Goal: Transaction & Acquisition: Purchase product/service

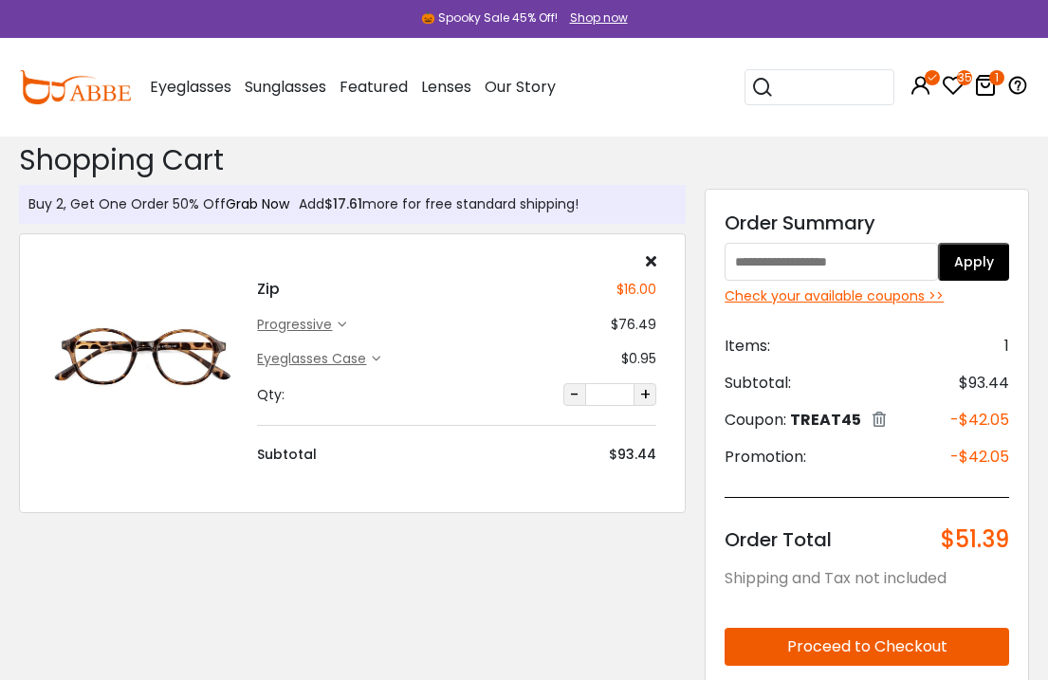
click at [267, 205] on link "Grab Now" at bounding box center [258, 203] width 64 height 19
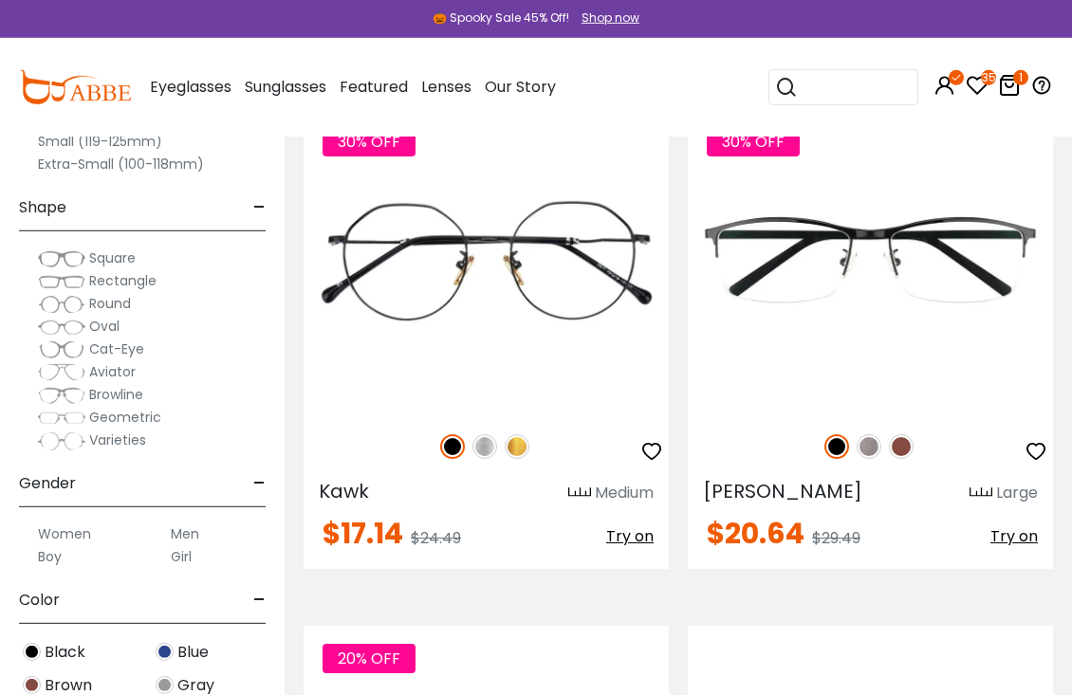
scroll to position [4497, 0]
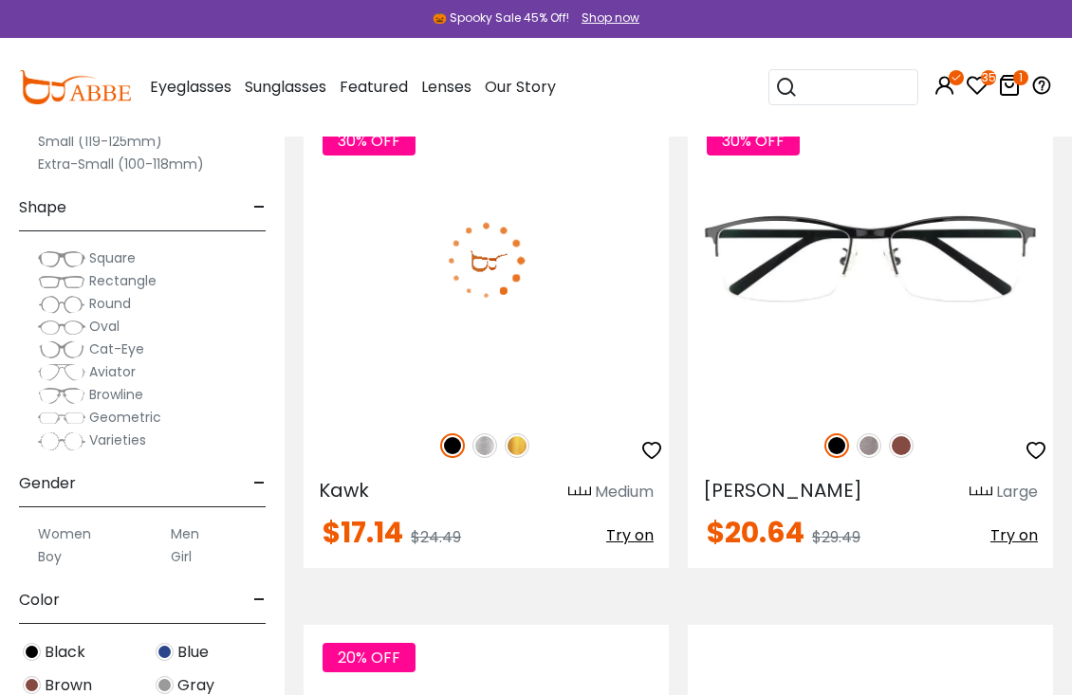
click at [527, 442] on img at bounding box center [516, 445] width 25 height 25
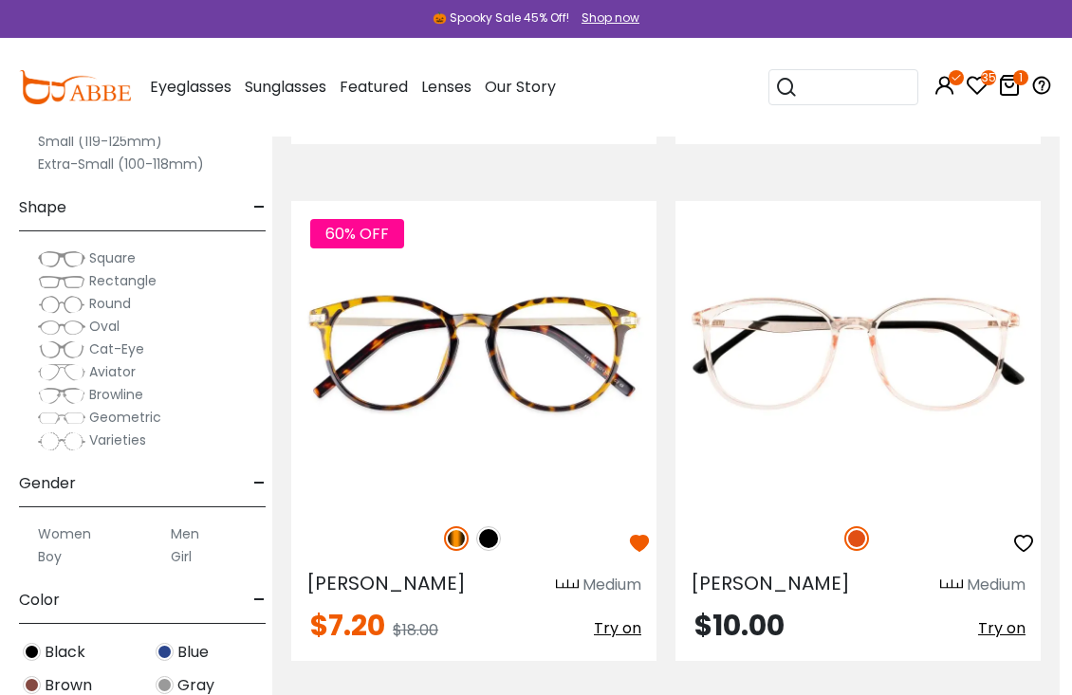
scroll to position [5955, 12]
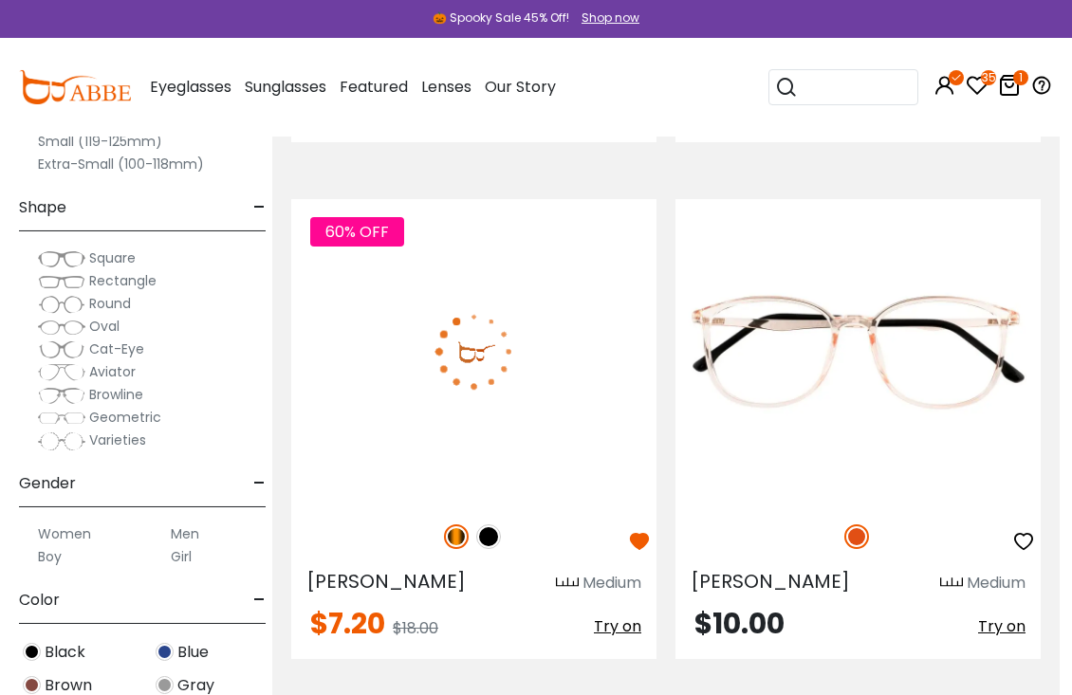
click at [578, 368] on img at bounding box center [473, 351] width 365 height 304
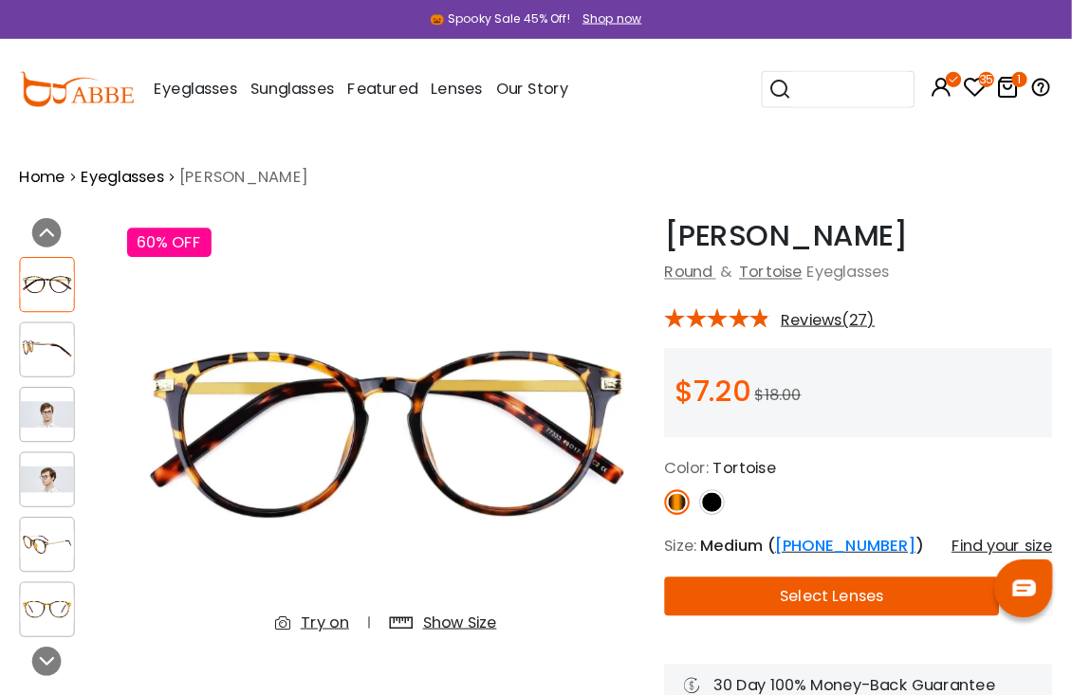
scroll to position [5, 0]
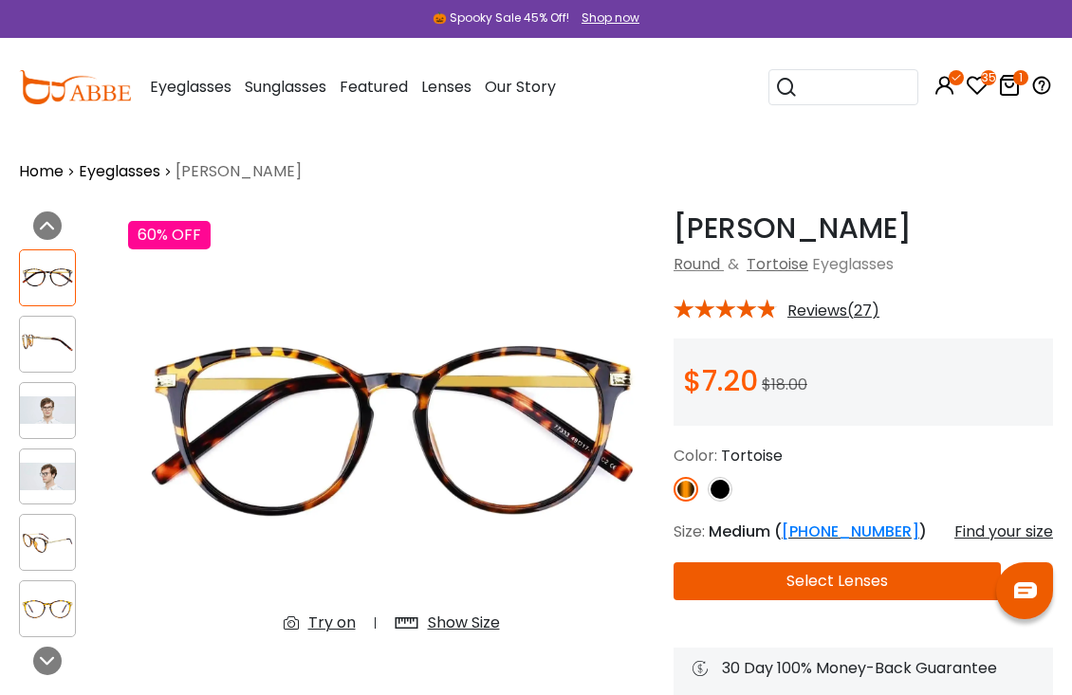
click at [63, 465] on img at bounding box center [47, 476] width 55 height 27
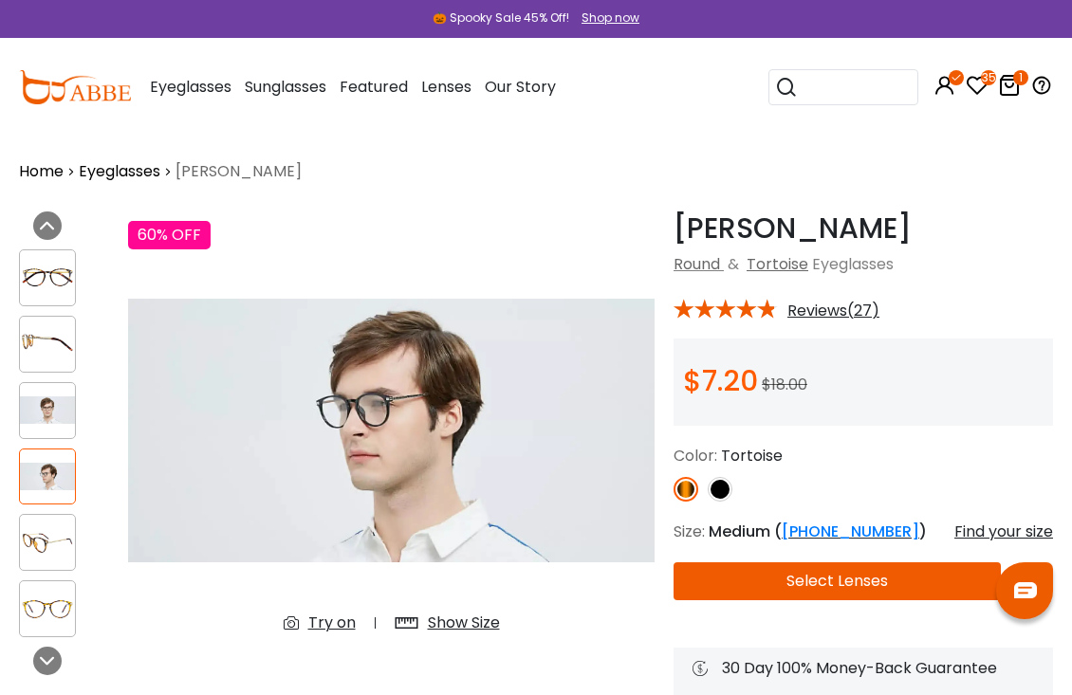
click at [72, 400] on img at bounding box center [47, 409] width 55 height 27
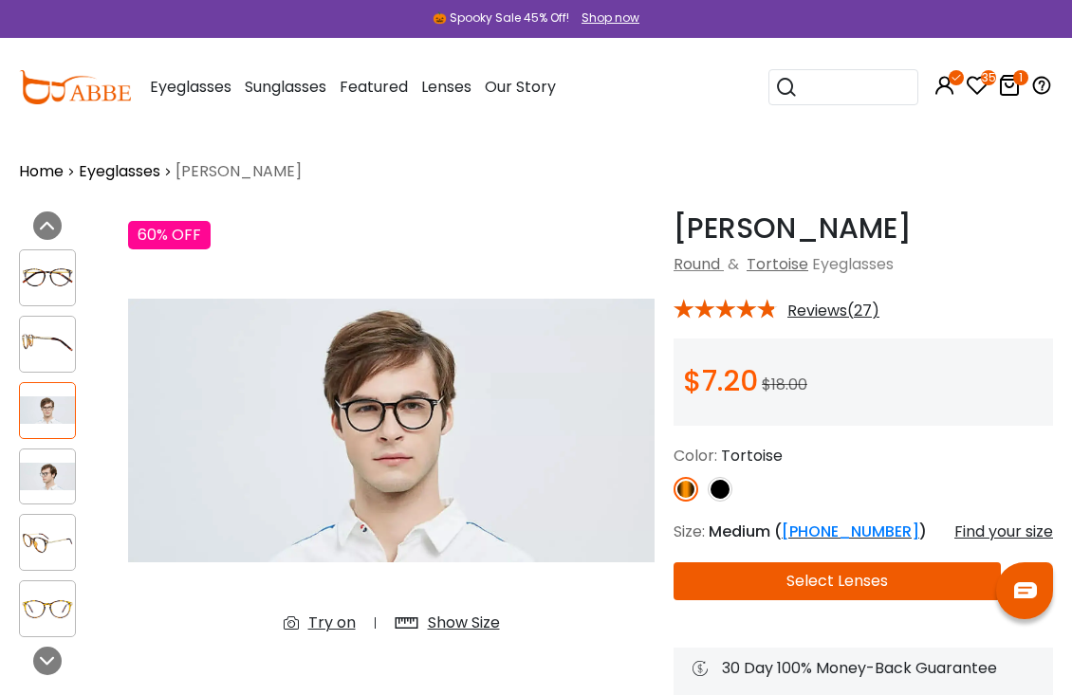
click at [58, 287] on img at bounding box center [47, 277] width 55 height 27
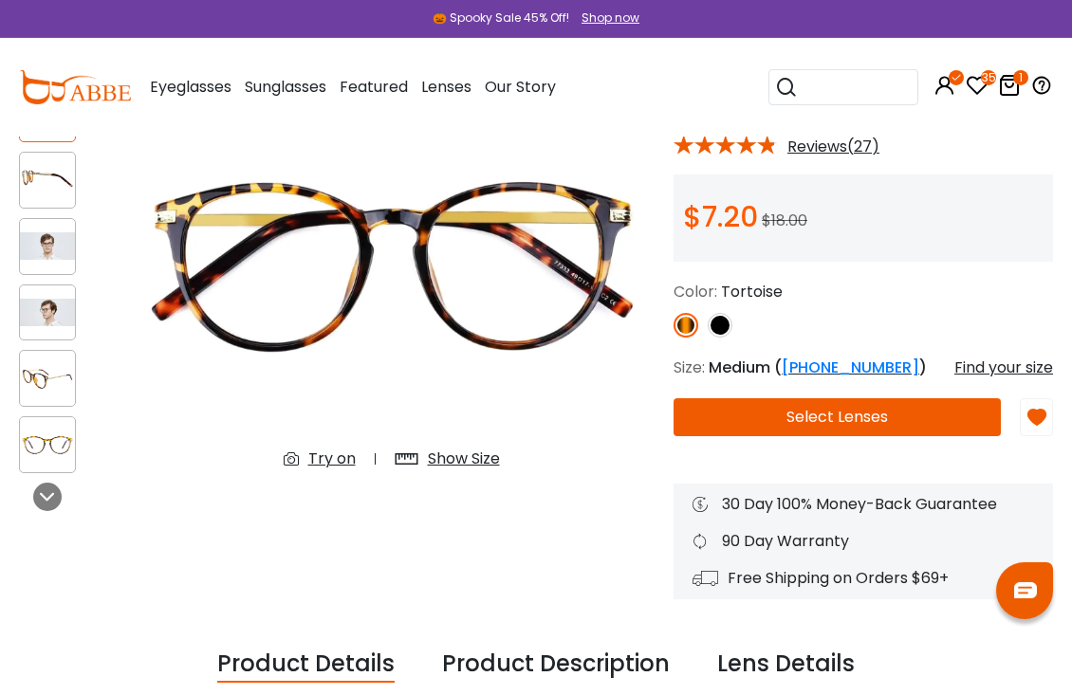
scroll to position [174, 0]
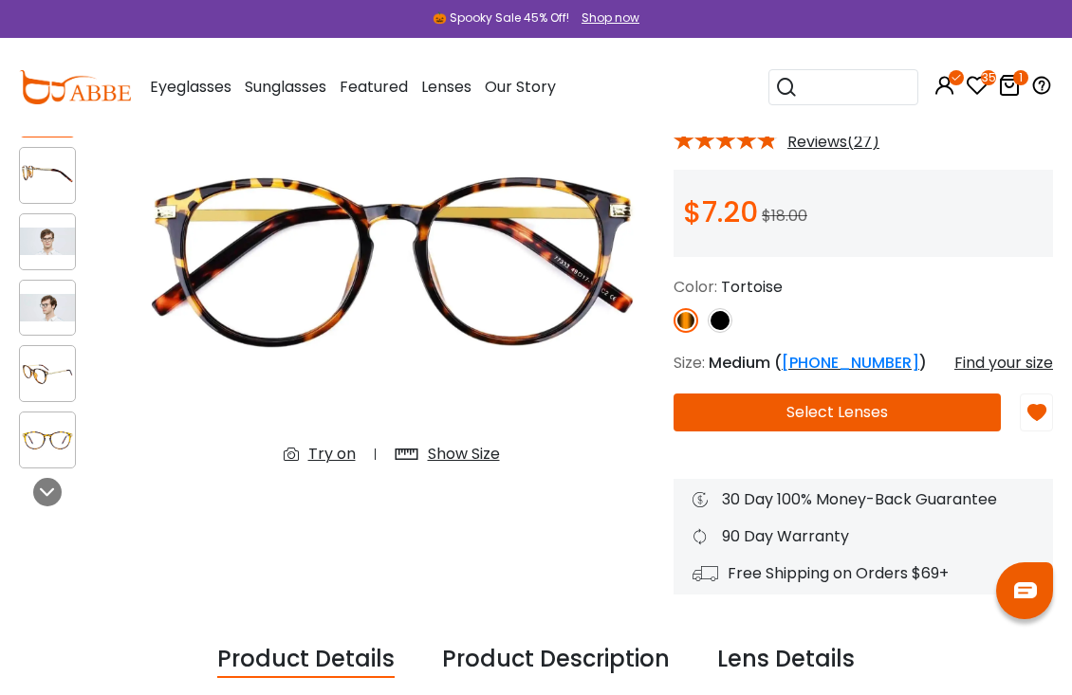
click at [875, 418] on button "Select Lenses" at bounding box center [836, 413] width 327 height 38
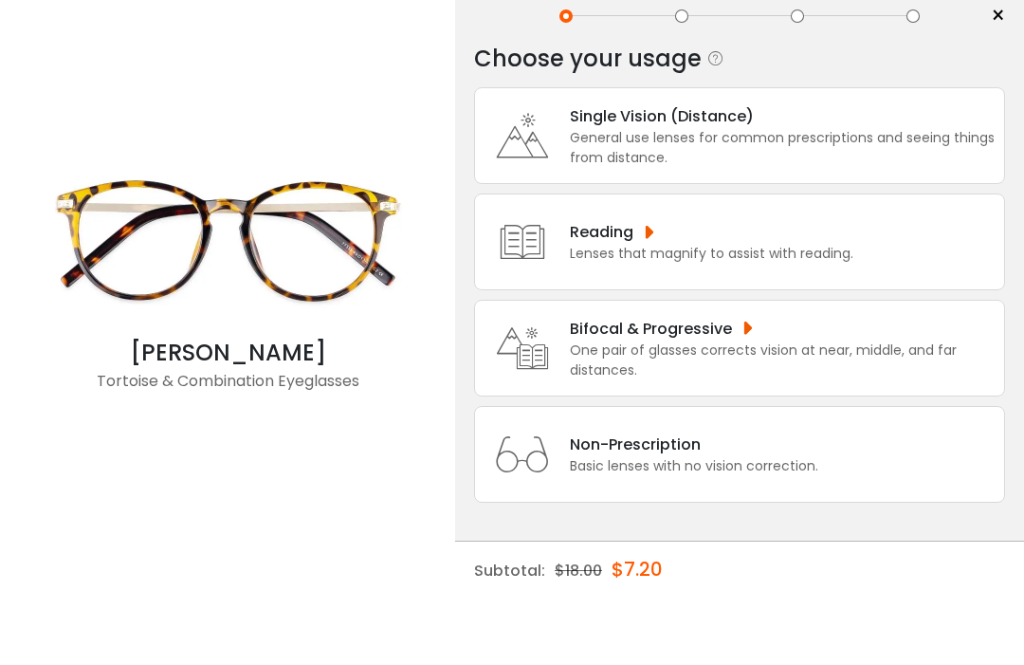
scroll to position [64, 0]
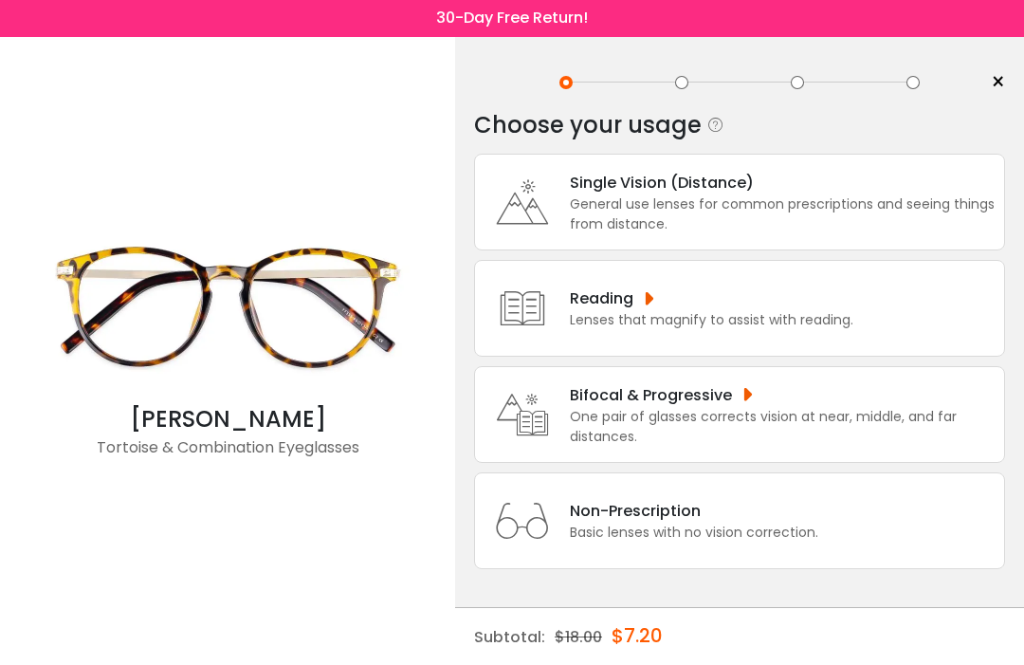
click at [800, 408] on div "One pair of glasses corrects vision at near, middle, and far distances." at bounding box center [782, 428] width 425 height 40
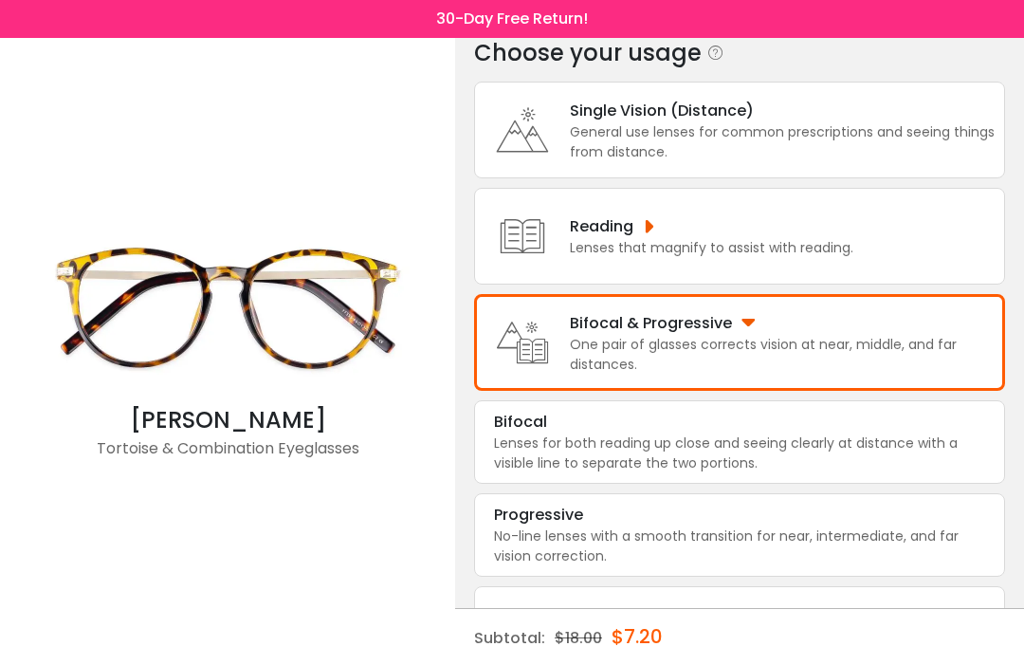
scroll to position [90, 0]
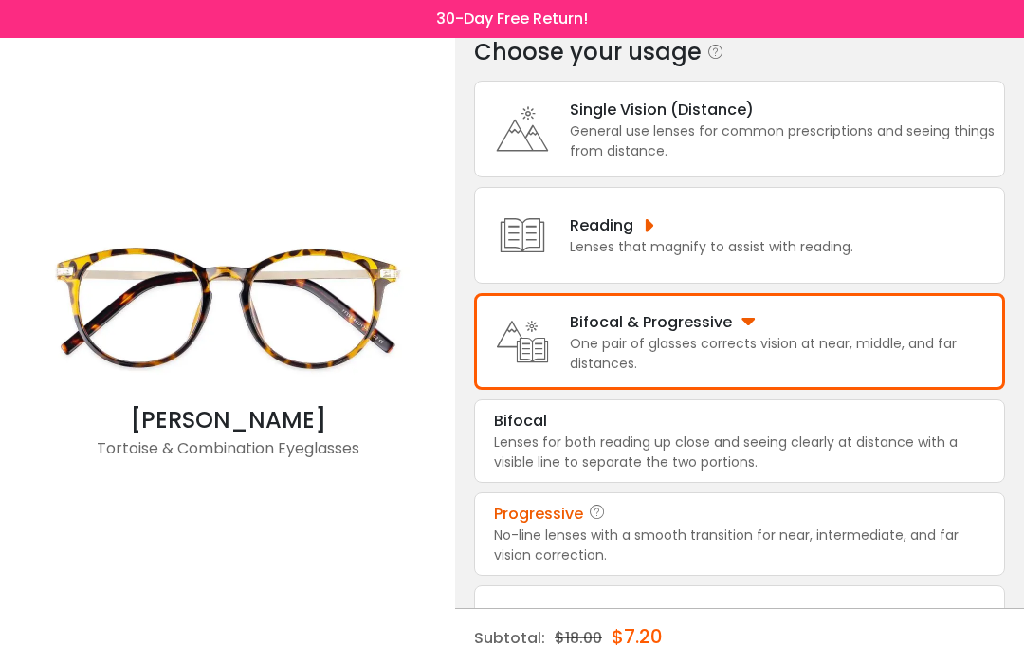
click at [681, 565] on div "No-line lenses with a smooth transition for near, intermediate, and far vision …" at bounding box center [739, 545] width 491 height 40
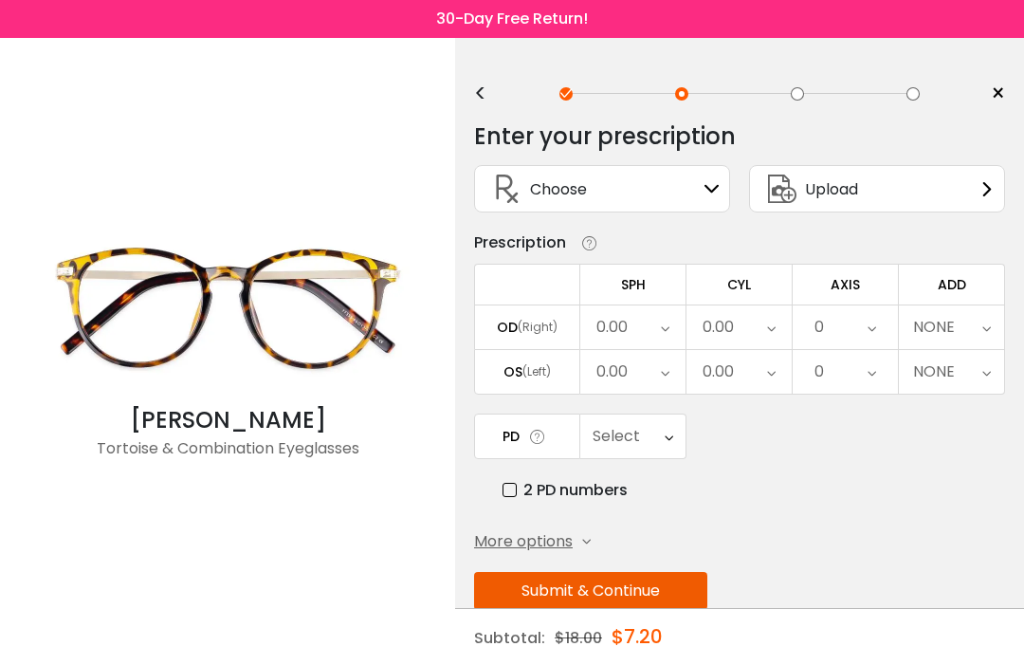
scroll to position [0, 0]
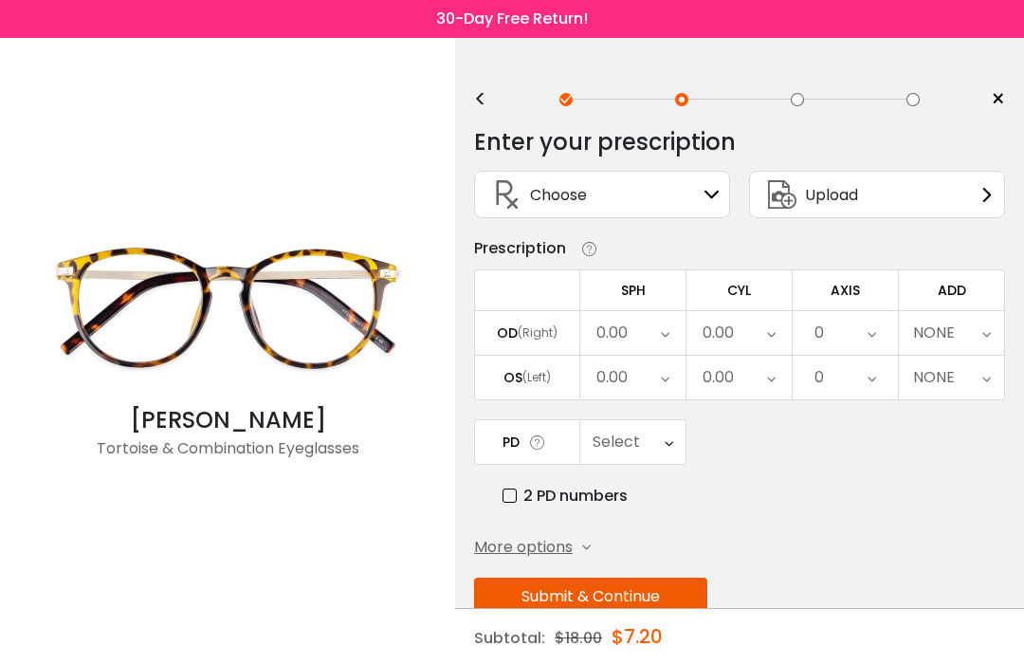
click at [718, 196] on icon at bounding box center [712, 194] width 15 height 15
click at [702, 206] on div "Choose Sign In" at bounding box center [602, 195] width 235 height 46
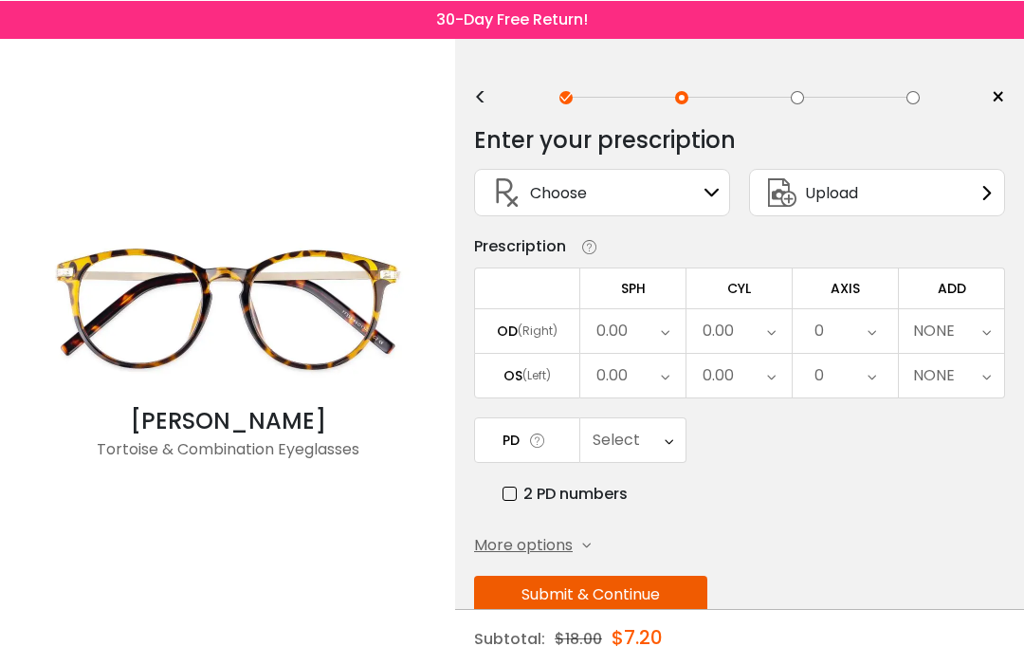
click at [704, 202] on div "Choose Sign In" at bounding box center [602, 192] width 235 height 46
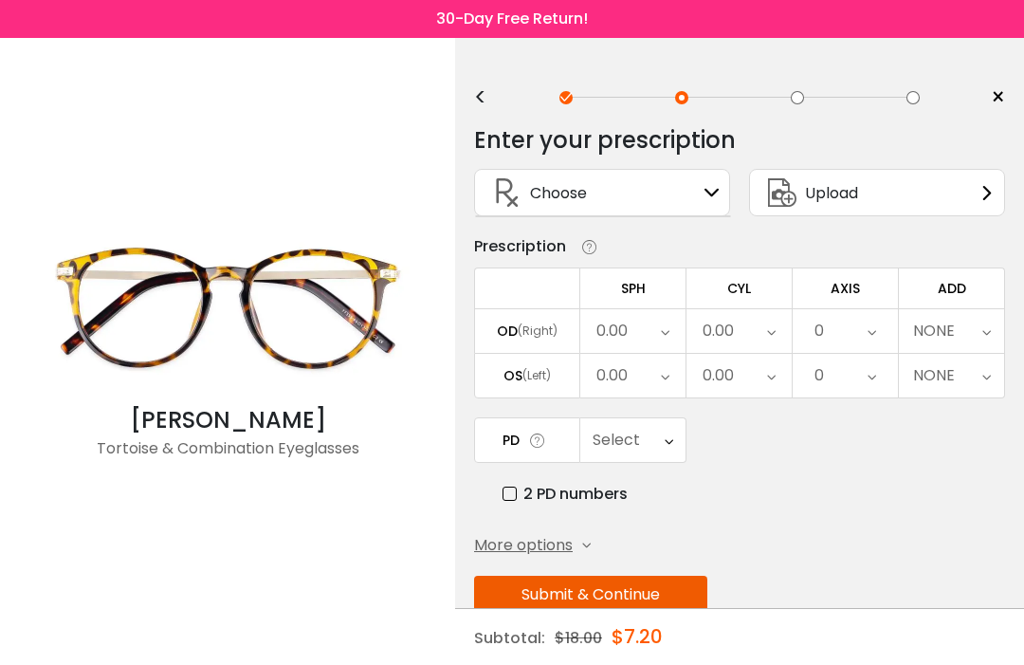
click at [610, 207] on div "Choose Sign In" at bounding box center [602, 193] width 235 height 46
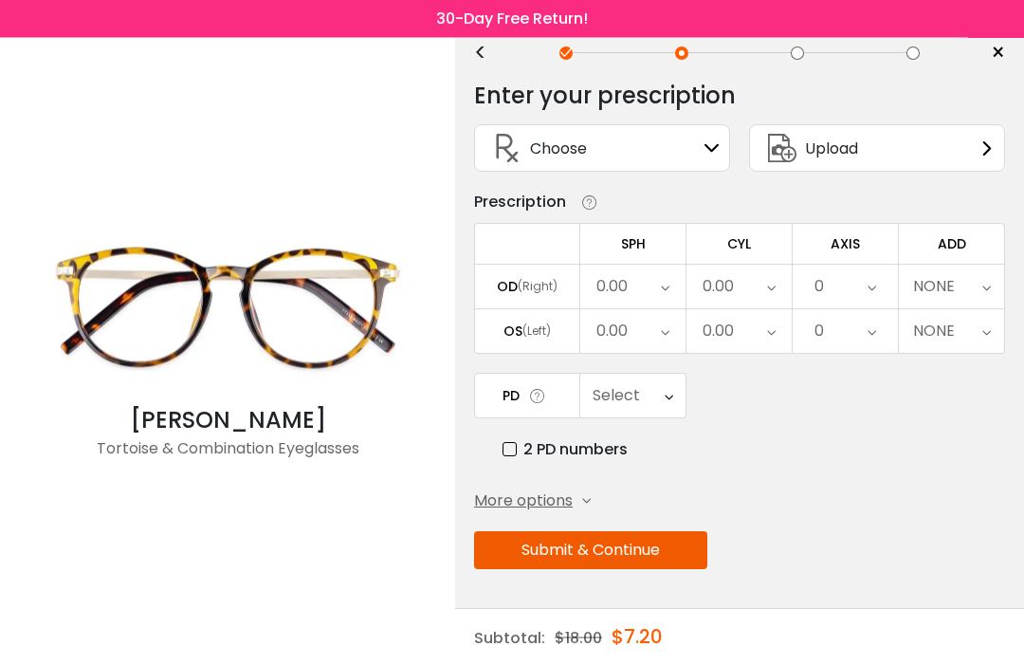
scroll to position [64, 0]
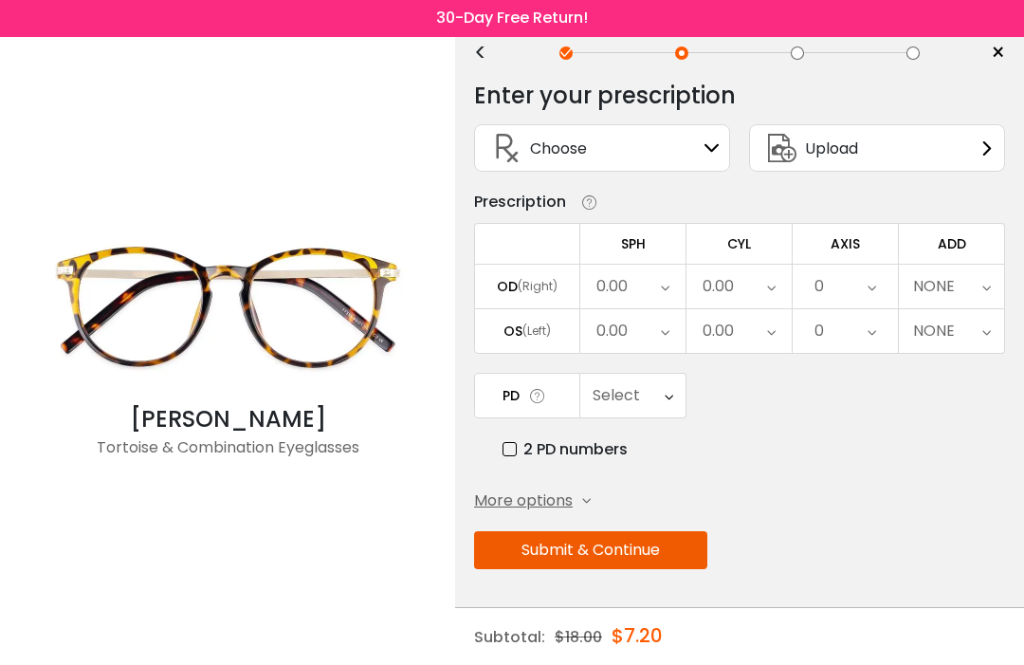
click at [996, 141] on div "Upload" at bounding box center [877, 148] width 256 height 47
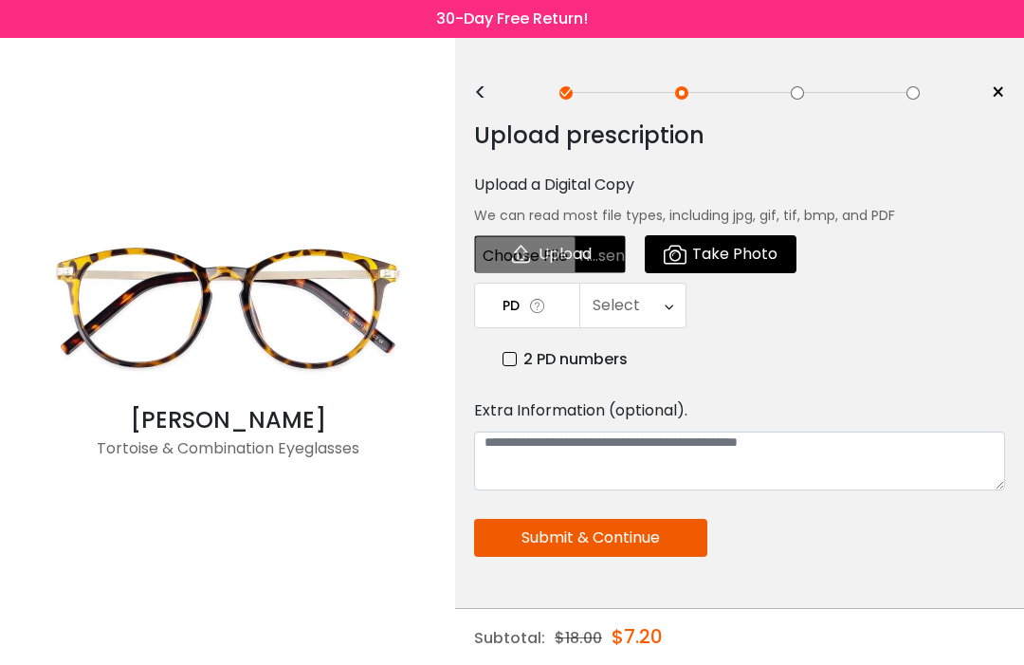
scroll to position [0, 0]
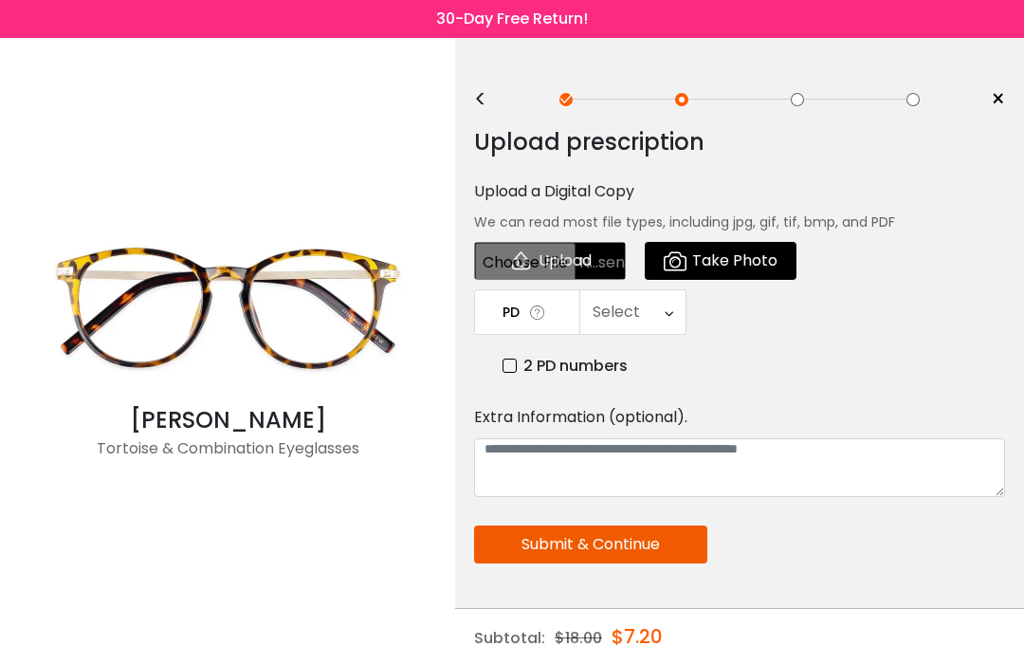
click at [589, 263] on input "file" at bounding box center [550, 261] width 152 height 38
type input "**********"
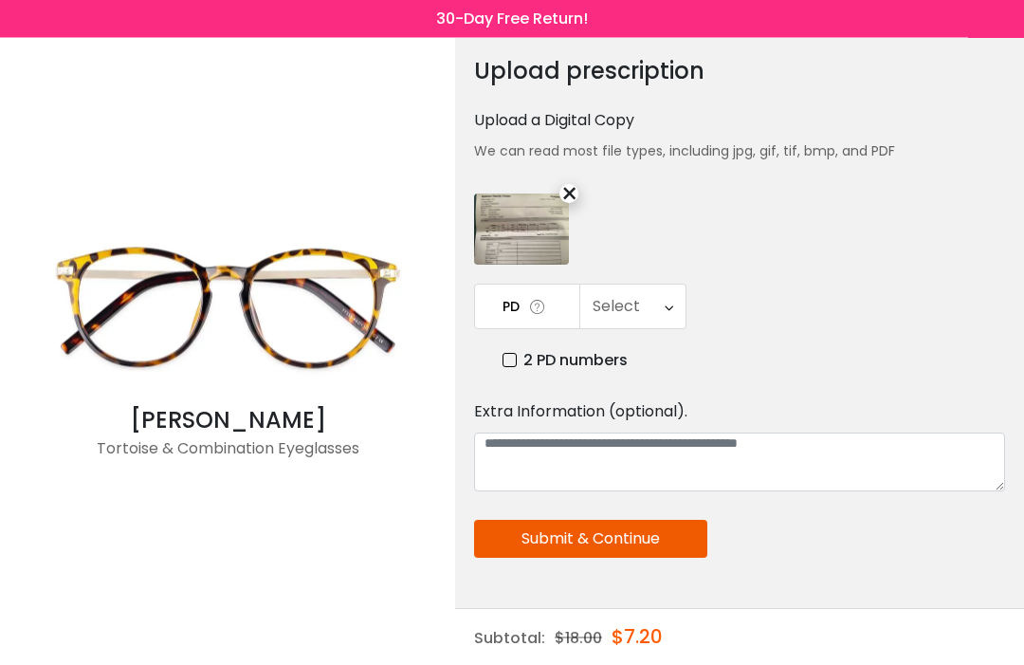
scroll to position [71, 0]
click at [669, 313] on icon at bounding box center [669, 306] width 9 height 44
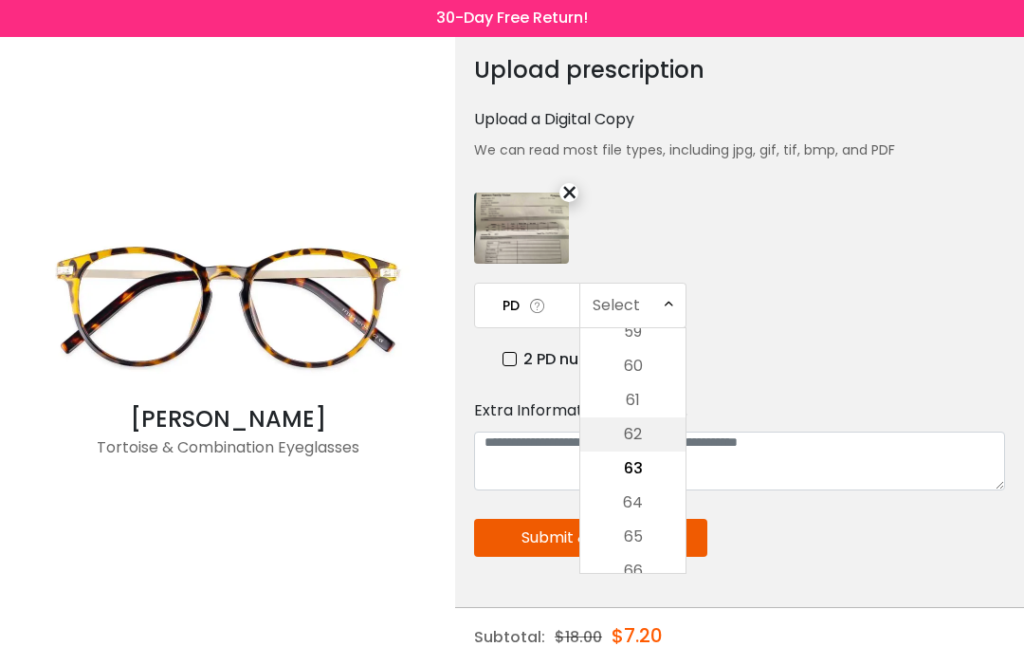
click at [640, 443] on li "62" at bounding box center [632, 435] width 105 height 34
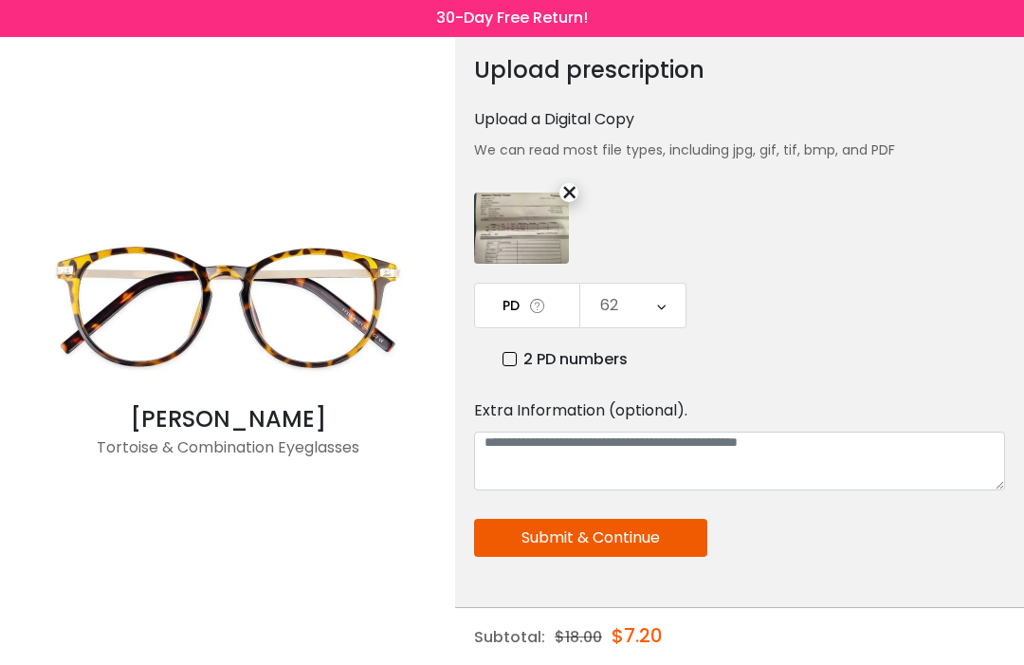
click at [655, 534] on button "Submit & Continue" at bounding box center [590, 539] width 233 height 38
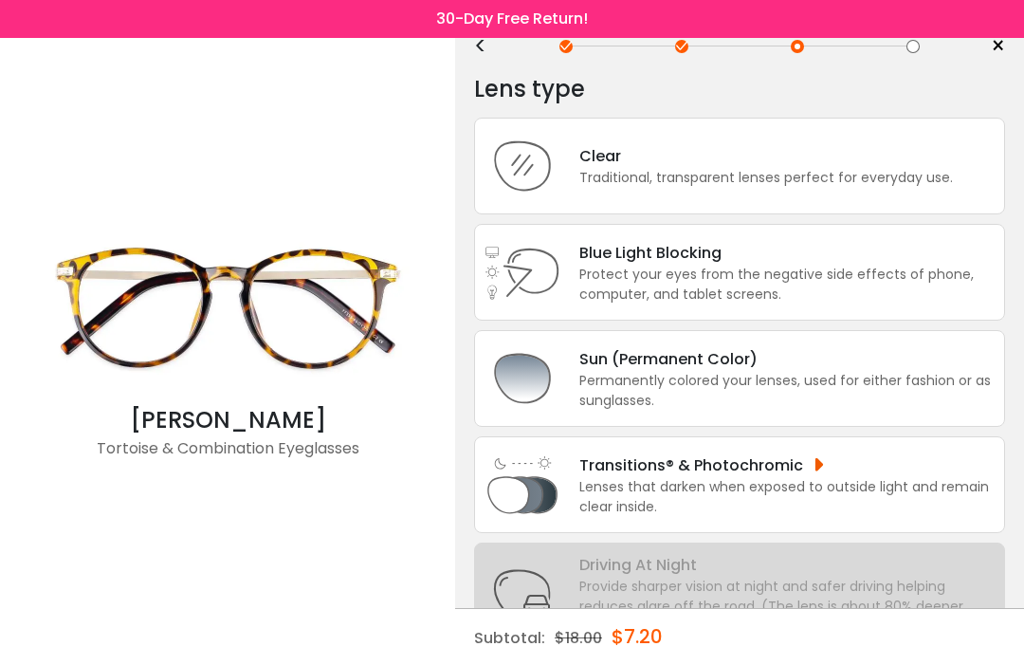
scroll to position [52, 0]
click at [845, 189] on div "Traditional, transparent lenses perfect for everyday use." at bounding box center [766, 179] width 374 height 20
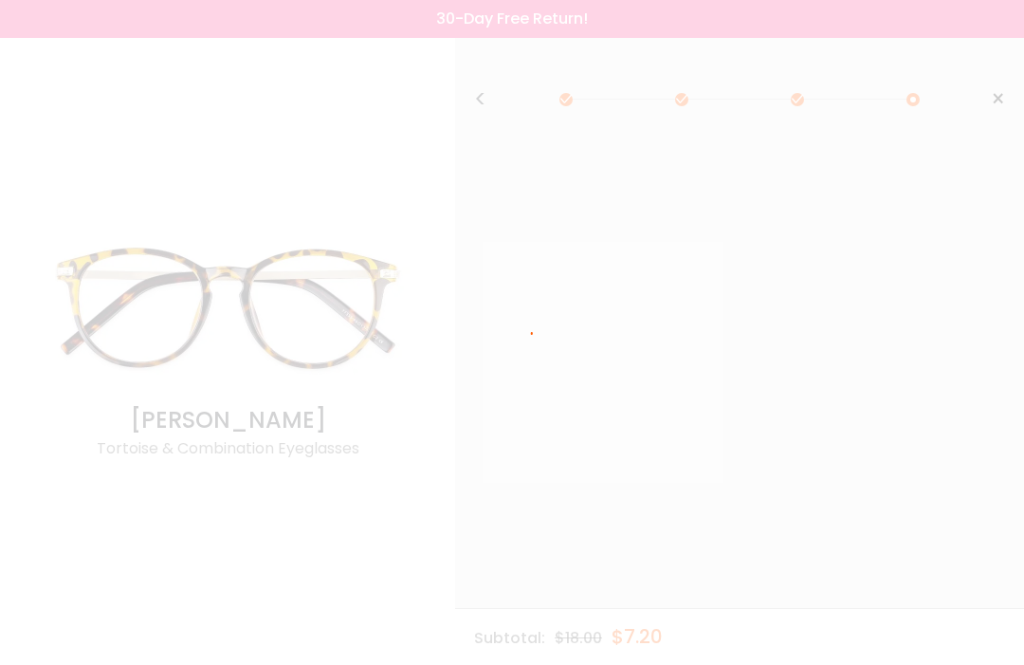
scroll to position [0, 0]
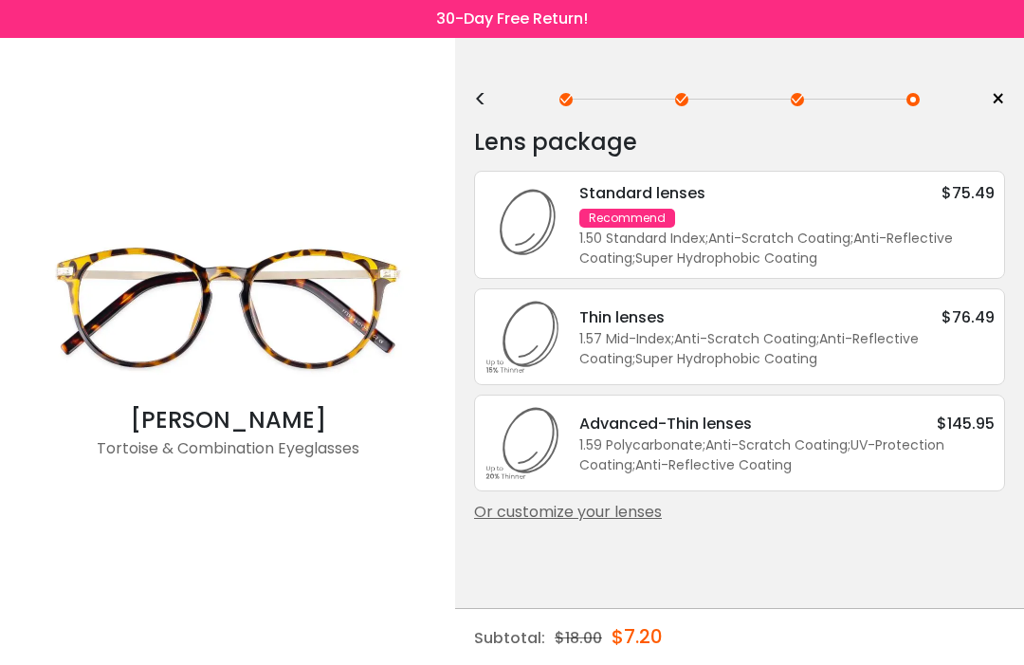
click at [870, 350] on div "1.57 Mid-Index ; Anti-Scratch Coating ; Anti-Reflective Coating ; Super Hydroph…" at bounding box center [786, 349] width 415 height 40
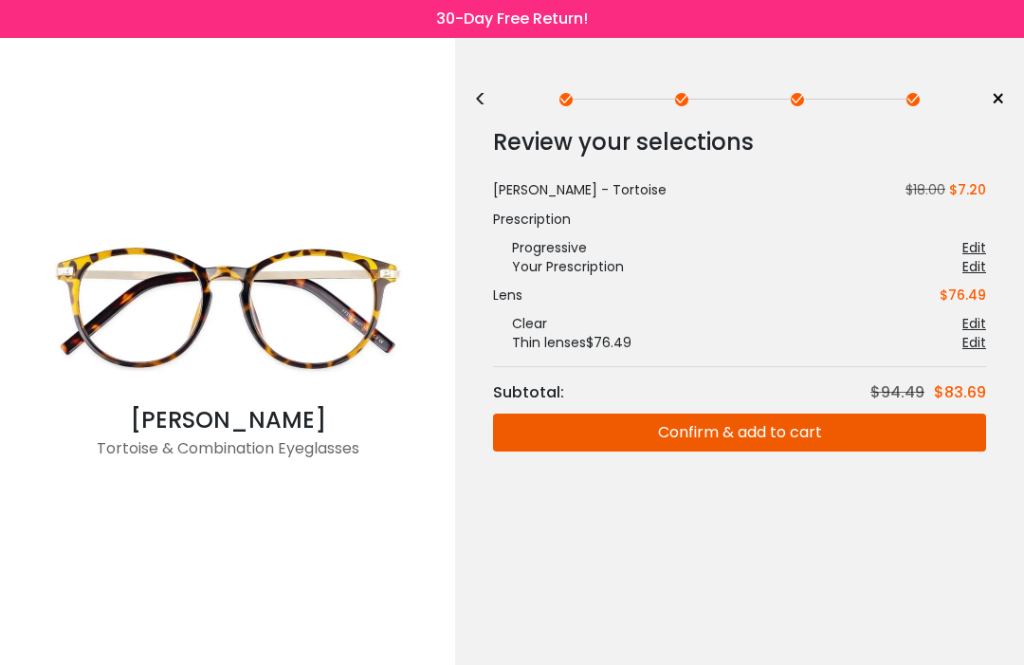
click at [811, 431] on button "Confirm & add to cart" at bounding box center [739, 432] width 493 height 38
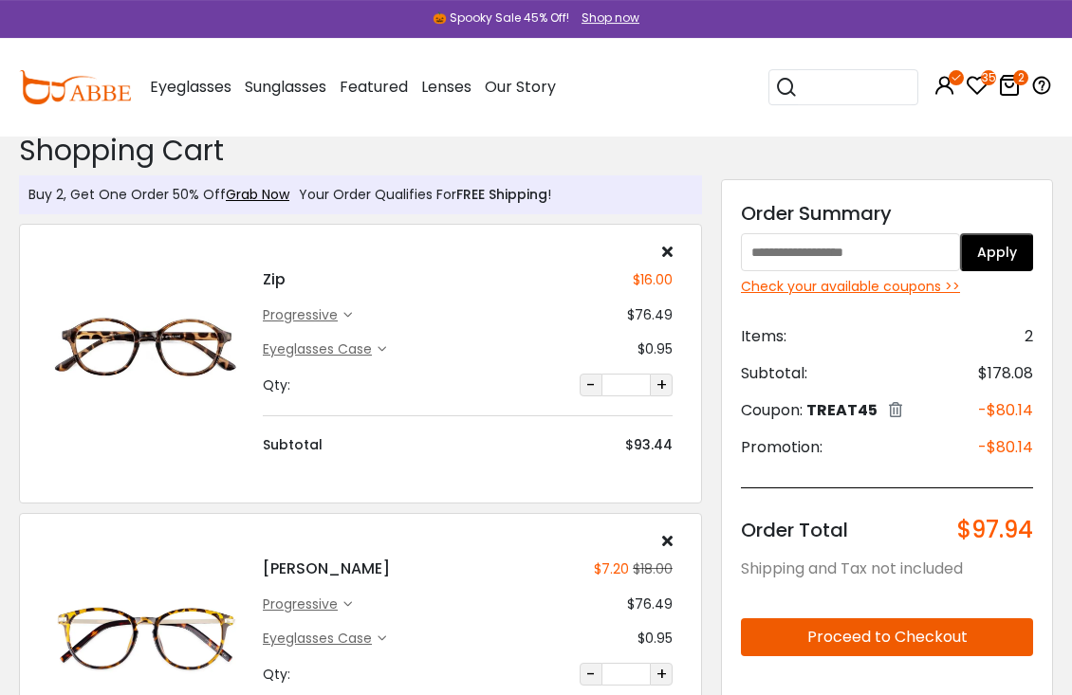
scroll to position [12, 0]
click at [822, 247] on input "text" at bounding box center [850, 252] width 219 height 38
type input "******"
click at [1003, 254] on button "Apply" at bounding box center [996, 252] width 73 height 38
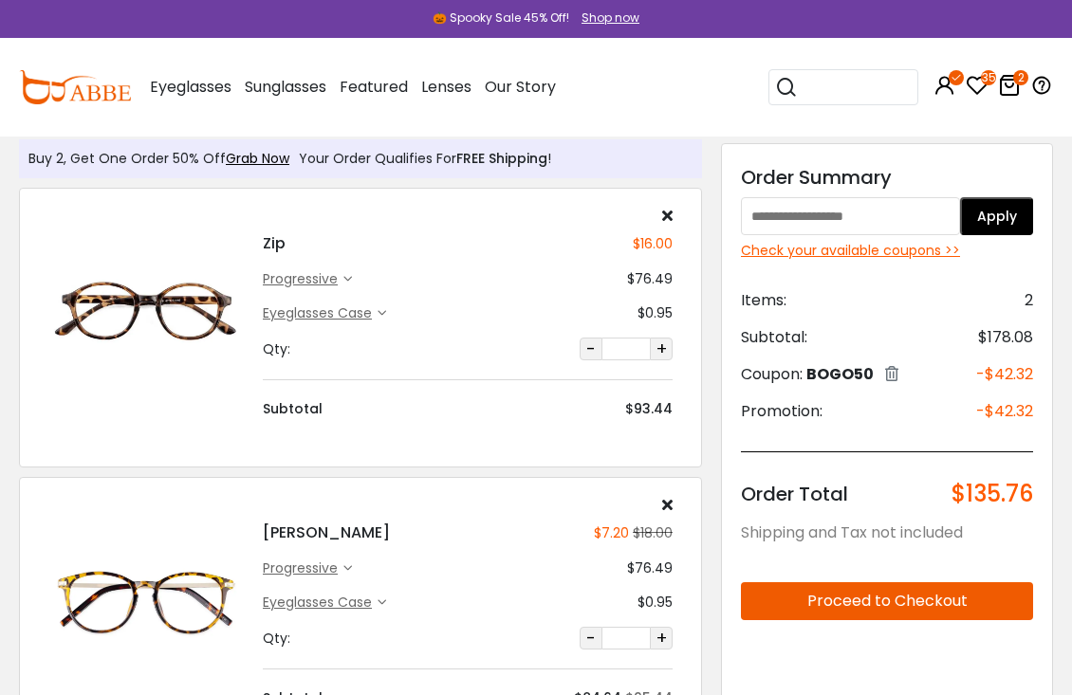
scroll to position [49, 0]
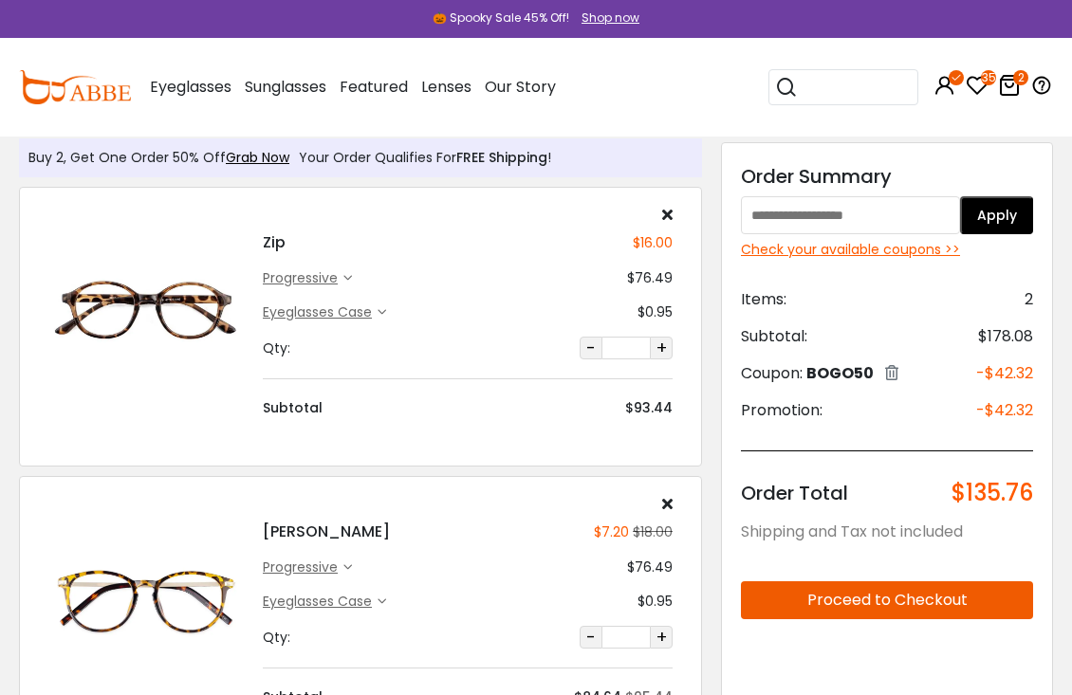
click at [925, 251] on div "Check your available coupons >>" at bounding box center [887, 250] width 292 height 20
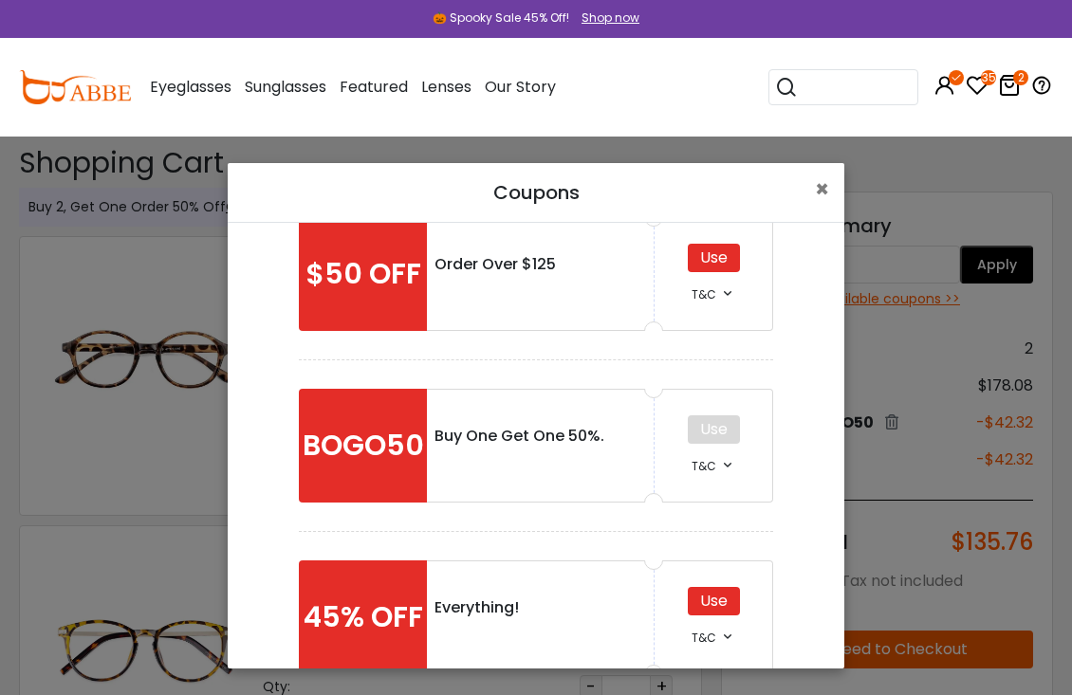
scroll to position [211, 0]
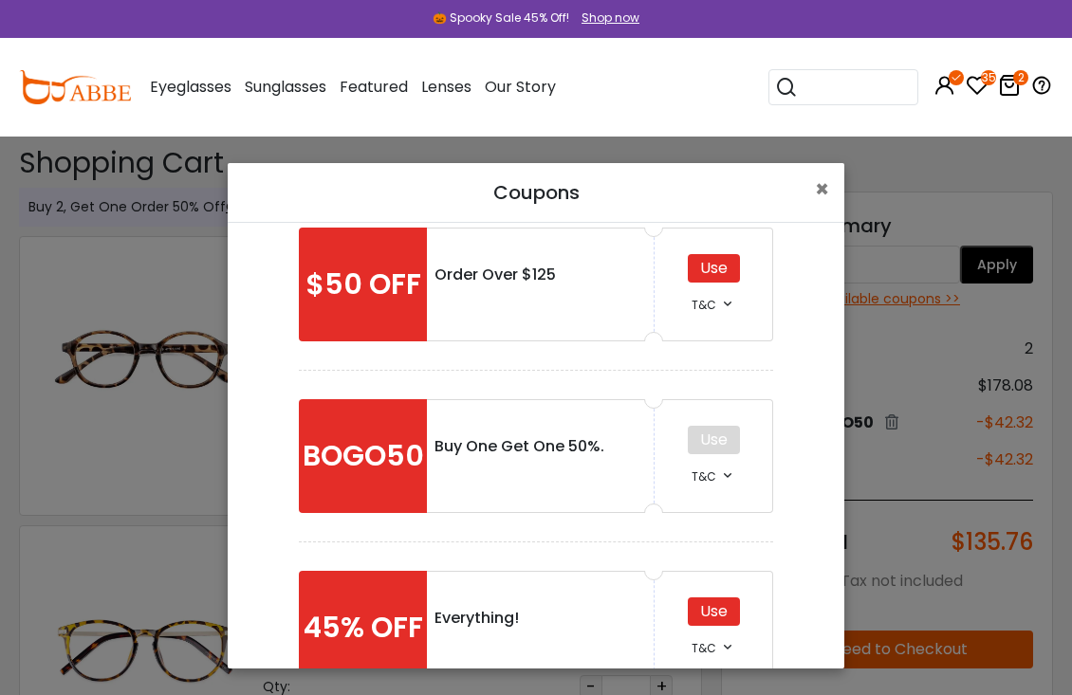
click at [394, 473] on div "BOGO50" at bounding box center [363, 456] width 128 height 114
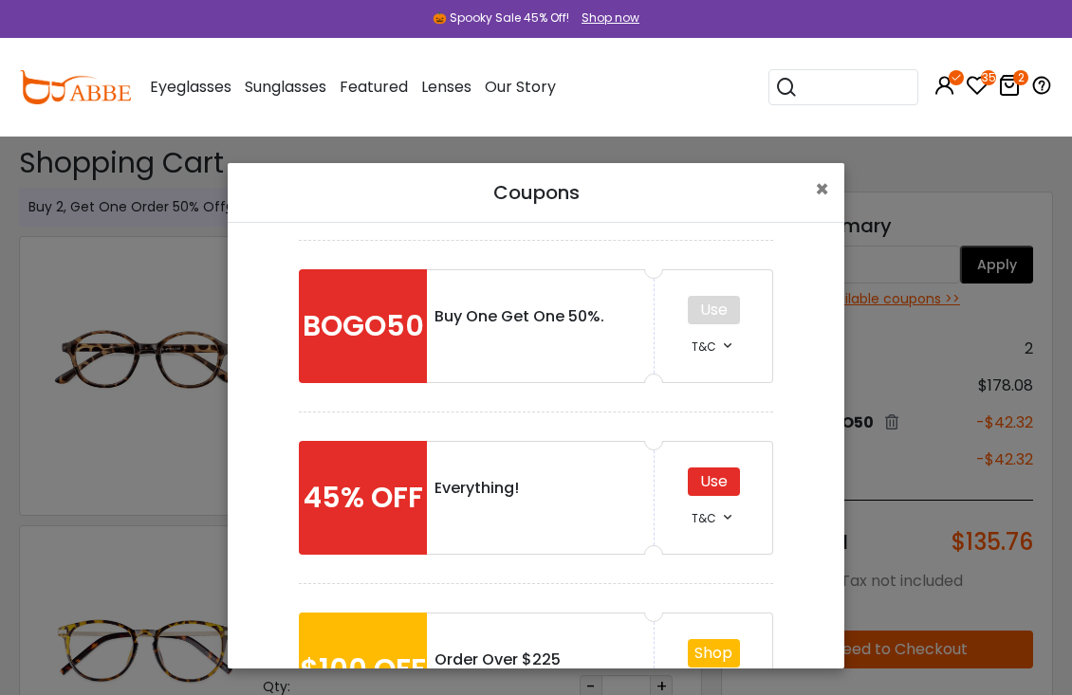
scroll to position [342, 0]
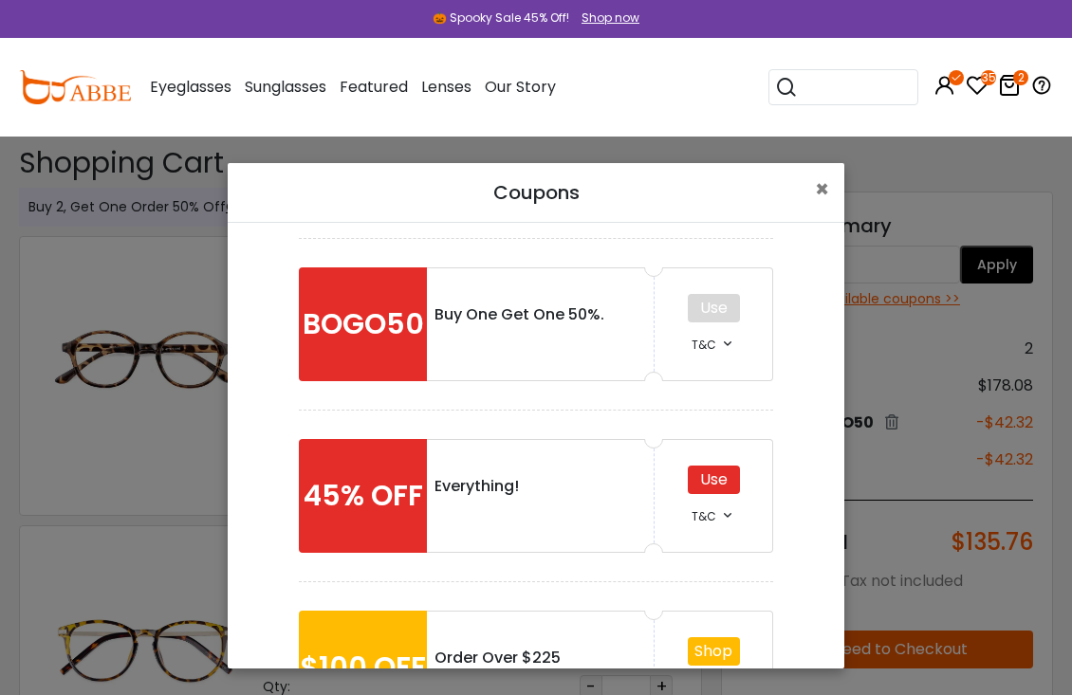
click at [727, 481] on div "Use" at bounding box center [713, 480] width 52 height 28
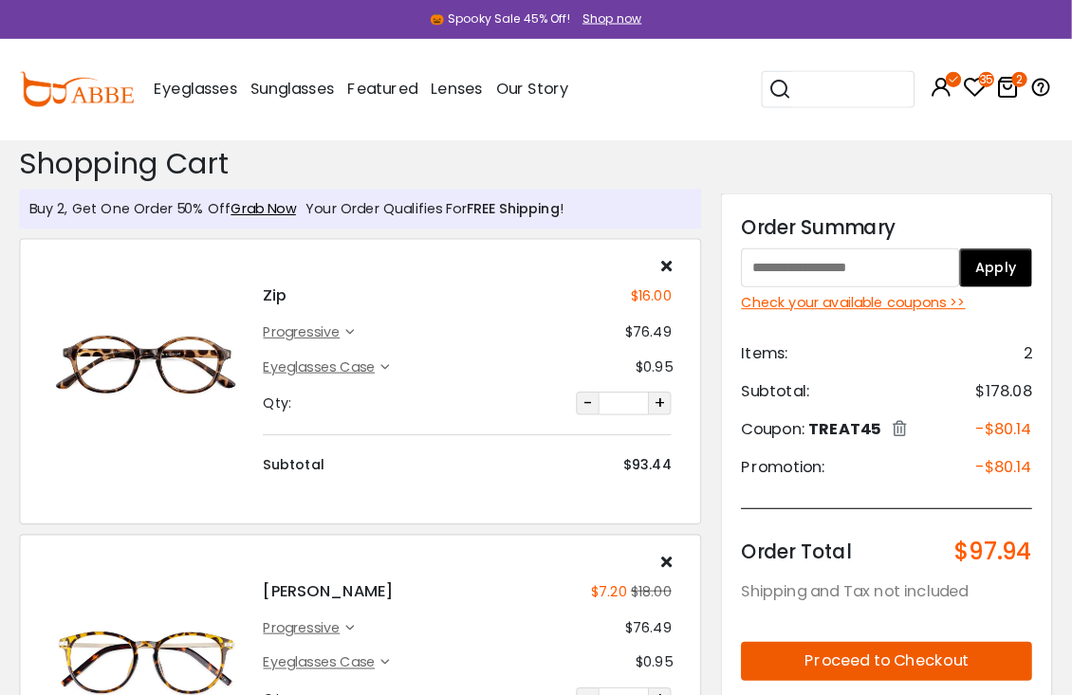
scroll to position [5, 0]
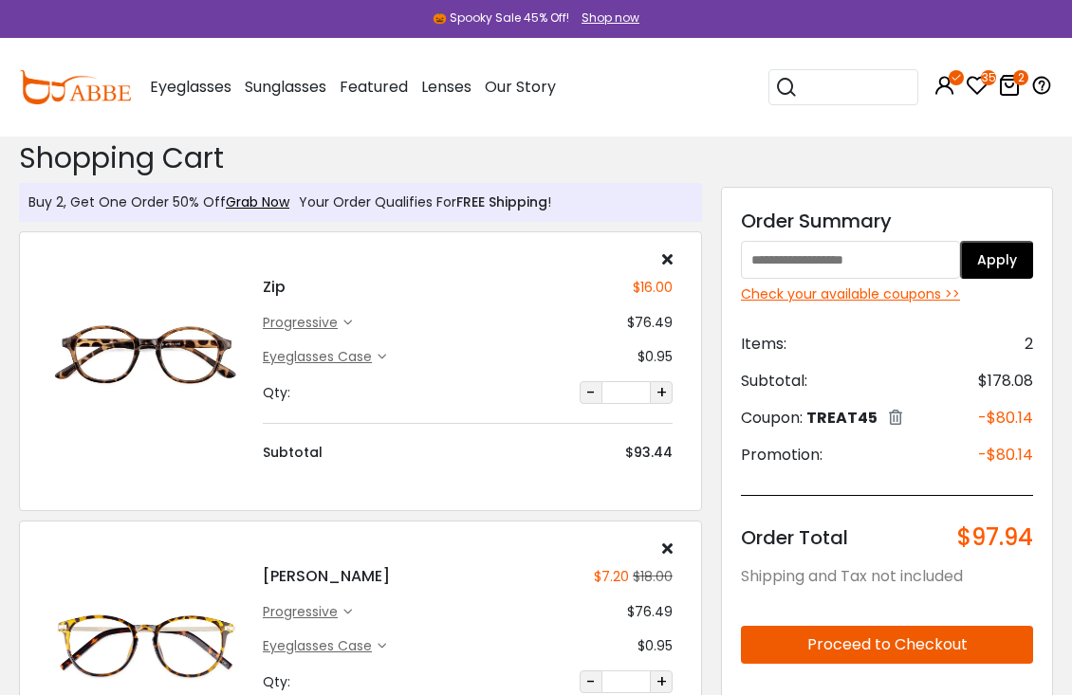
click at [929, 290] on div "Check your available coupons >>" at bounding box center [887, 294] width 292 height 20
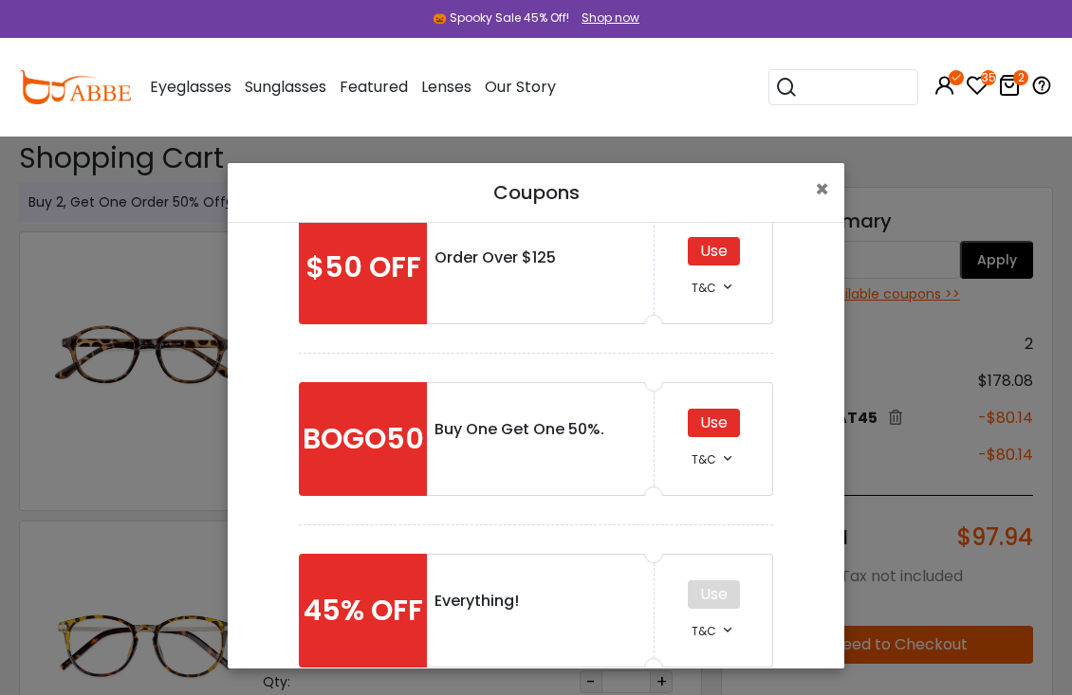
scroll to position [224, 0]
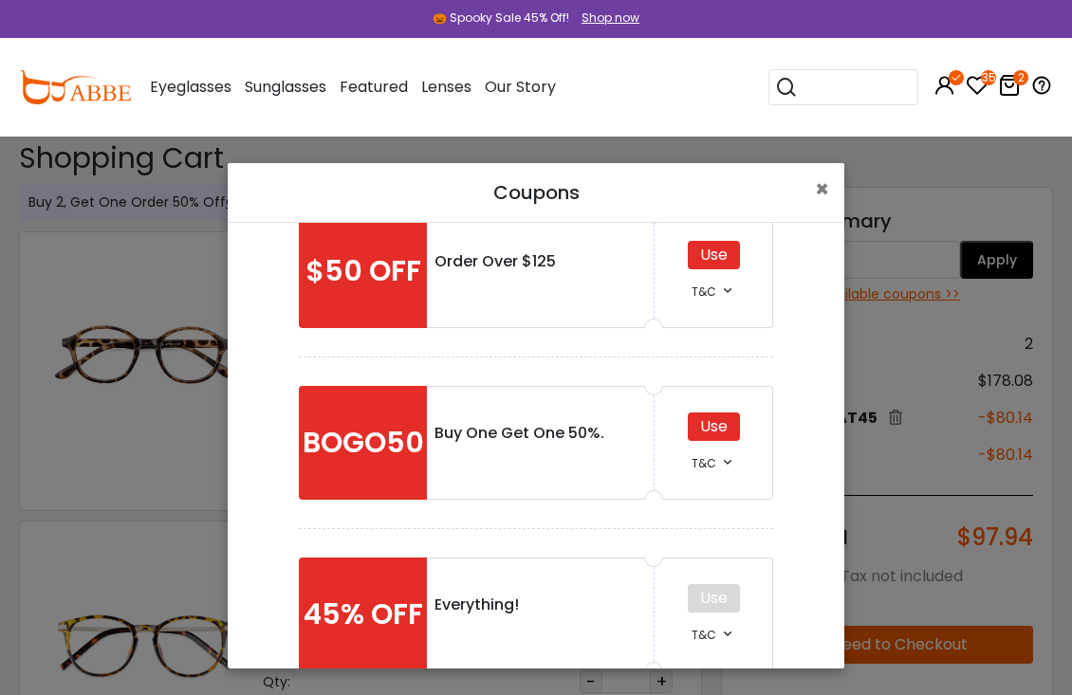
click at [722, 425] on div "Use" at bounding box center [713, 426] width 52 height 28
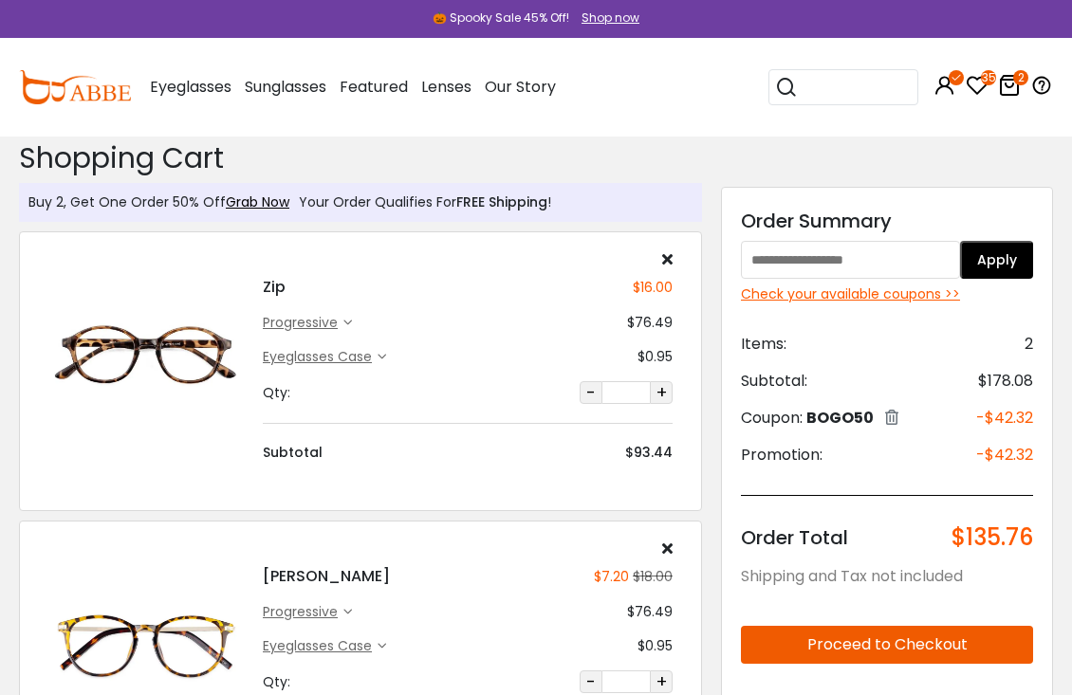
click at [889, 293] on div "Check your available coupons >>" at bounding box center [887, 294] width 292 height 20
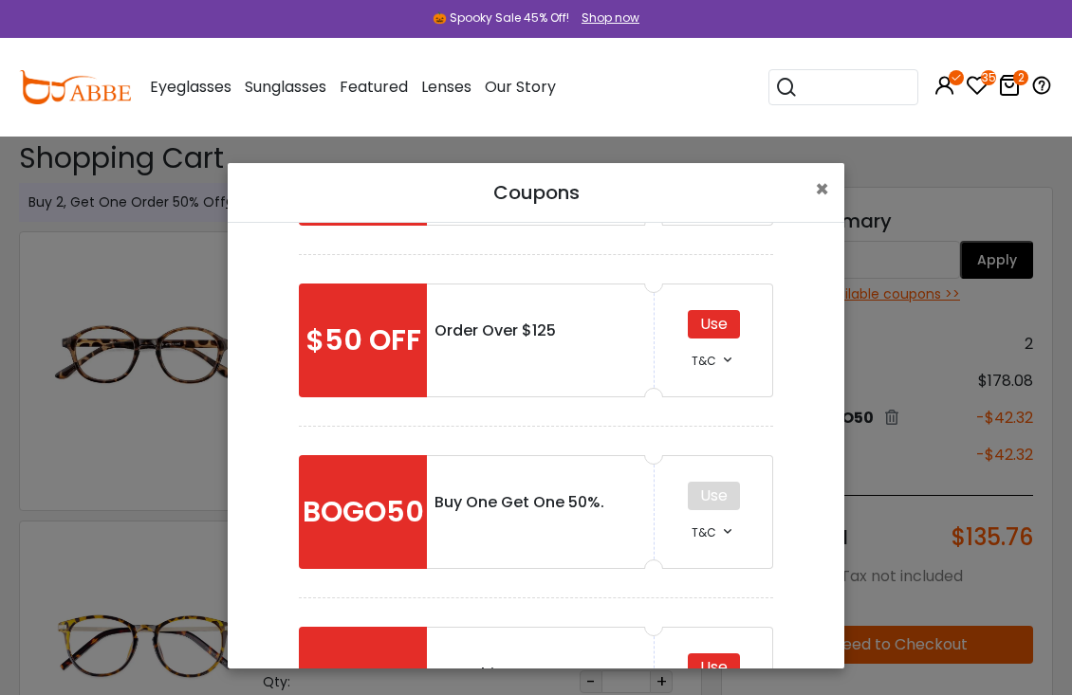
scroll to position [160, 0]
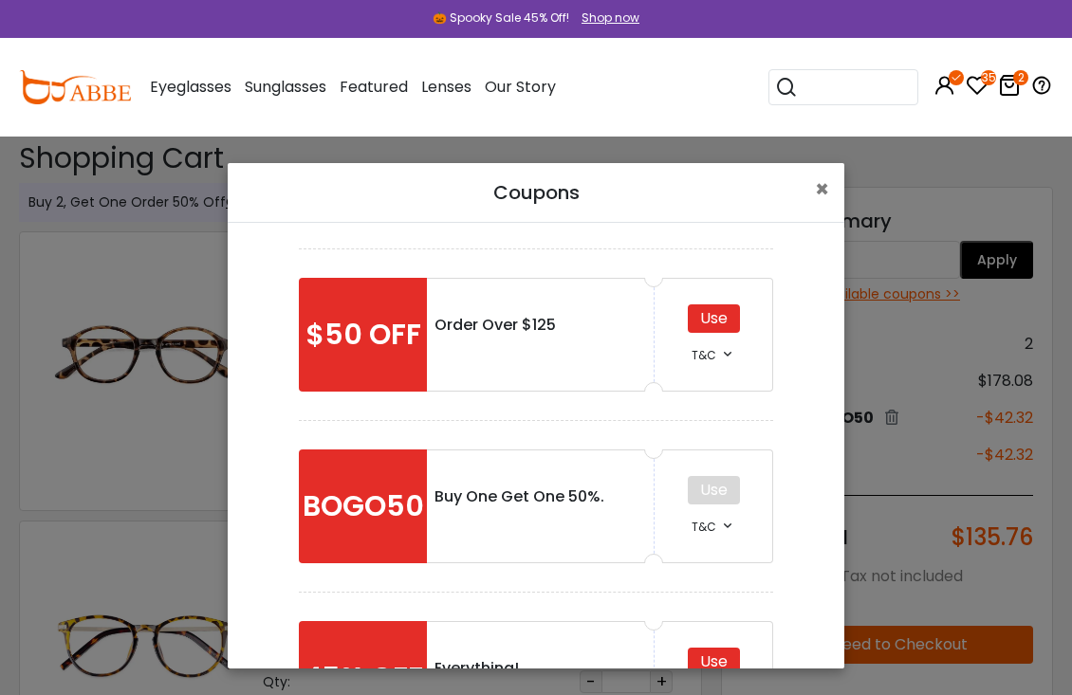
click at [724, 320] on div "Use" at bounding box center [713, 318] width 52 height 28
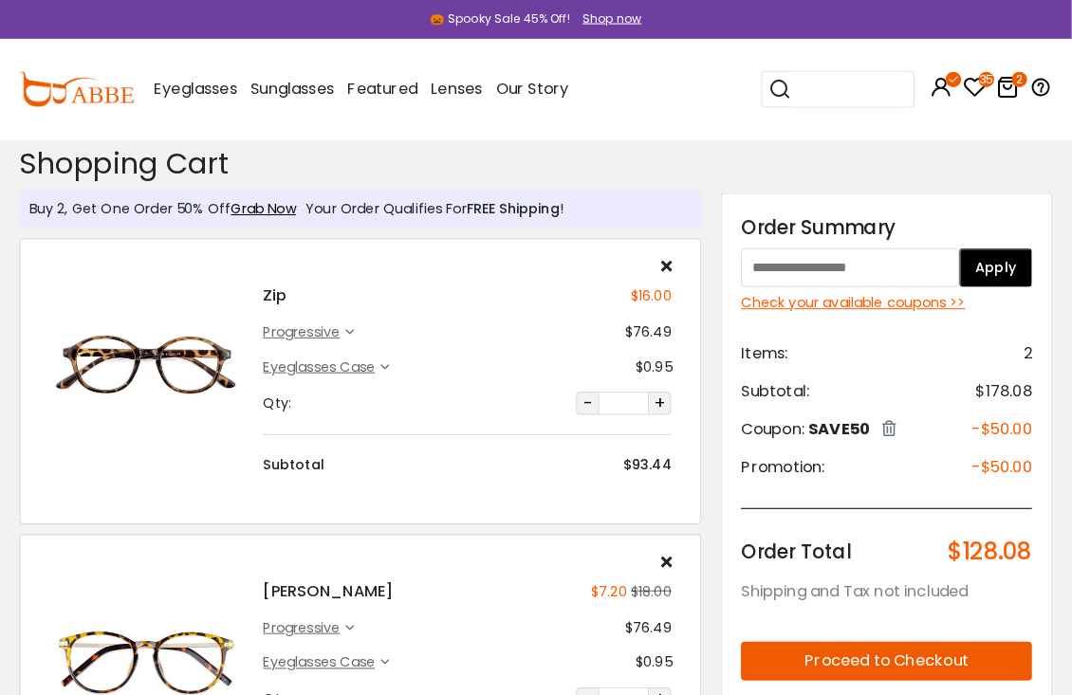
scroll to position [5, 0]
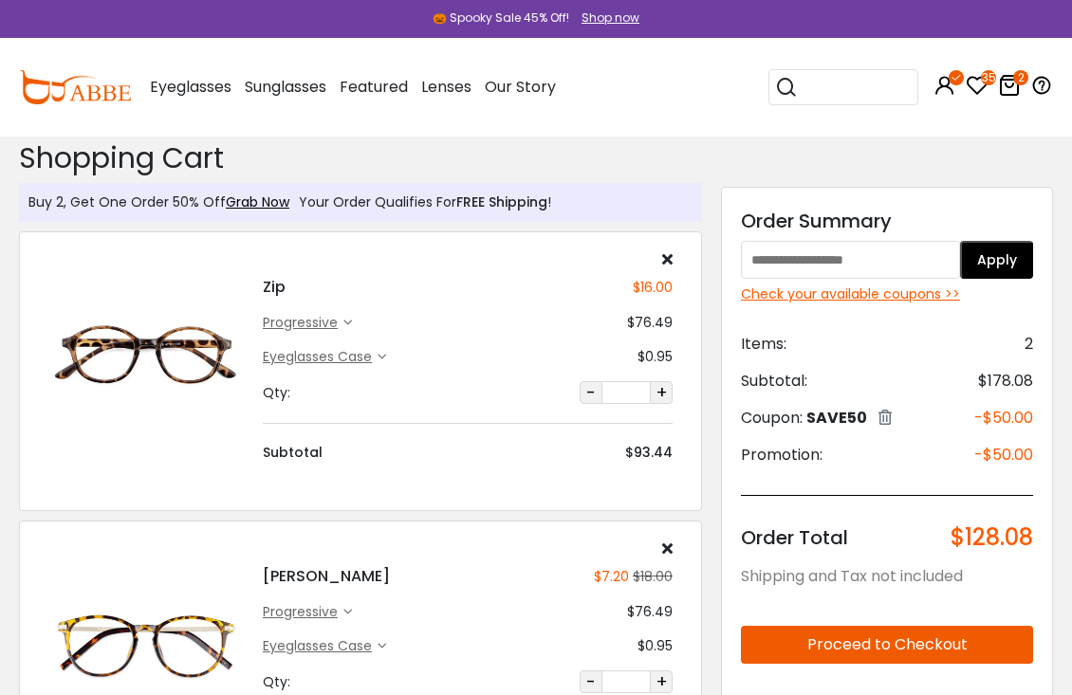
click at [909, 294] on div "Check your available coupons >>" at bounding box center [887, 294] width 292 height 20
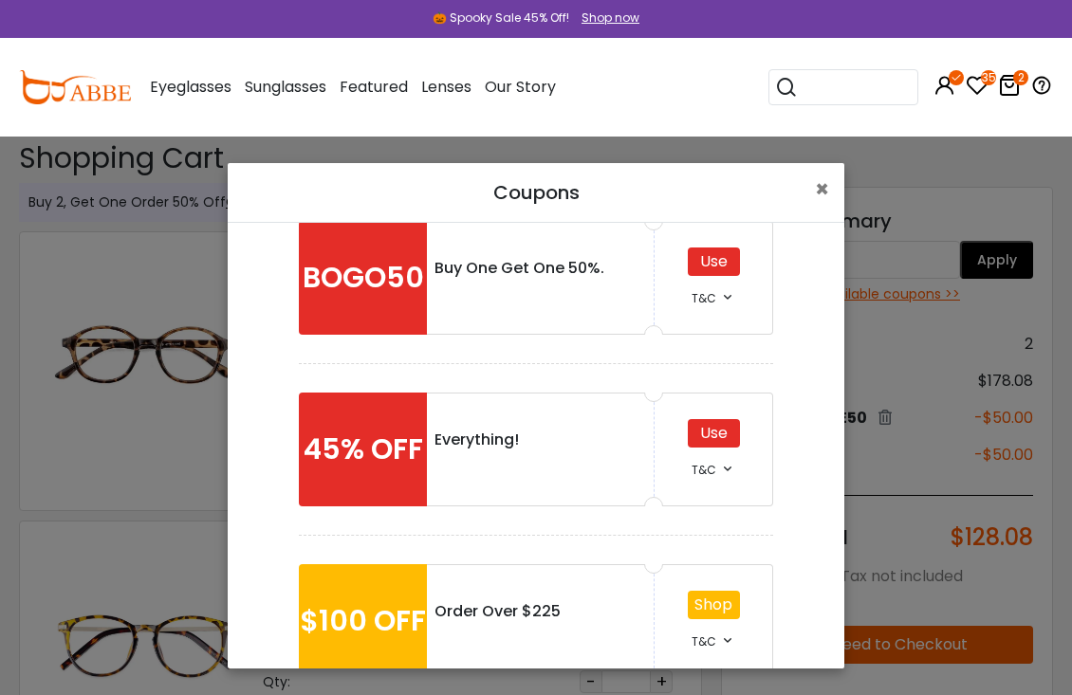
scroll to position [394, 0]
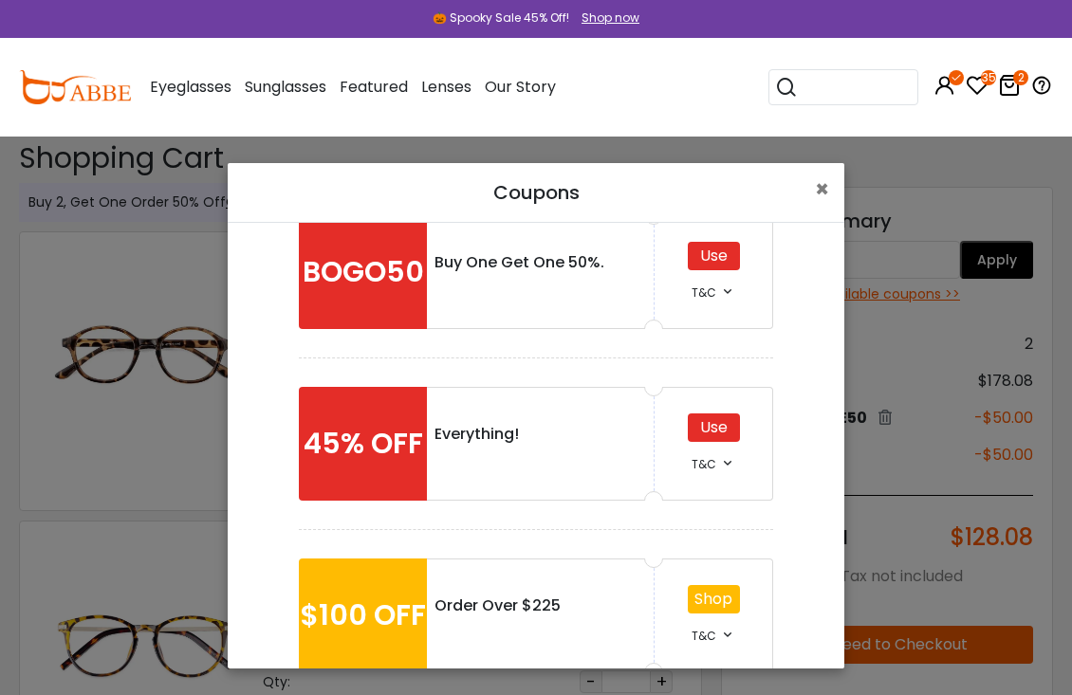
click at [727, 426] on div "Use" at bounding box center [713, 427] width 52 height 28
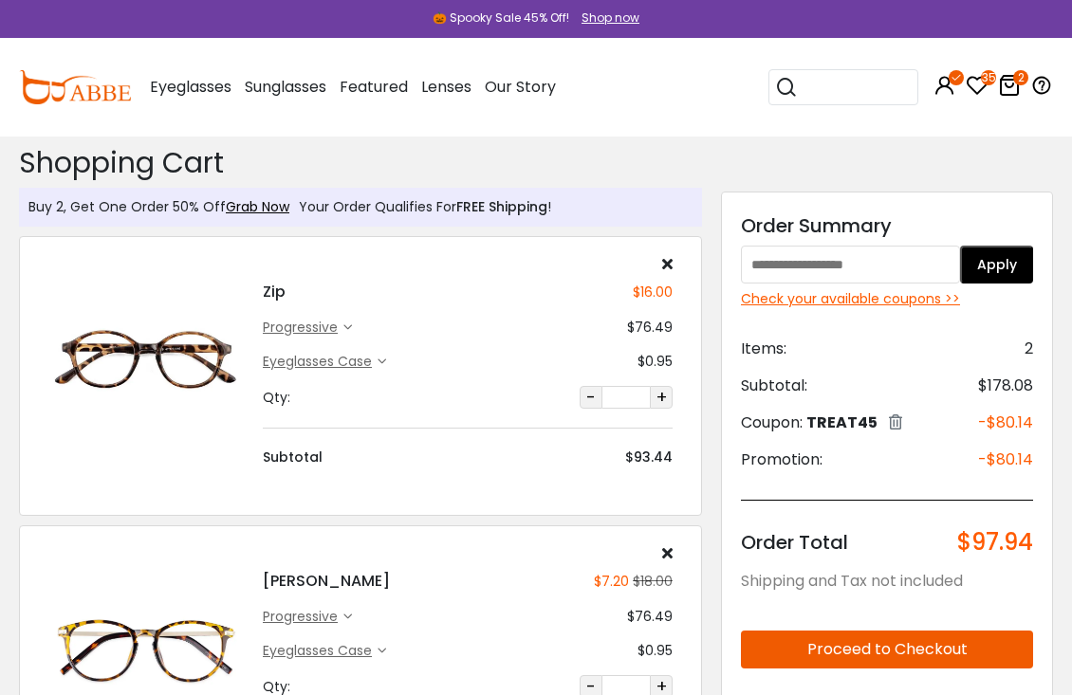
click at [294, 578] on h4 "[PERSON_NAME]" at bounding box center [326, 581] width 127 height 23
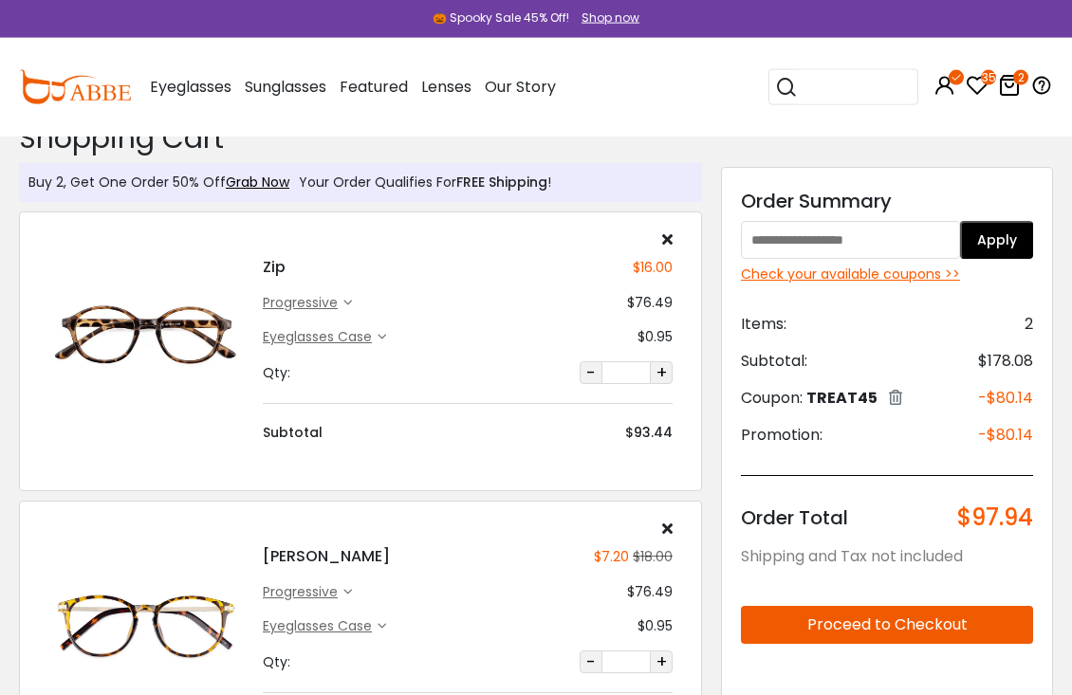
scroll to position [27, 0]
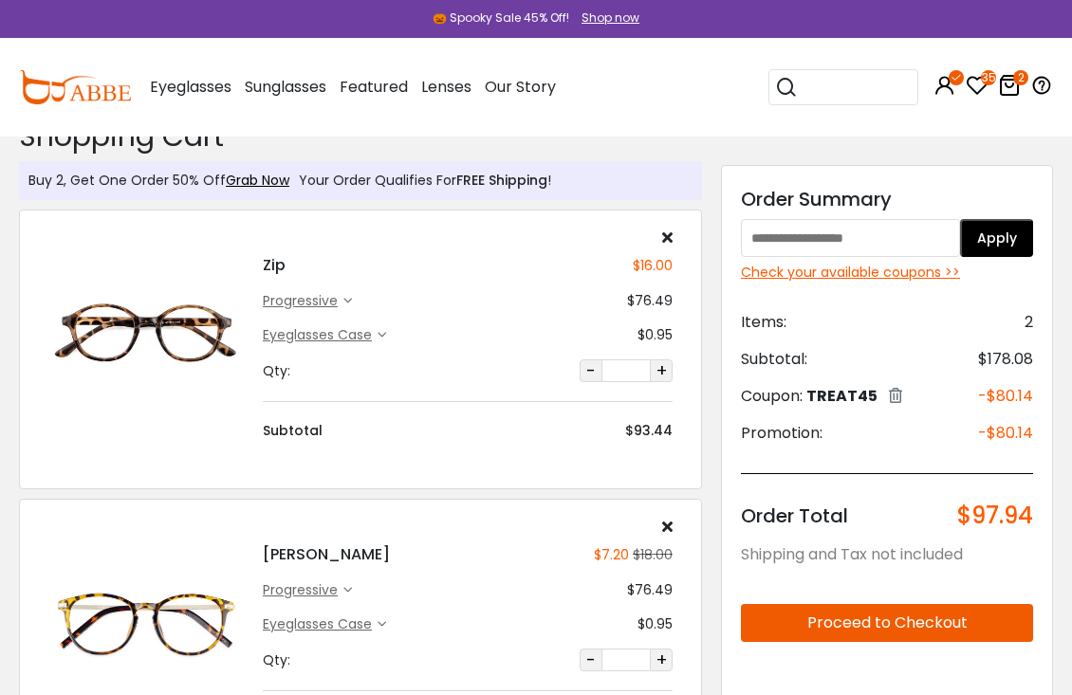
click at [844, 79] on input "search" at bounding box center [854, 87] width 114 height 34
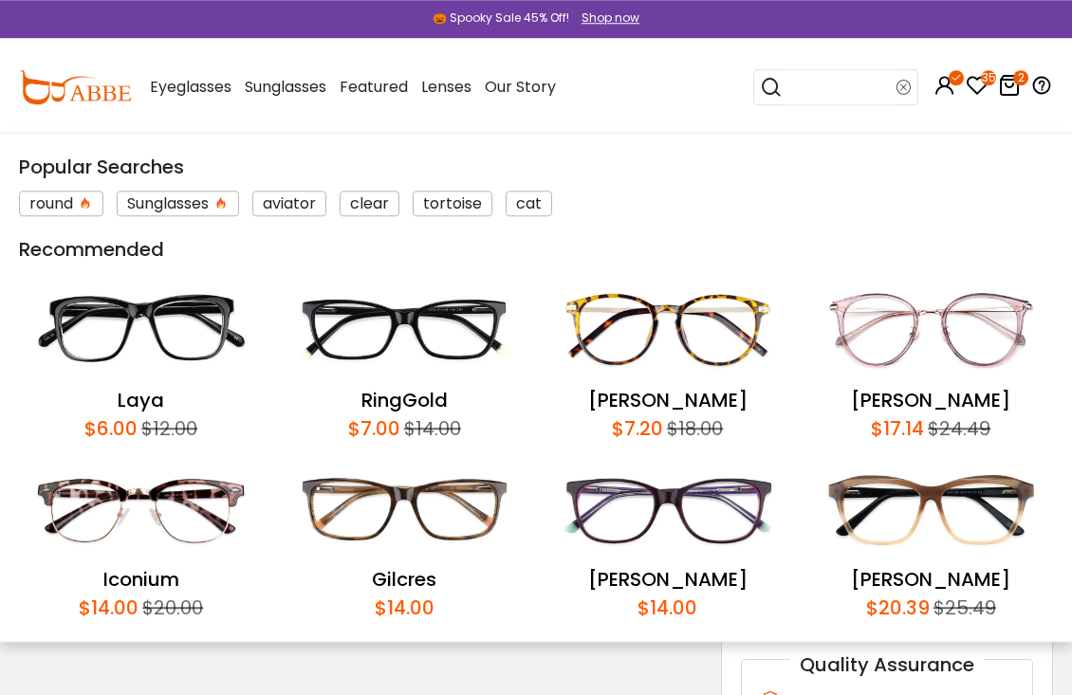
scroll to position [172, 0]
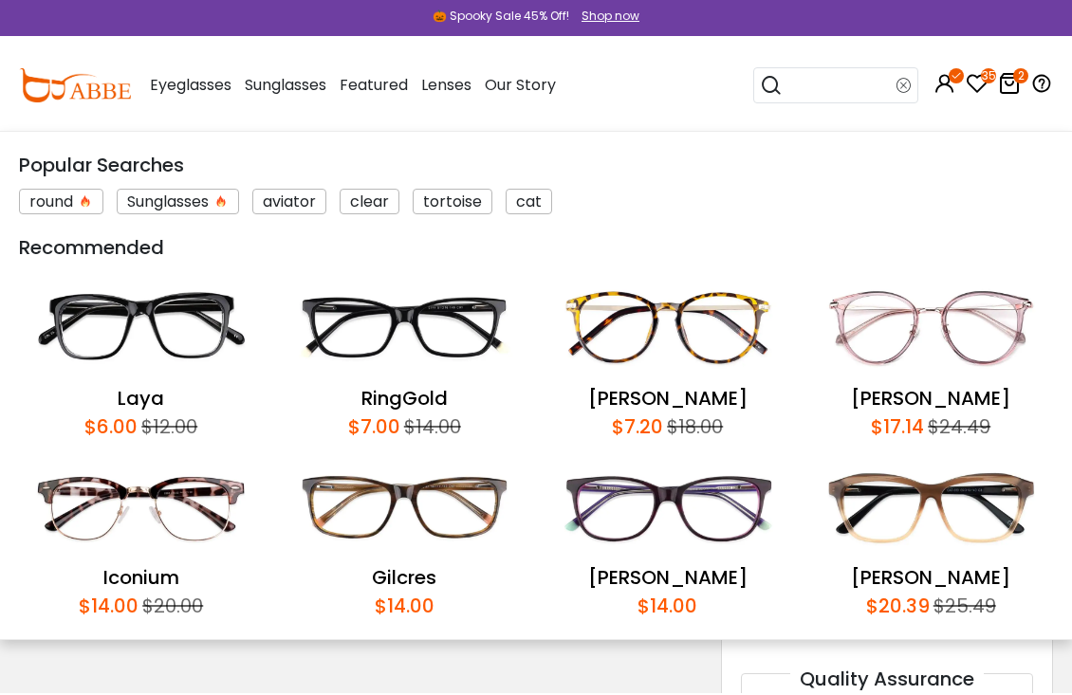
click at [724, 326] on img at bounding box center [667, 329] width 245 height 113
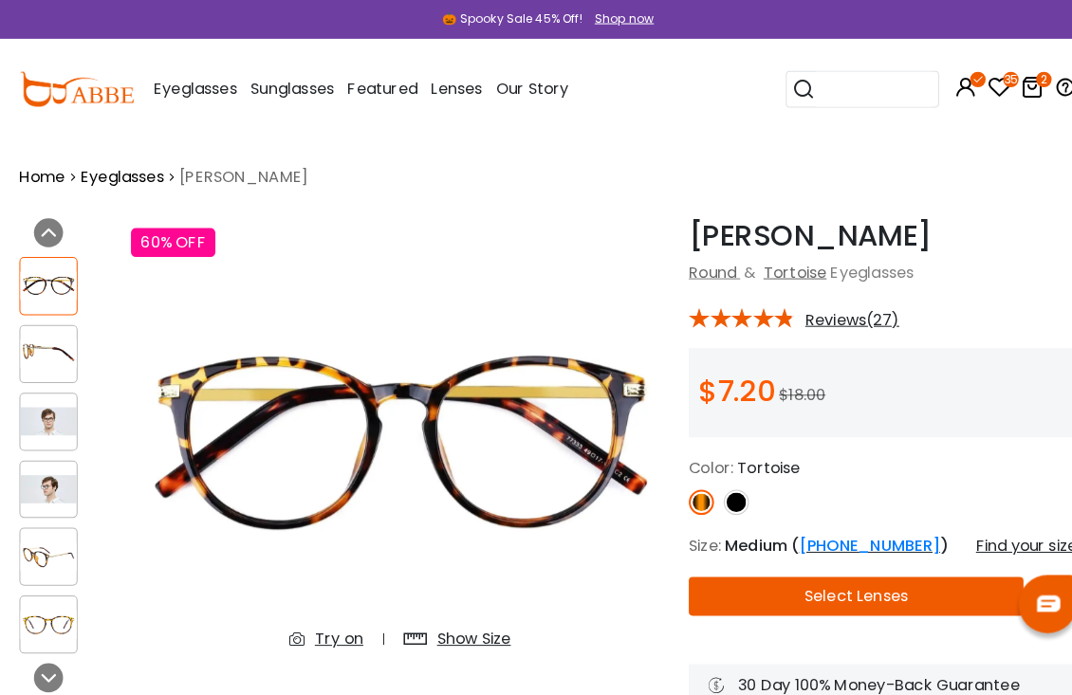
scroll to position [5, 0]
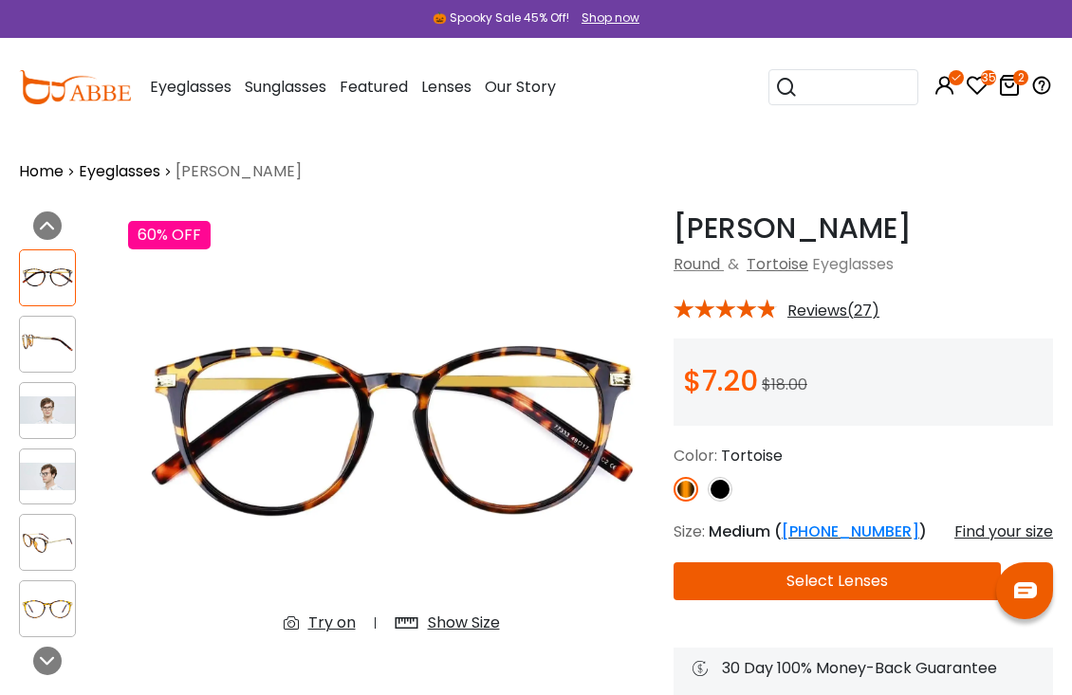
click at [61, 412] on img at bounding box center [47, 409] width 55 height 27
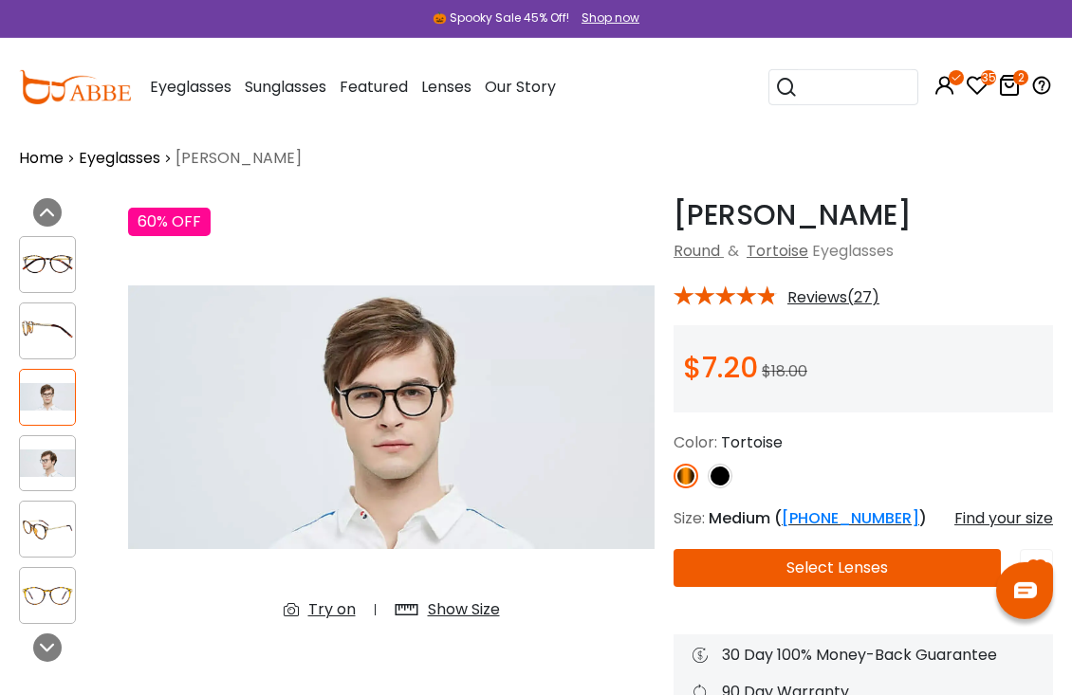
scroll to position [0, 0]
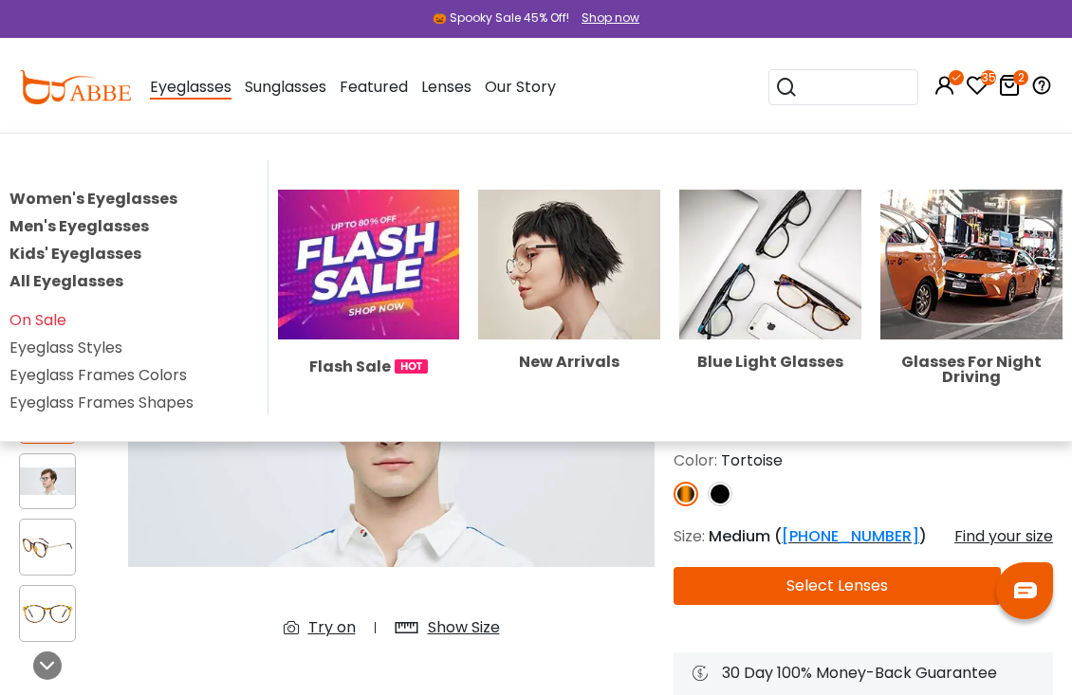
click at [207, 94] on span "Eyeglasses" at bounding box center [191, 88] width 82 height 24
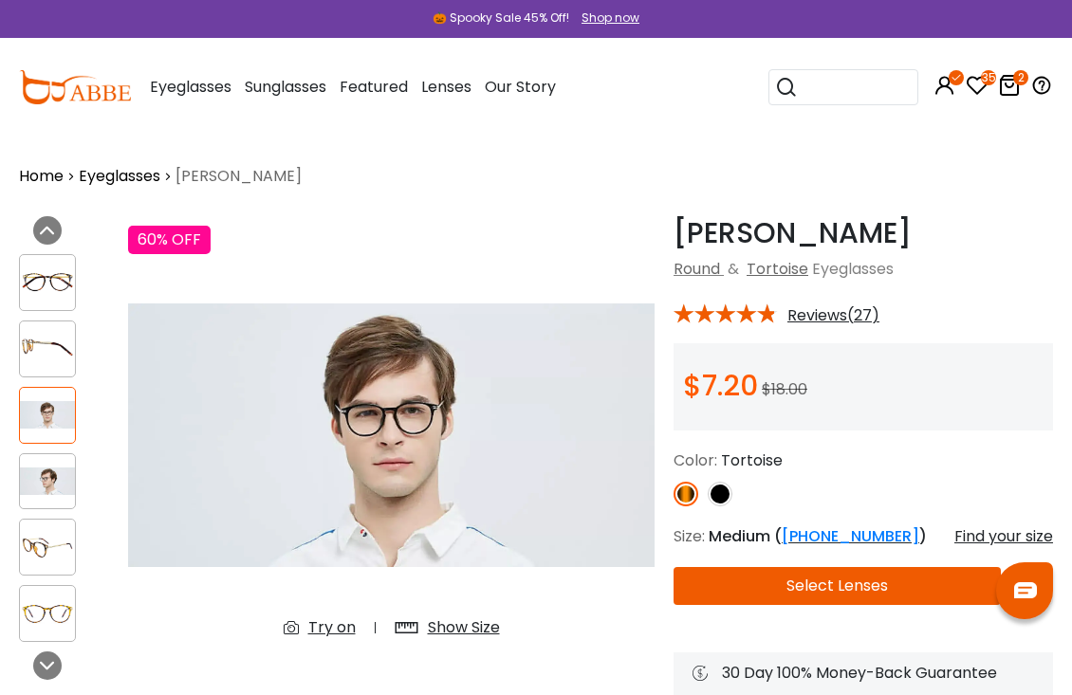
click at [213, 91] on span "Eyeglasses" at bounding box center [191, 87] width 82 height 22
click at [211, 86] on span "Eyeglasses" at bounding box center [191, 87] width 82 height 22
click at [144, 175] on link "Eyeglasses" at bounding box center [120, 176] width 82 height 23
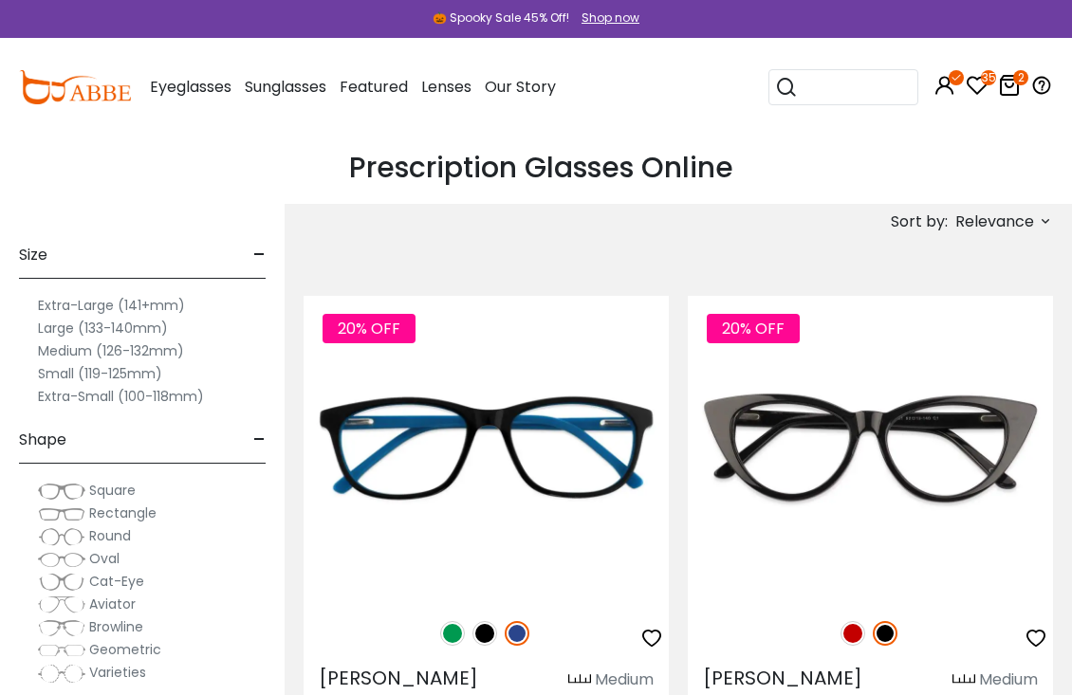
click at [79, 400] on label "Extra-Small (100-118mm)" at bounding box center [121, 396] width 166 height 23
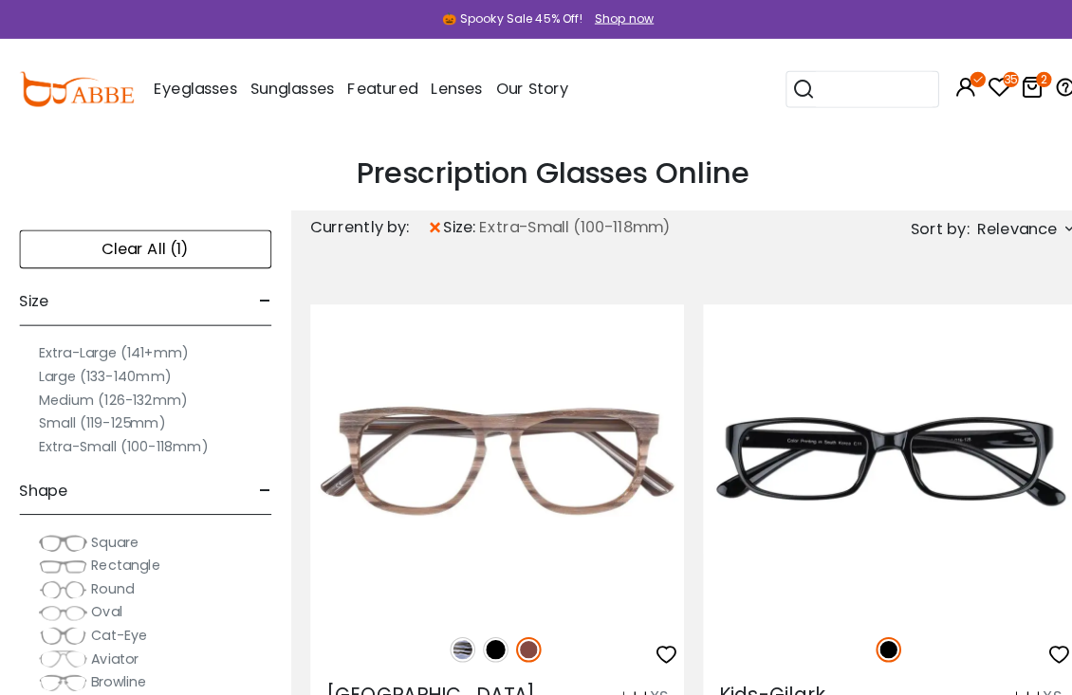
click at [67, 412] on label "Small (119-125mm)" at bounding box center [100, 413] width 124 height 23
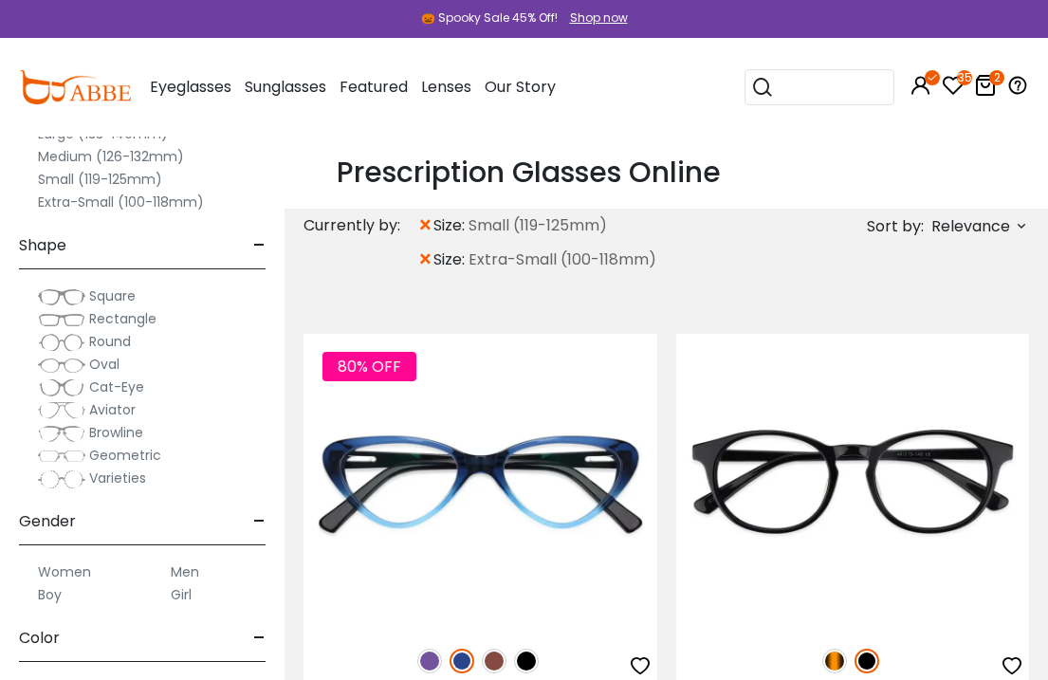
scroll to position [275, 0]
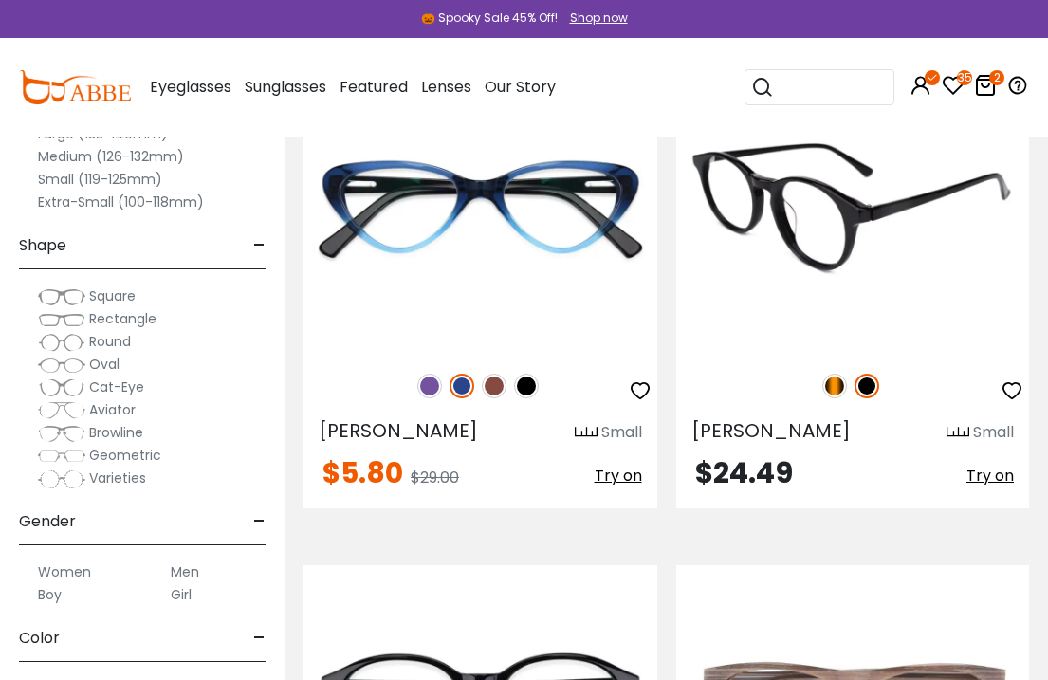
click at [846, 398] on img at bounding box center [834, 386] width 25 height 25
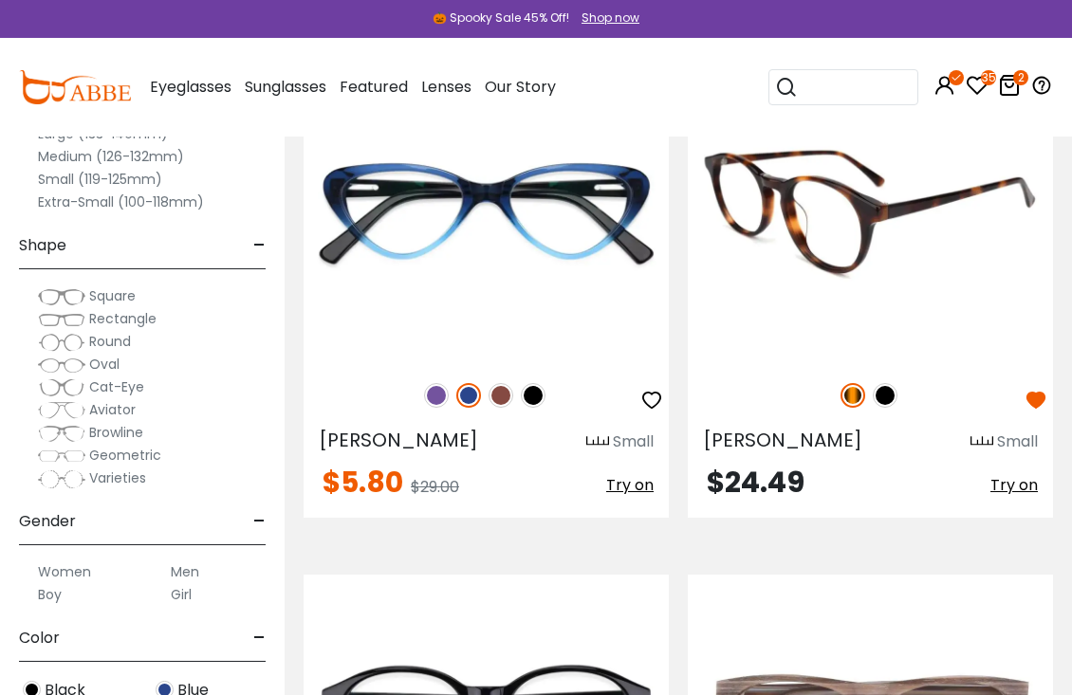
scroll to position [0, 0]
click at [867, 245] on img at bounding box center [869, 210] width 365 height 304
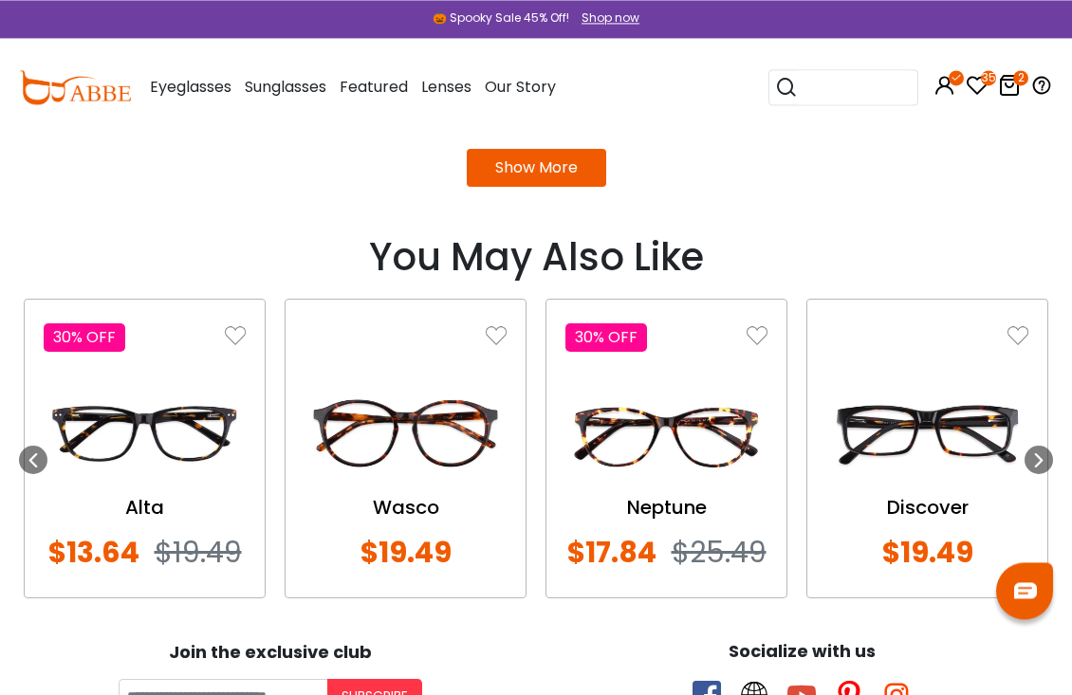
scroll to position [2030, 0]
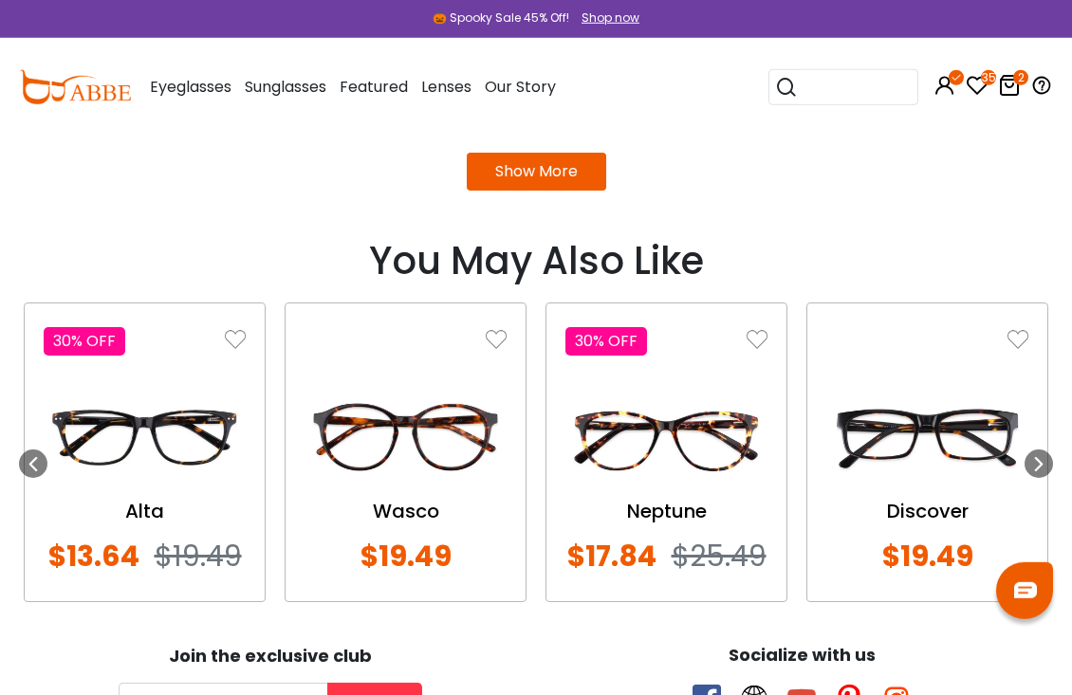
click at [746, 449] on img at bounding box center [666, 436] width 202 height 101
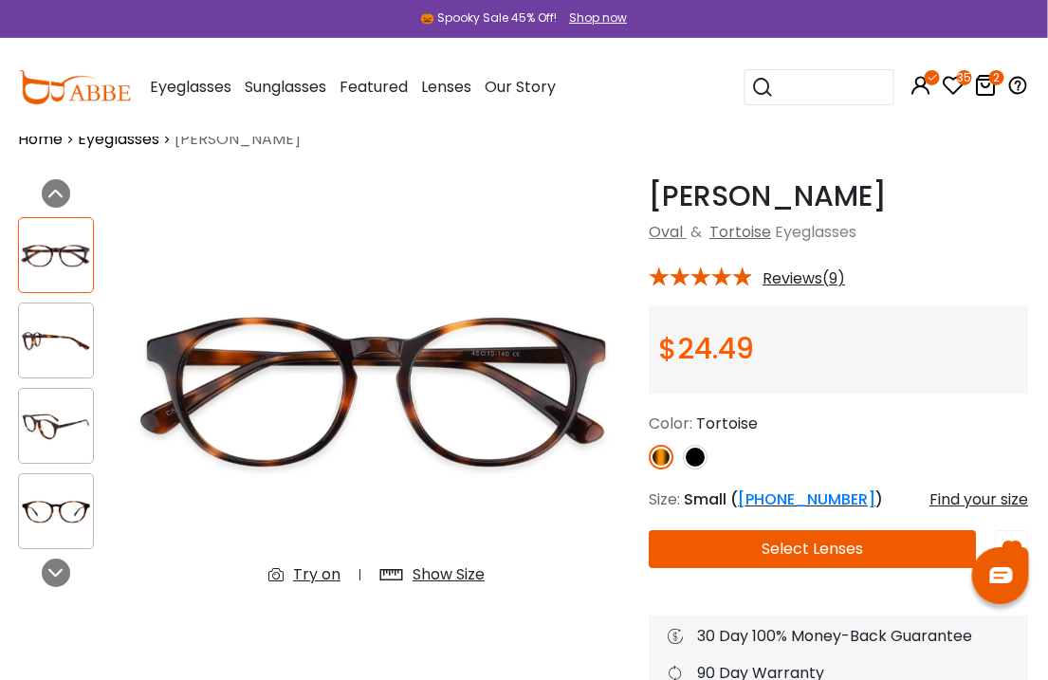
scroll to position [0, 0]
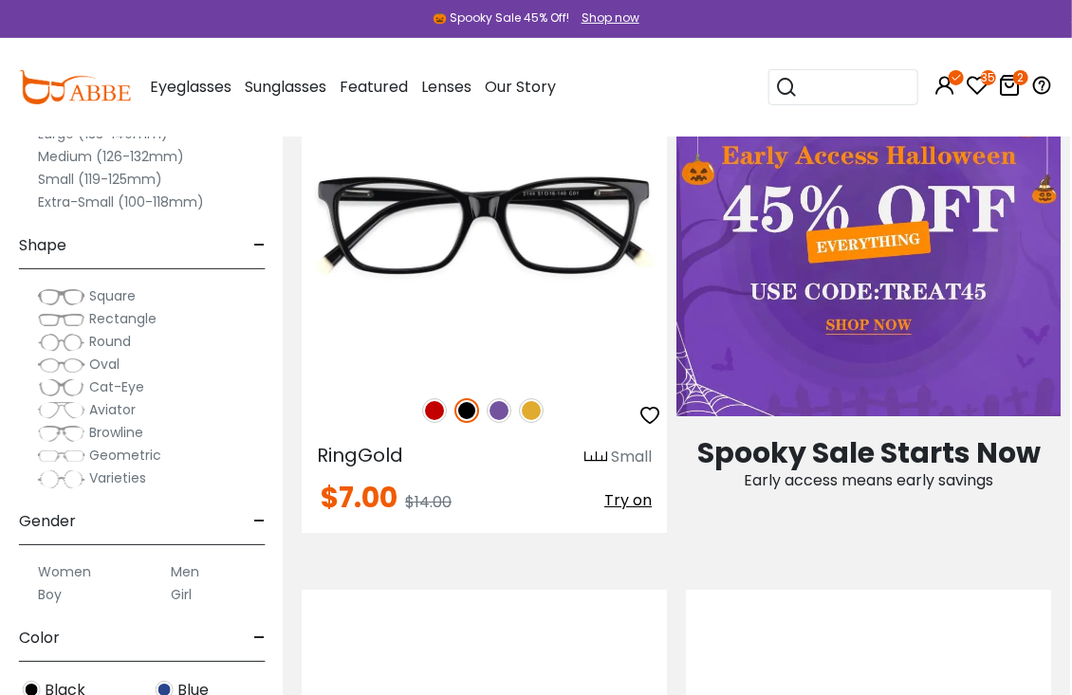
scroll to position [1293, 4]
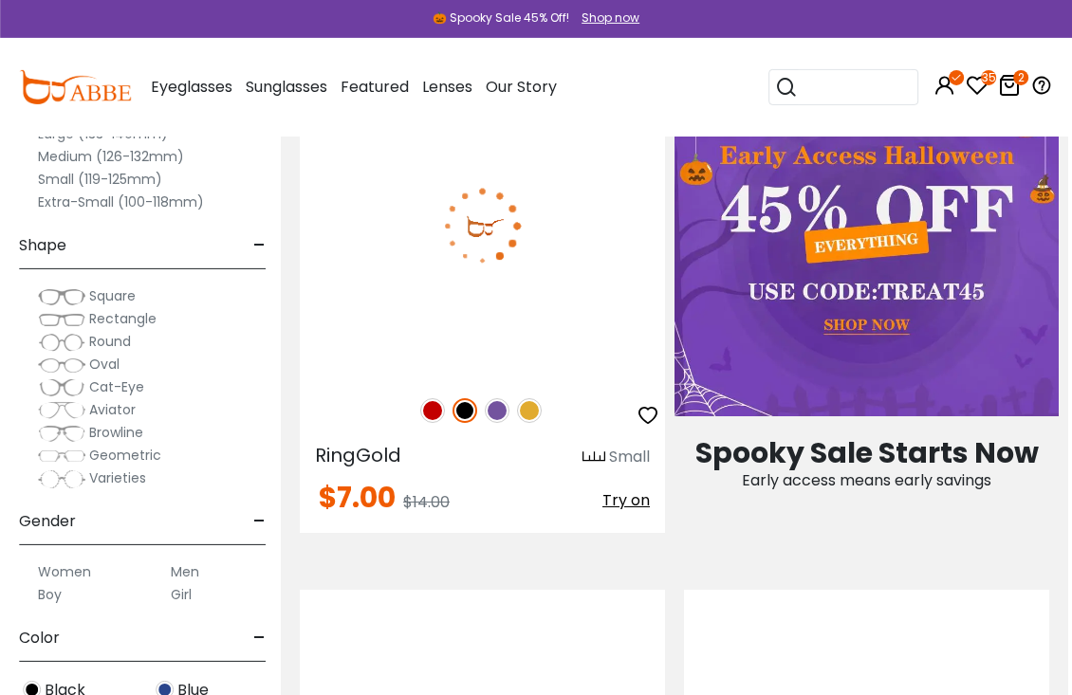
click at [529, 409] on img at bounding box center [529, 410] width 25 height 25
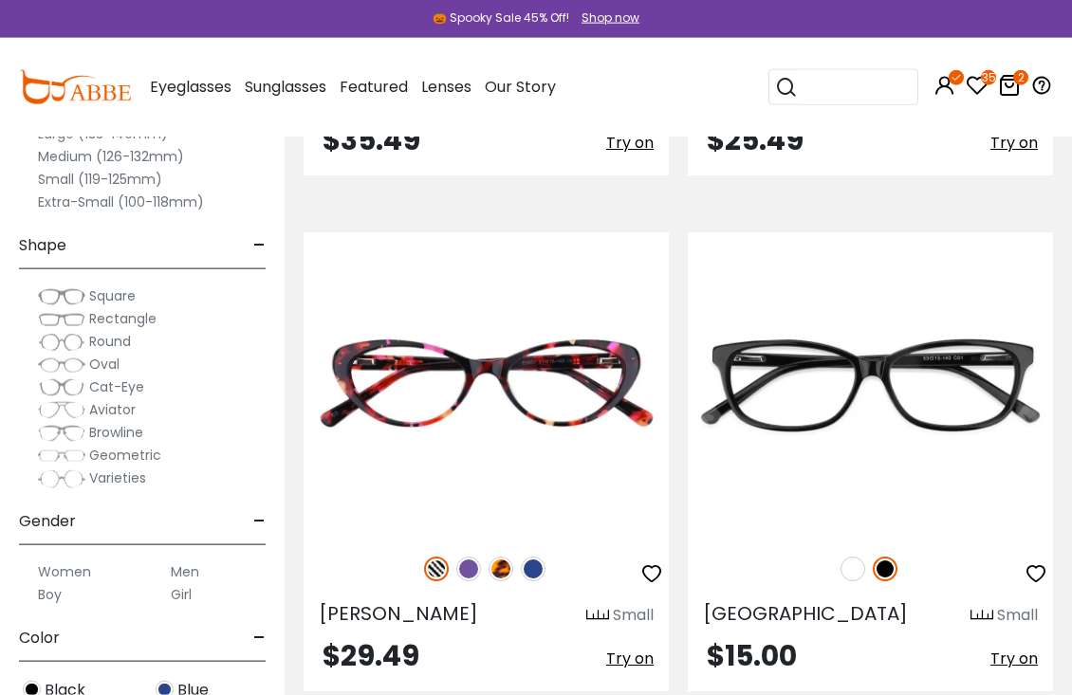
scroll to position [4235, 0]
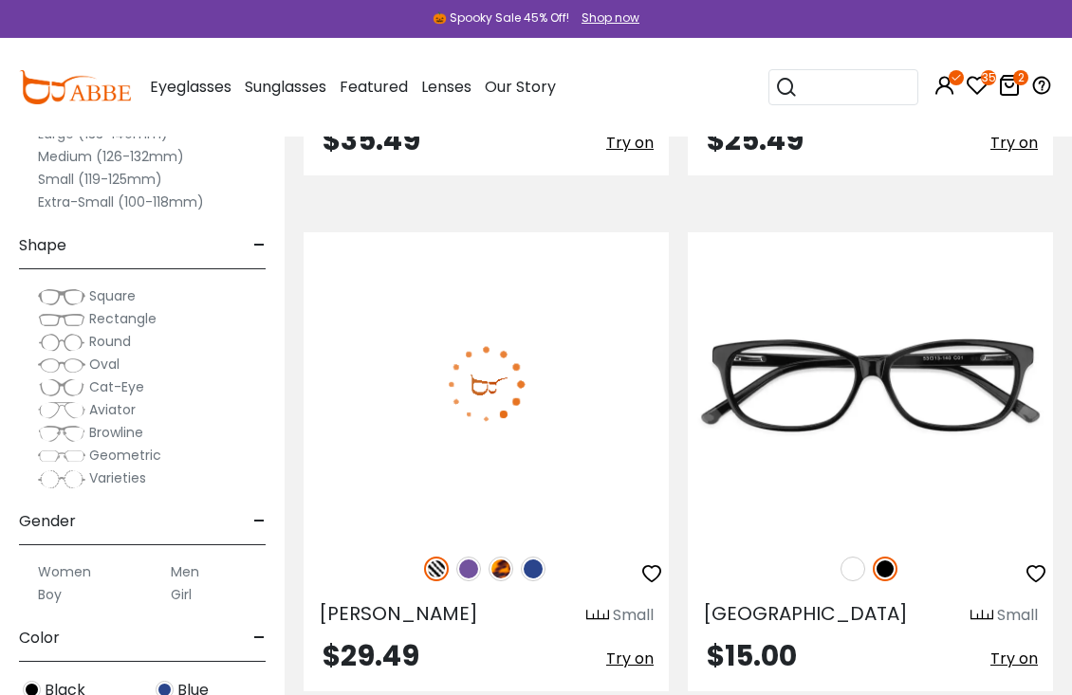
click at [439, 569] on img at bounding box center [436, 569] width 25 height 25
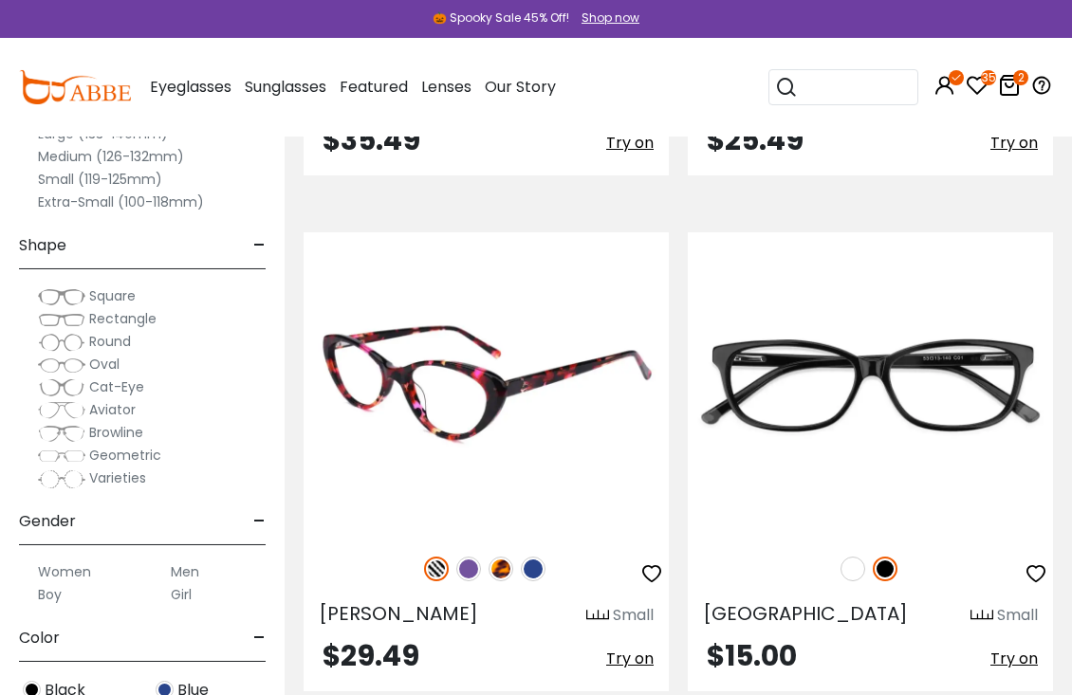
click at [477, 572] on img at bounding box center [468, 569] width 25 height 25
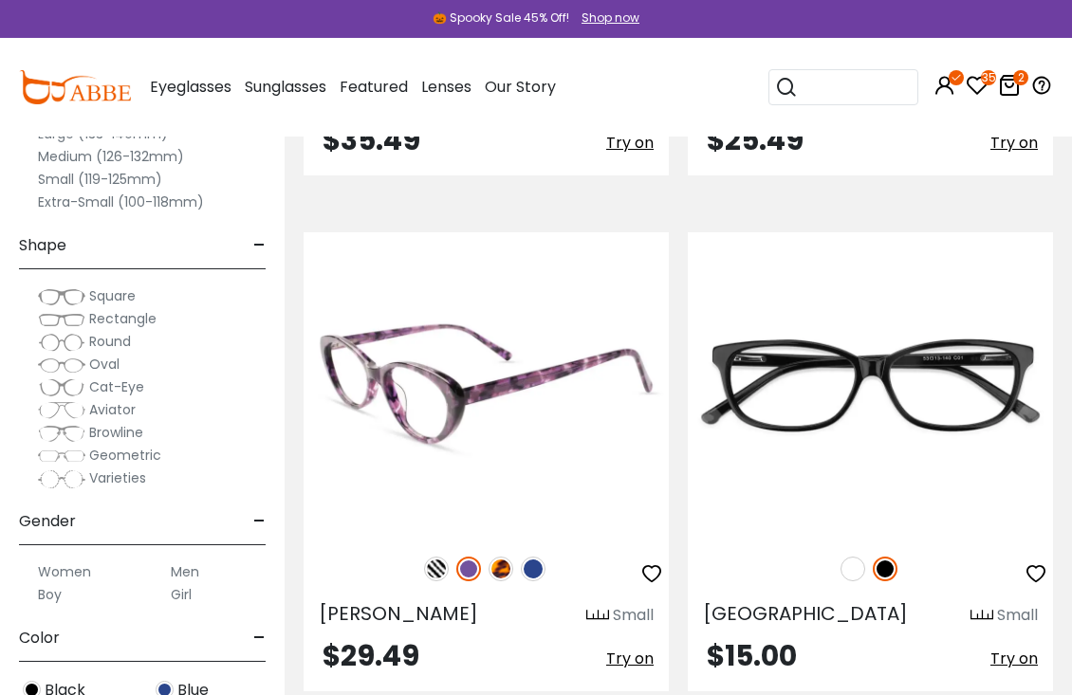
click at [505, 567] on img at bounding box center [500, 569] width 25 height 25
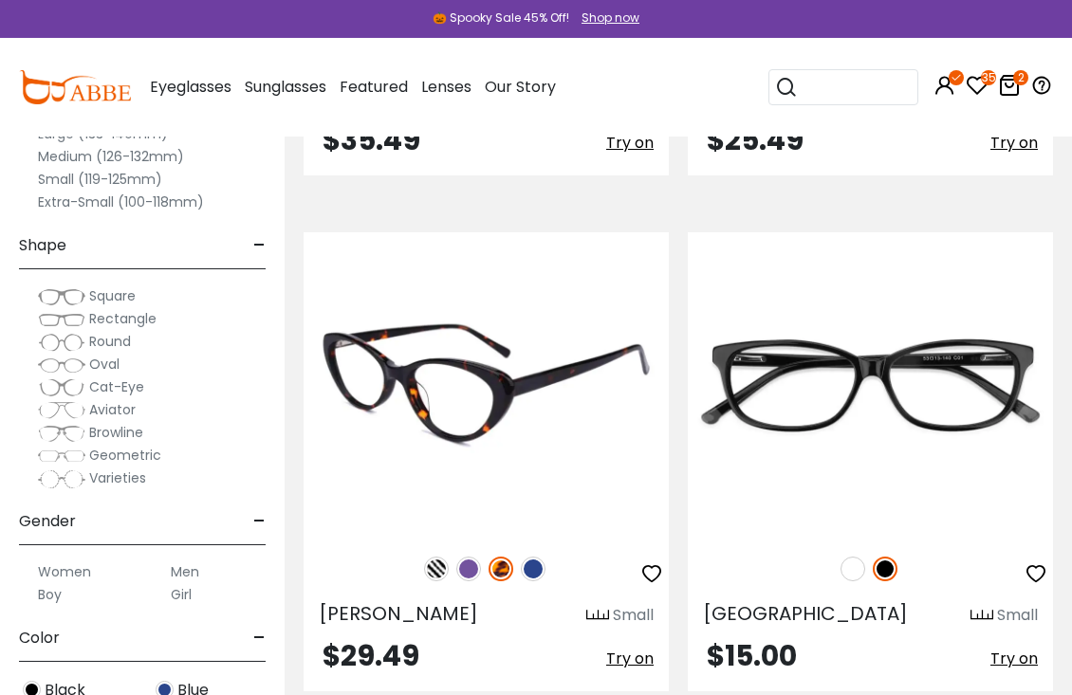
click at [540, 567] on img at bounding box center [533, 569] width 25 height 25
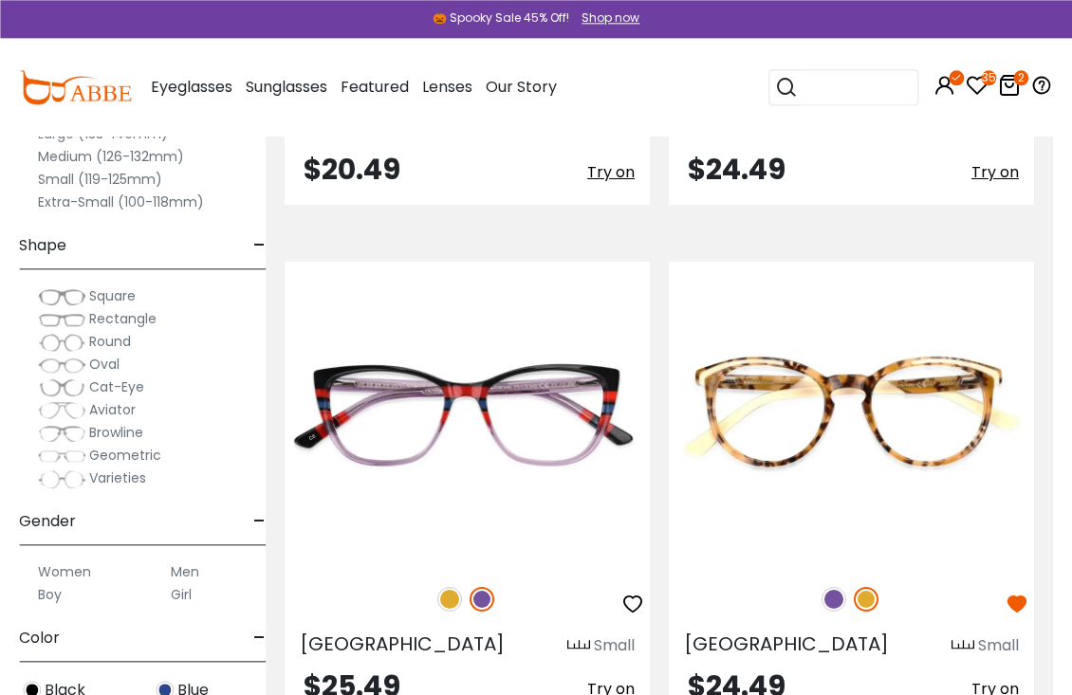
scroll to position [7333, 19]
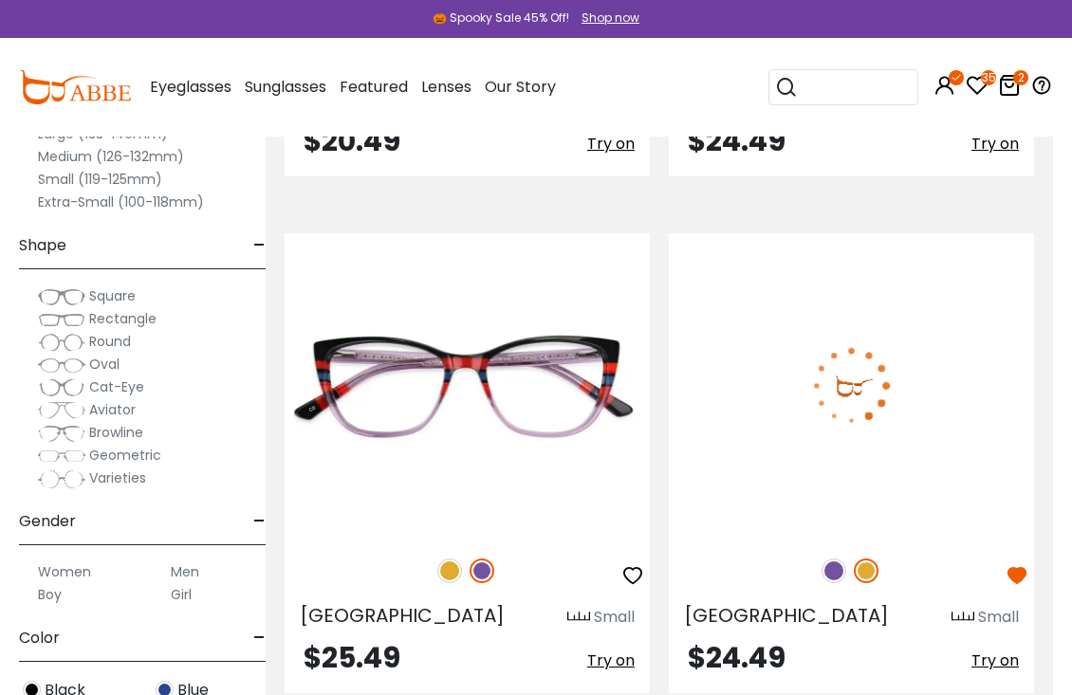
click at [838, 572] on img at bounding box center [833, 571] width 25 height 25
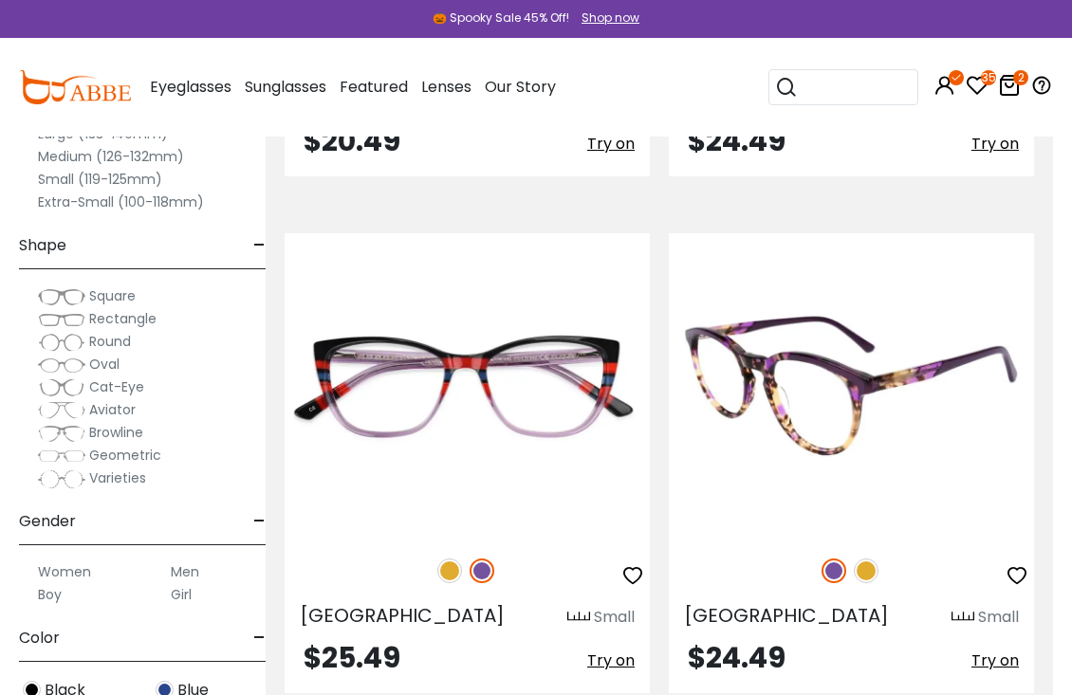
click at [871, 419] on img at bounding box center [851, 385] width 365 height 304
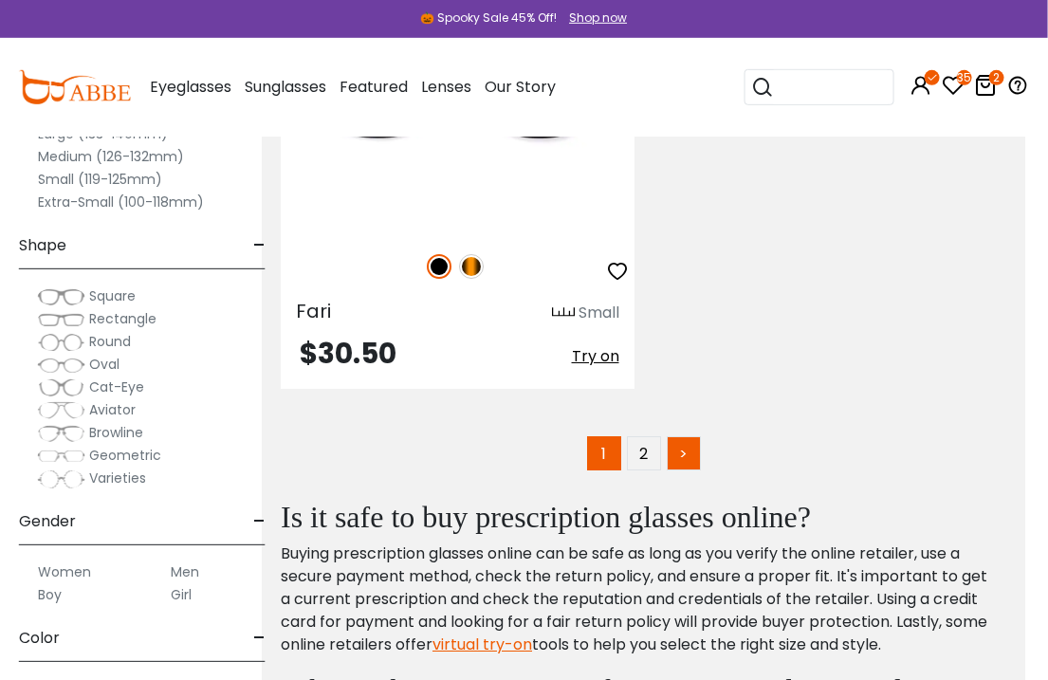
scroll to position [15144, 24]
click at [687, 436] on link ">" at bounding box center [683, 453] width 34 height 34
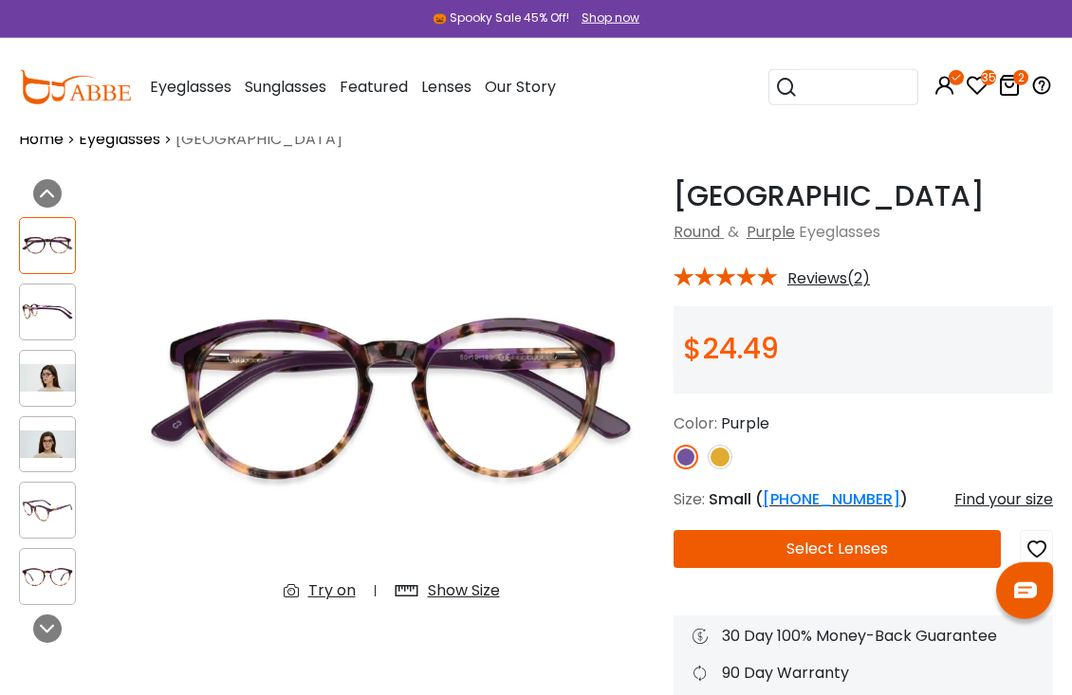
scroll to position [38, 0]
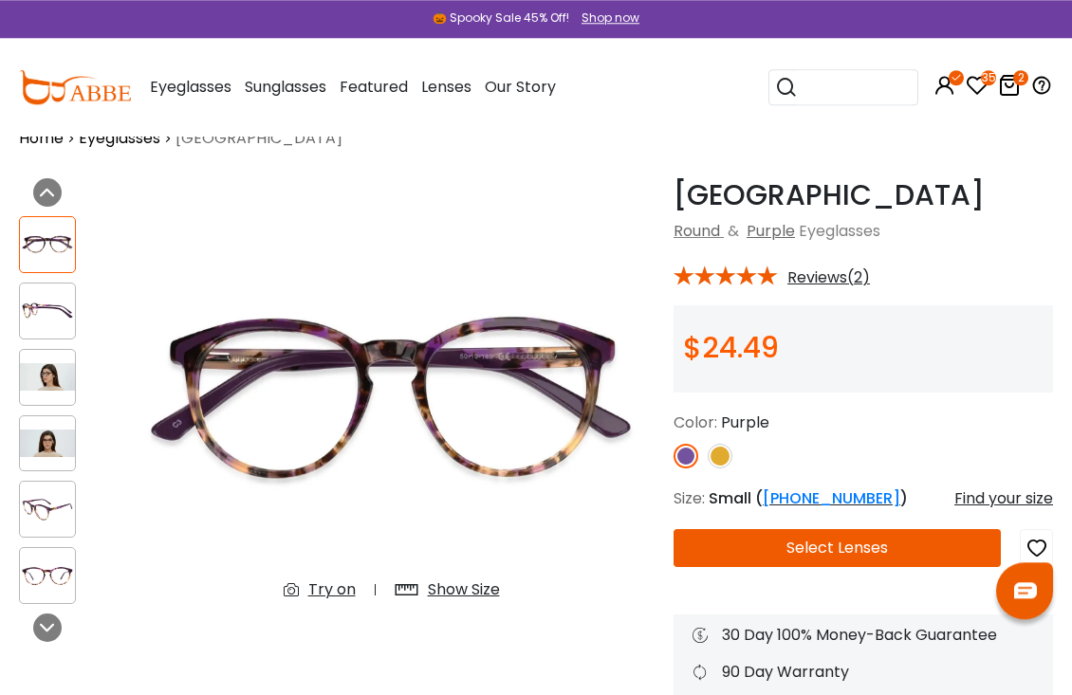
click at [67, 444] on img at bounding box center [47, 443] width 55 height 27
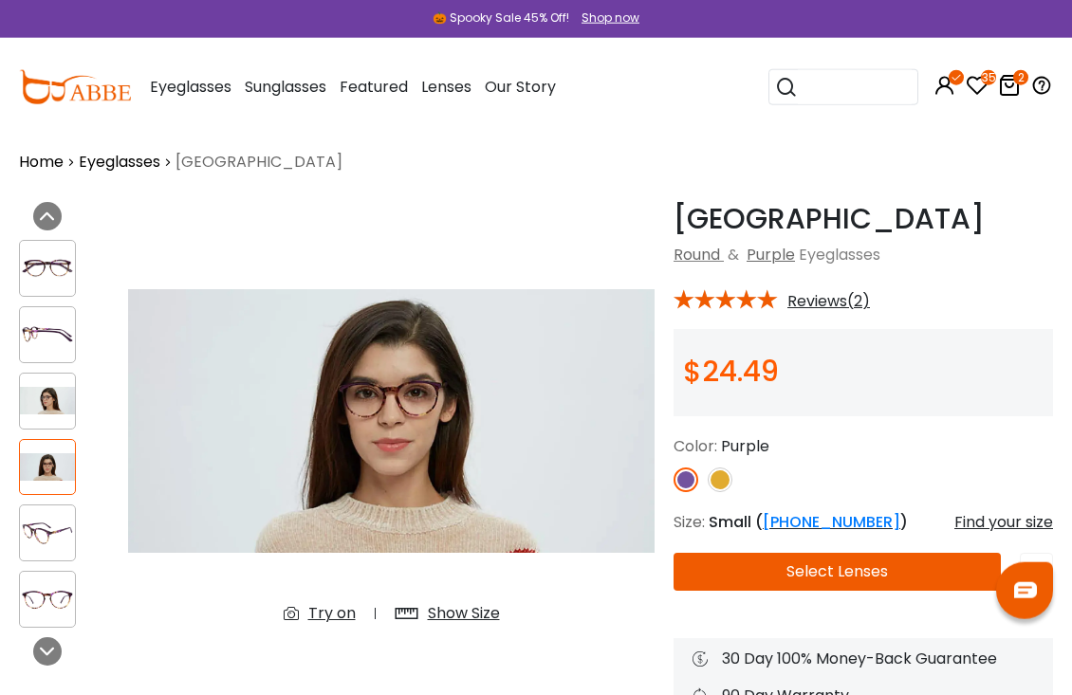
scroll to position [0, 0]
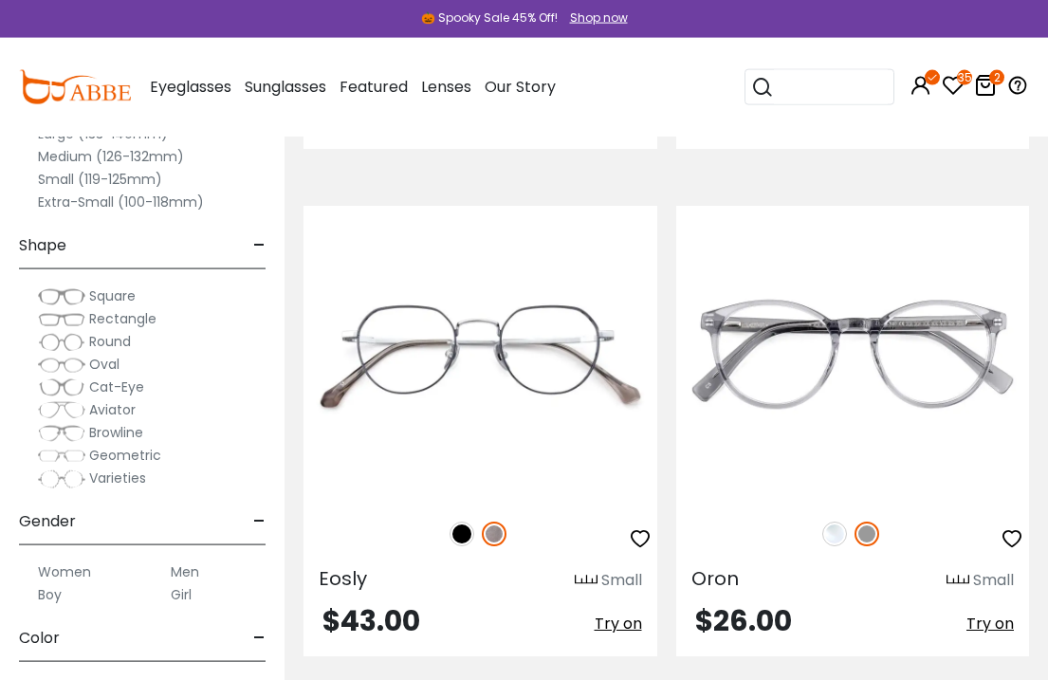
scroll to position [3169, 0]
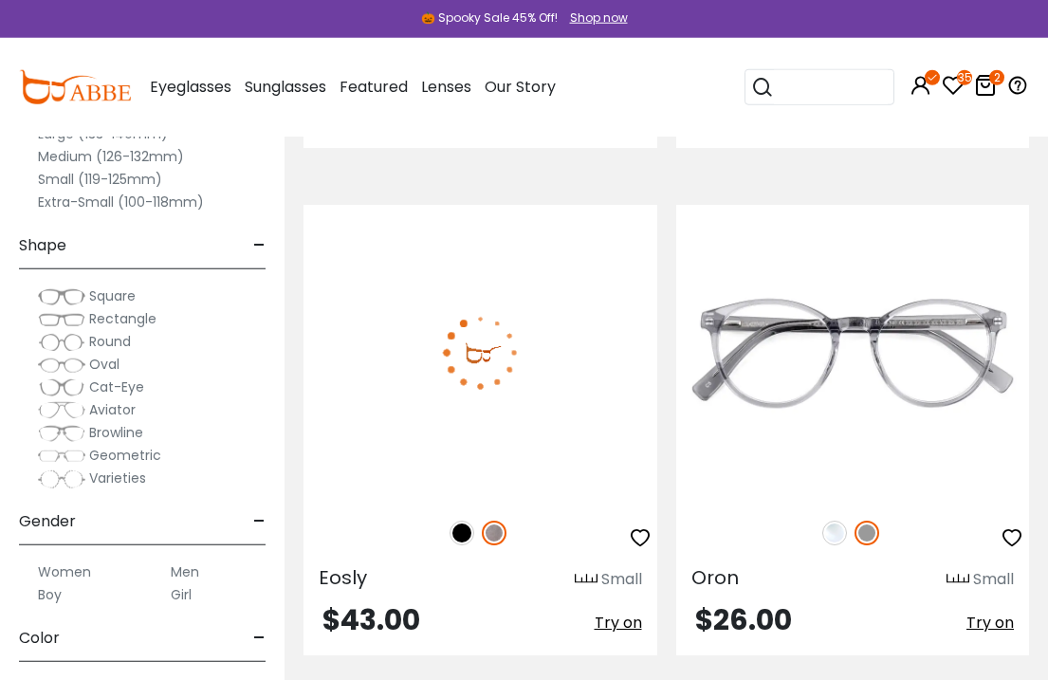
click at [462, 539] on img at bounding box center [461, 533] width 25 height 25
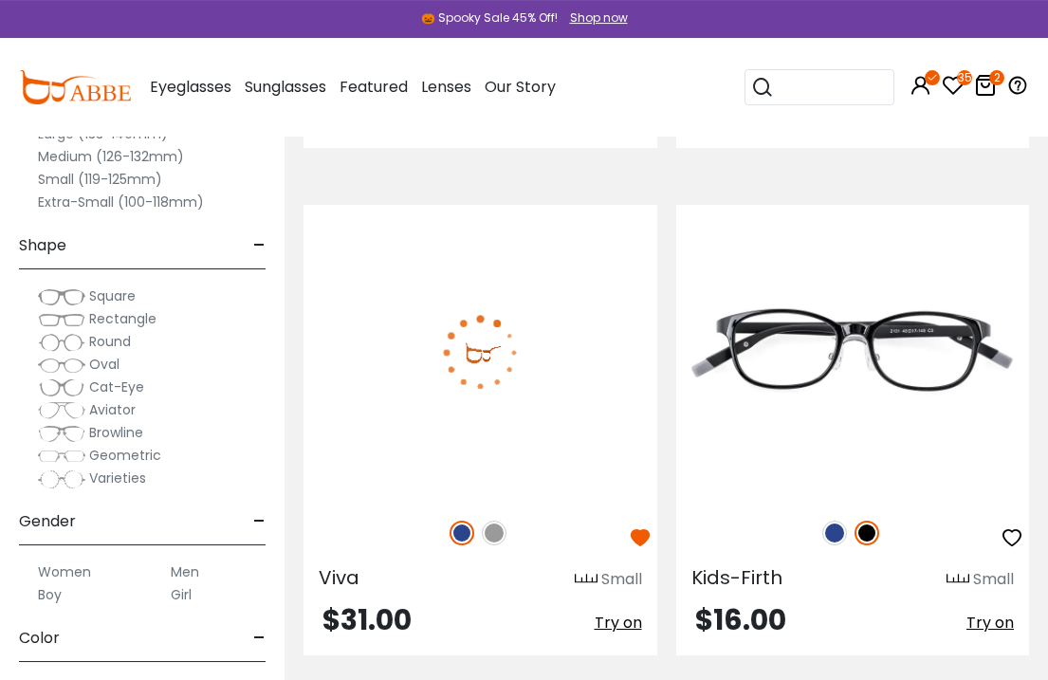
scroll to position [5703, 0]
click at [492, 530] on img at bounding box center [494, 533] width 25 height 25
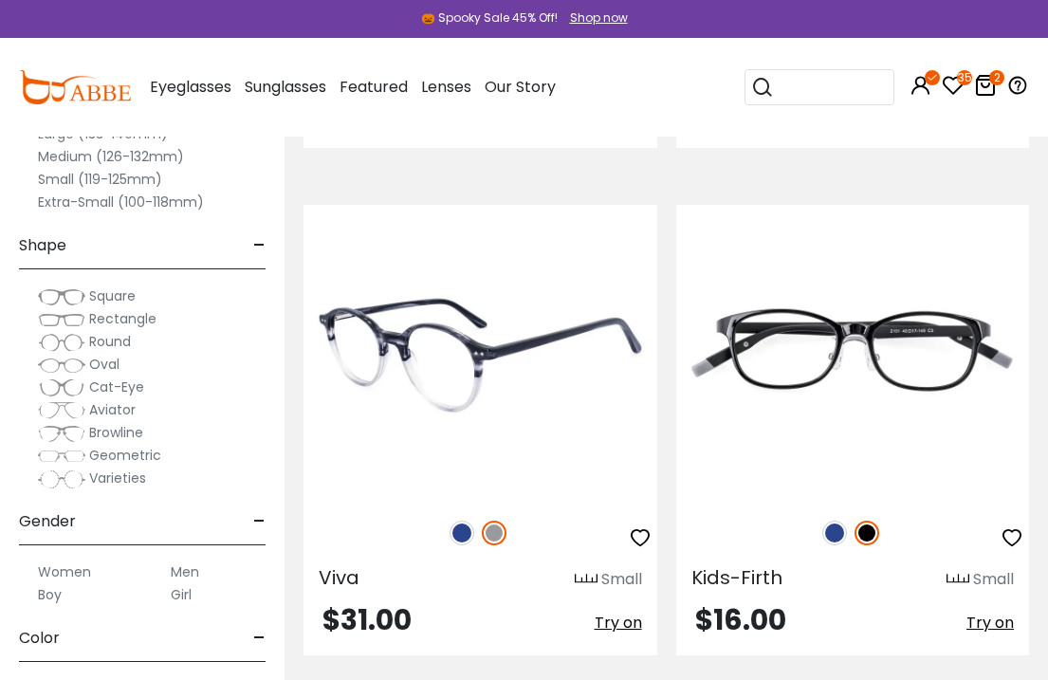
click at [464, 535] on img at bounding box center [461, 533] width 25 height 25
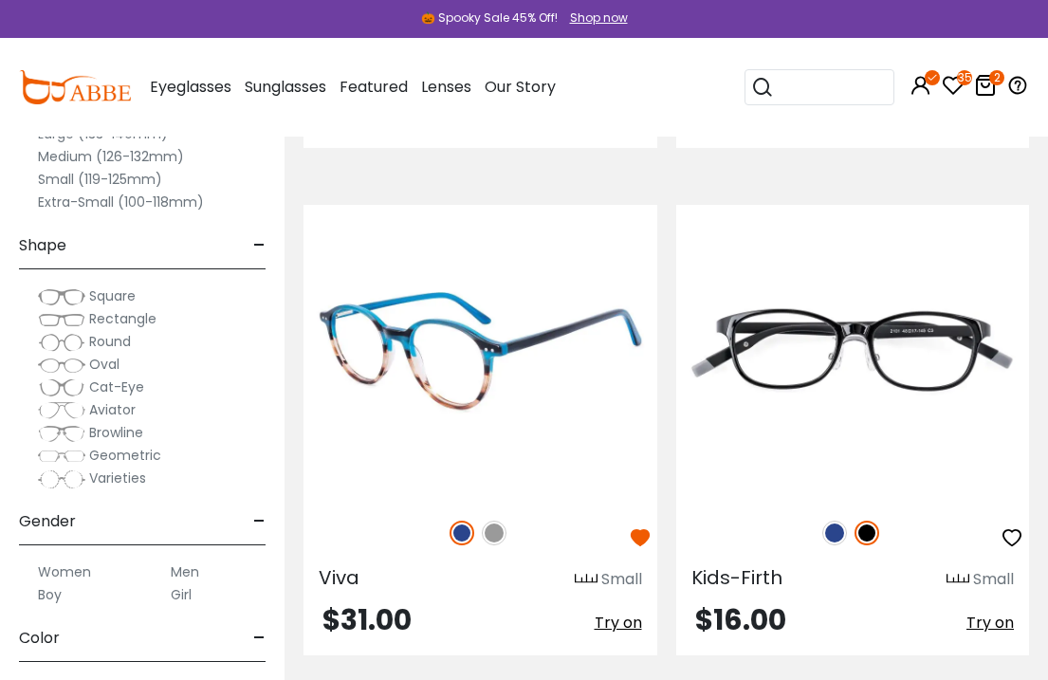
click at [362, 572] on div "Viva Small" at bounding box center [480, 575] width 354 height 30
click at [490, 368] on img at bounding box center [480, 352] width 354 height 294
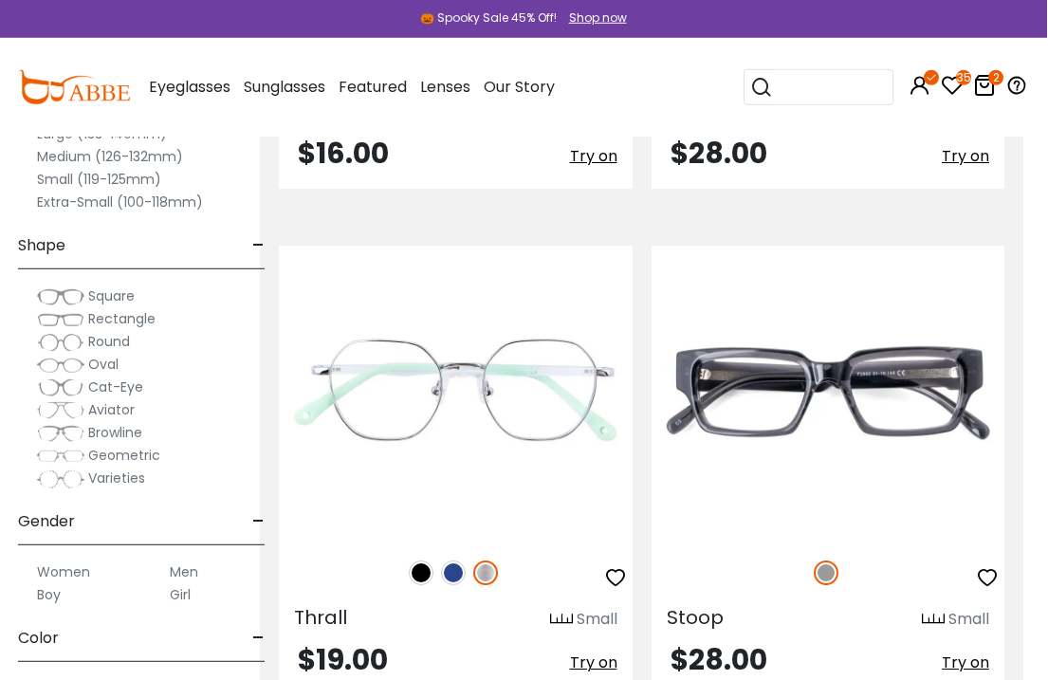
scroll to position [6679, 24]
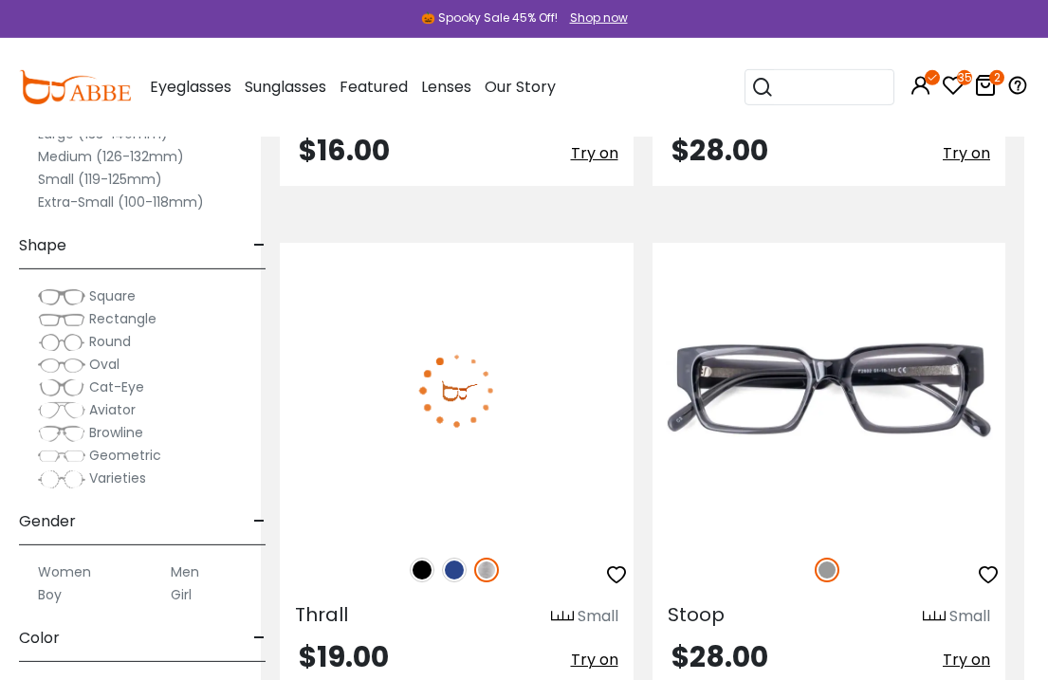
click at [463, 574] on img at bounding box center [454, 570] width 25 height 25
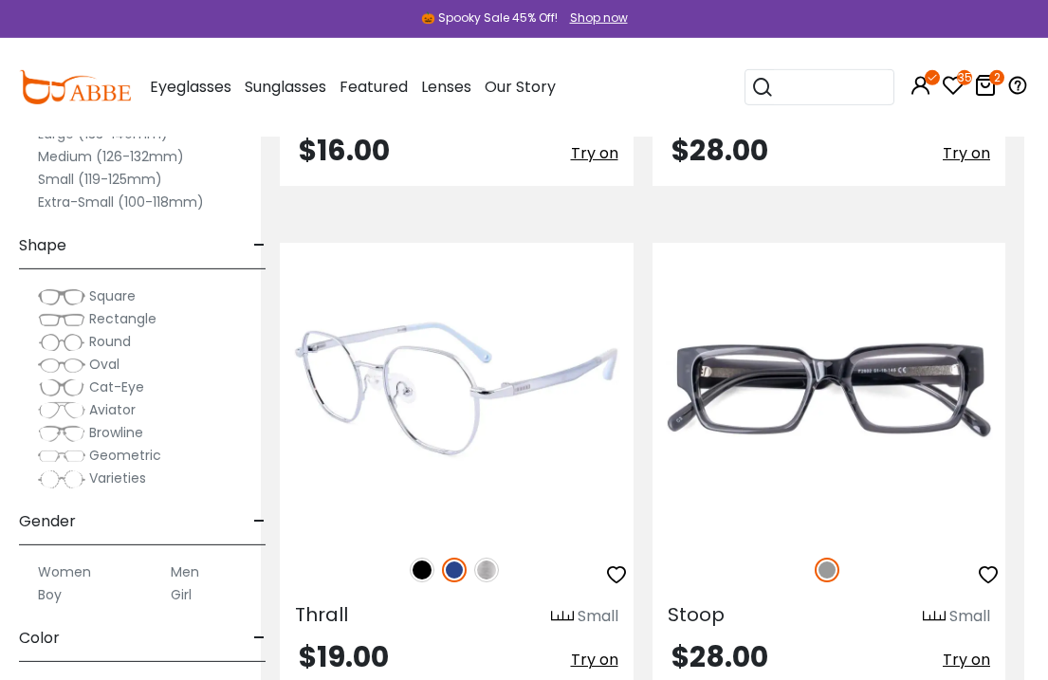
click at [429, 569] on img at bounding box center [422, 570] width 25 height 25
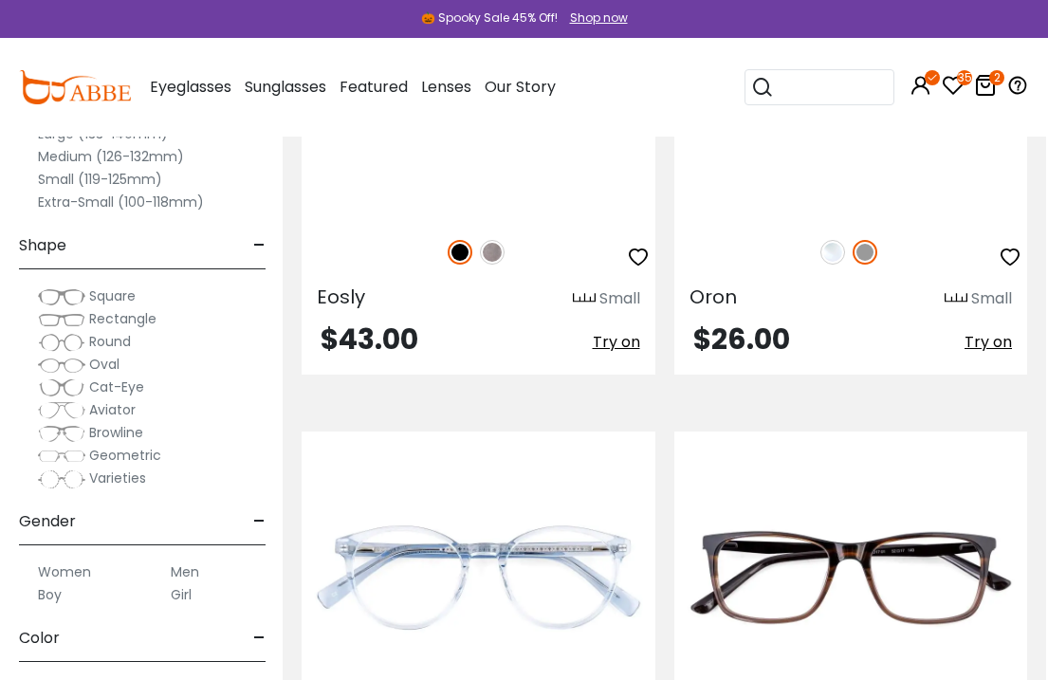
scroll to position [0, 0]
click at [174, 152] on label "Medium (126-132mm)" at bounding box center [111, 156] width 146 height 23
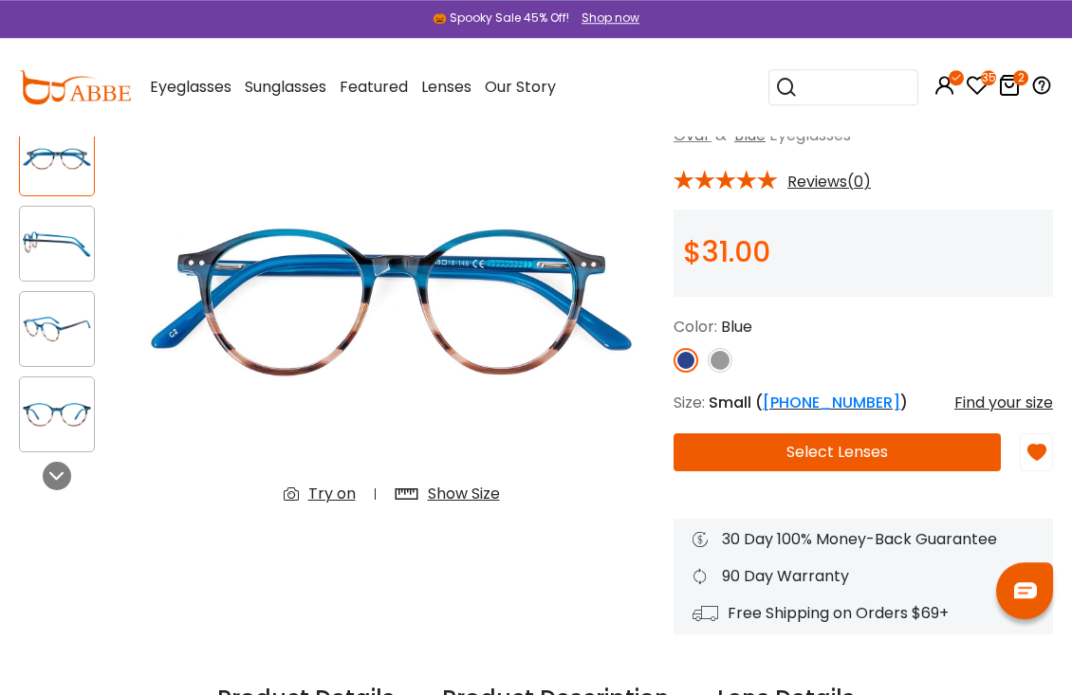
scroll to position [133, 0]
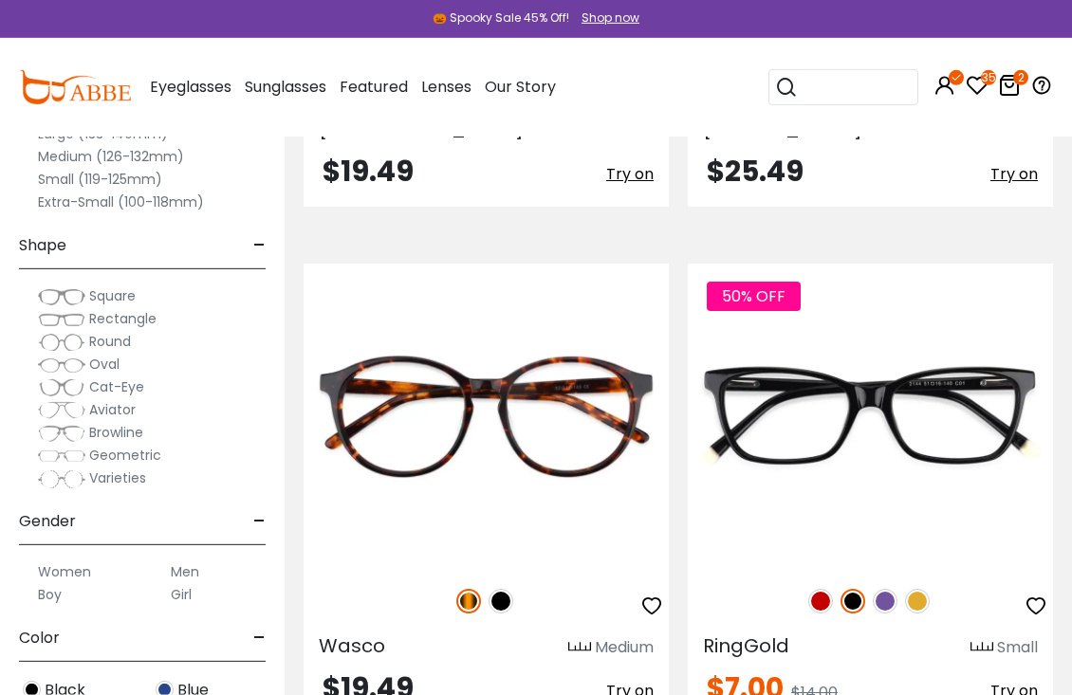
scroll to position [4754, 0]
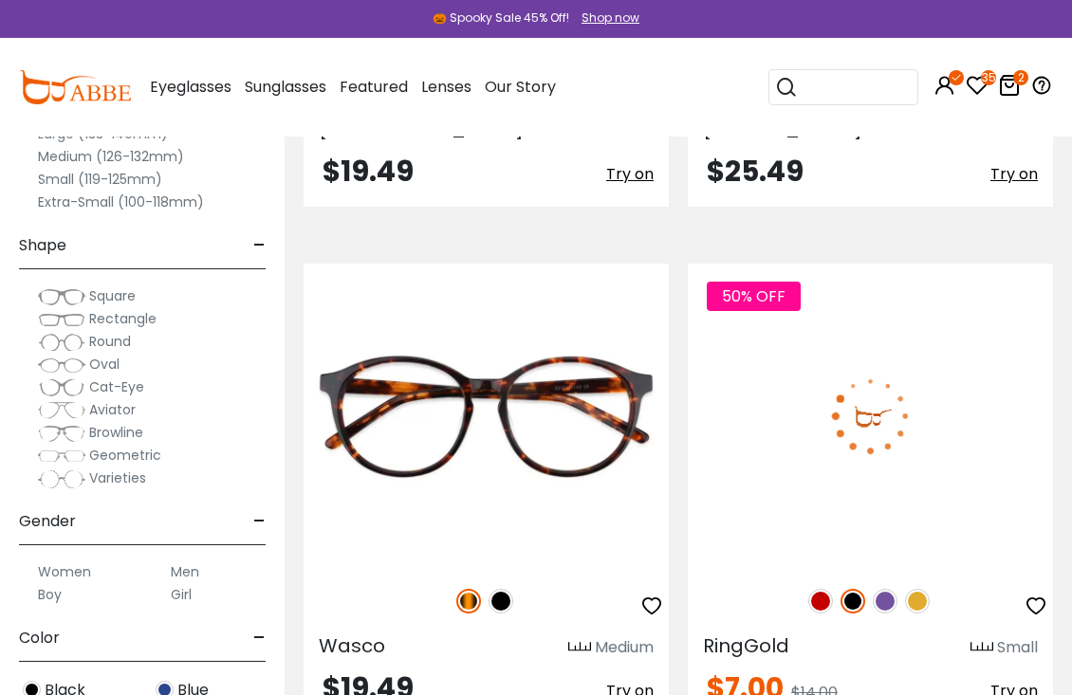
click at [893, 599] on img at bounding box center [884, 601] width 25 height 25
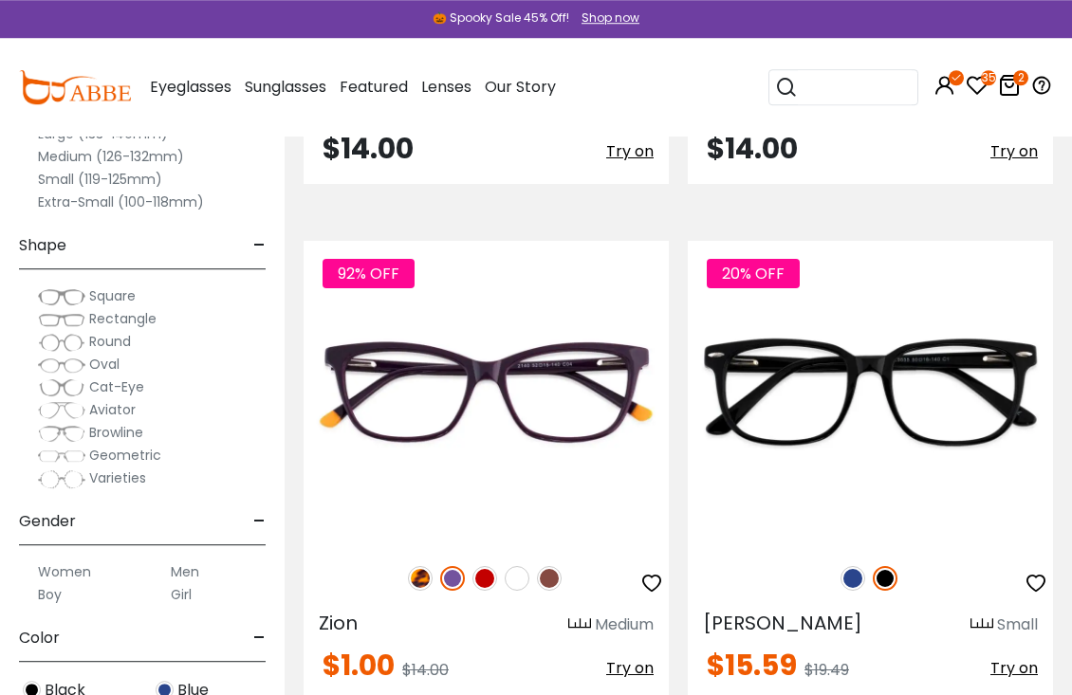
scroll to position [6339, 0]
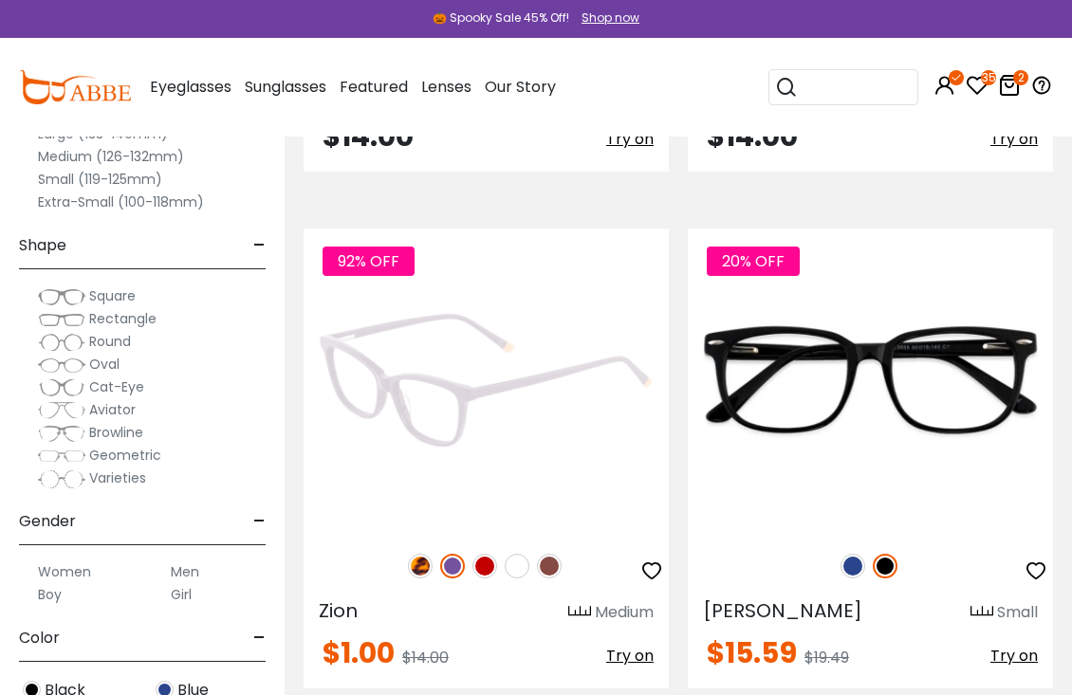
click at [414, 574] on img at bounding box center [420, 566] width 25 height 25
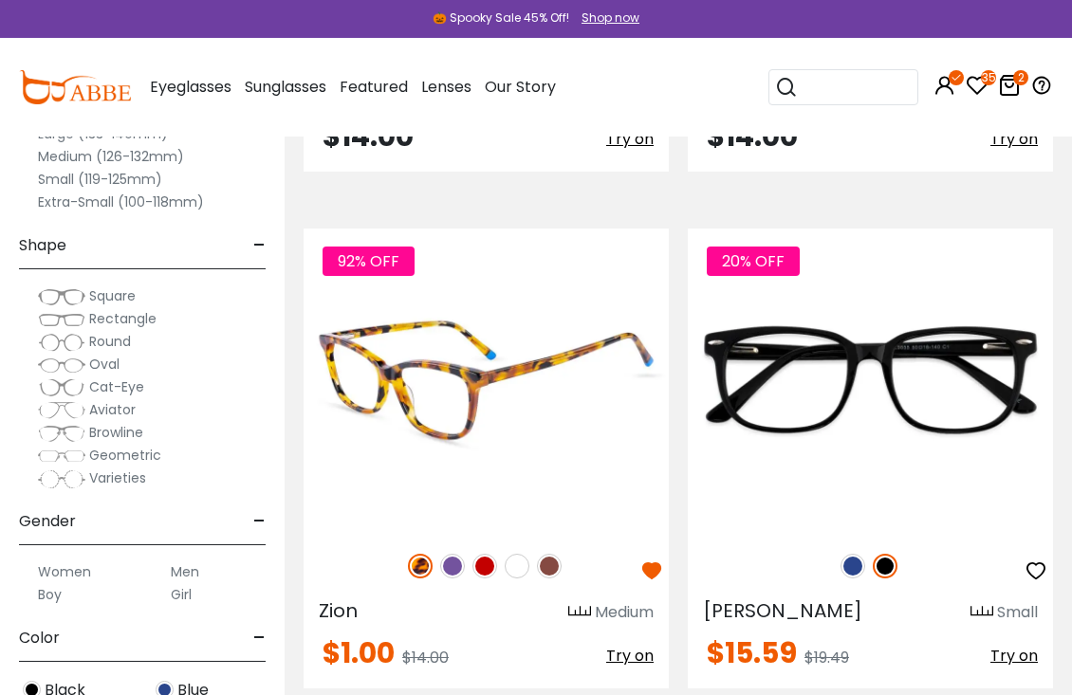
click at [559, 412] on img at bounding box center [485, 381] width 365 height 304
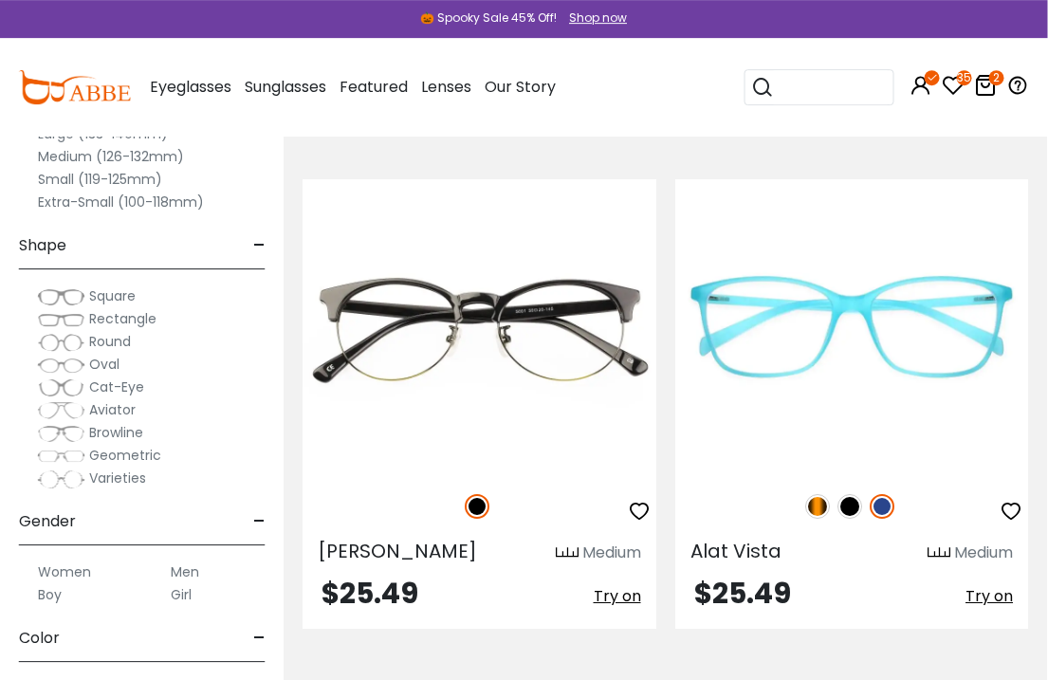
scroll to position [9310, 1]
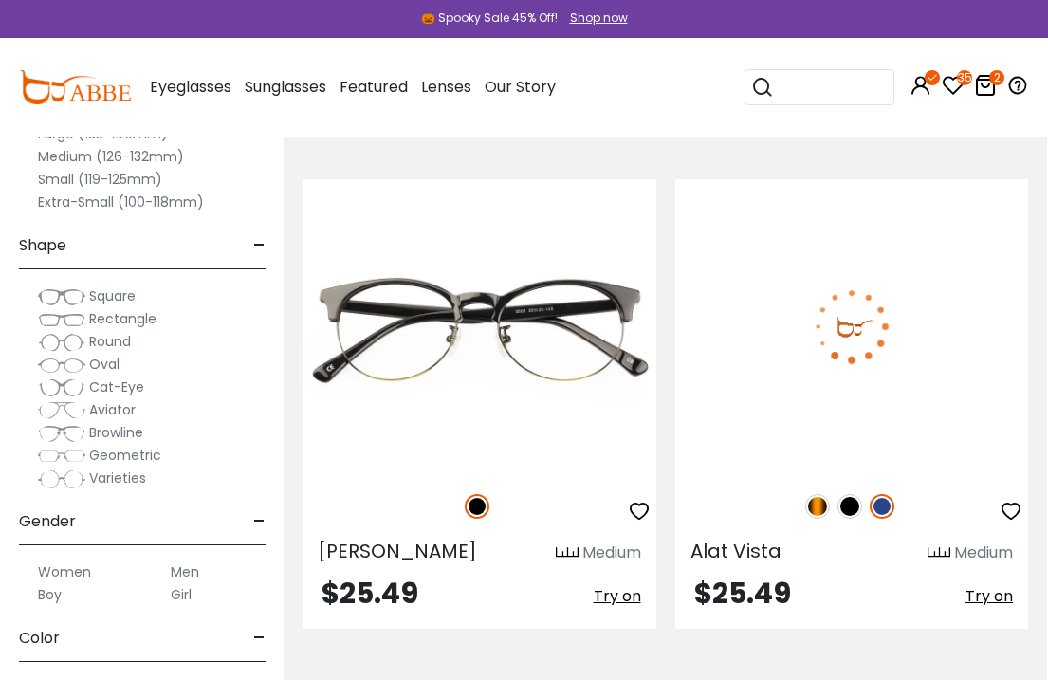
click at [820, 509] on img at bounding box center [817, 506] width 25 height 25
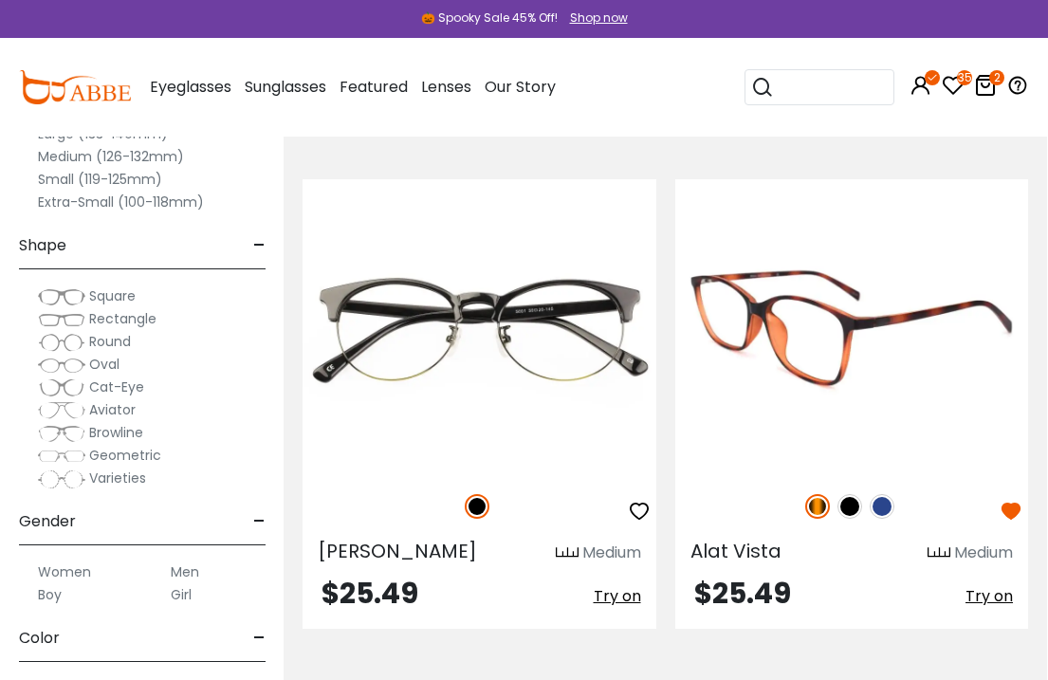
click at [898, 351] on img at bounding box center [852, 326] width 354 height 294
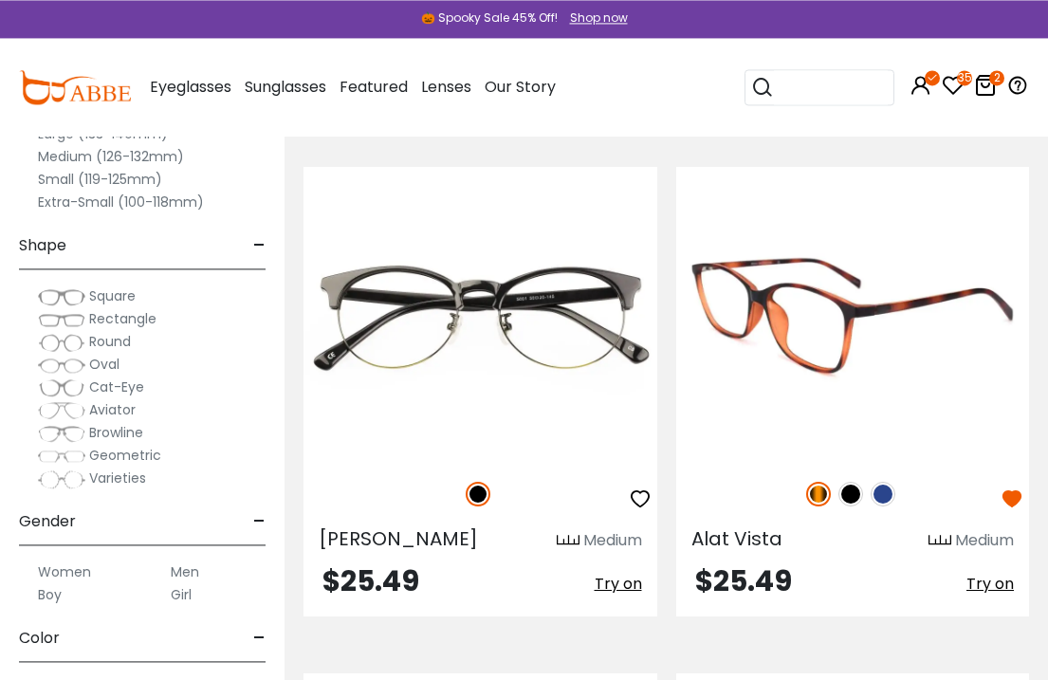
scroll to position [9324, 0]
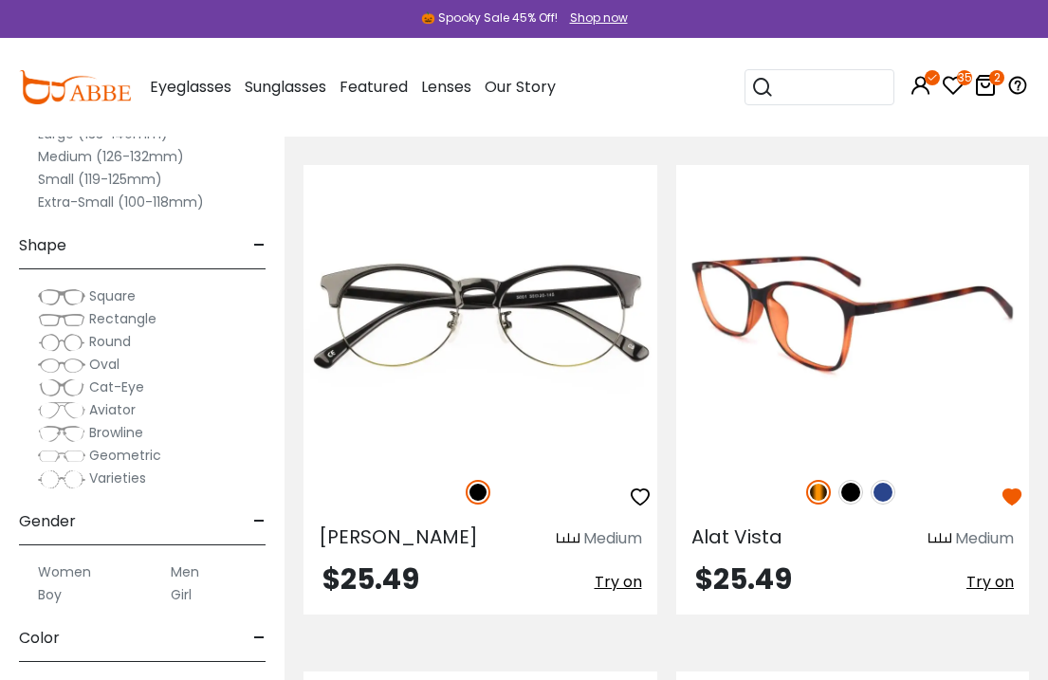
click at [877, 345] on img at bounding box center [853, 312] width 354 height 294
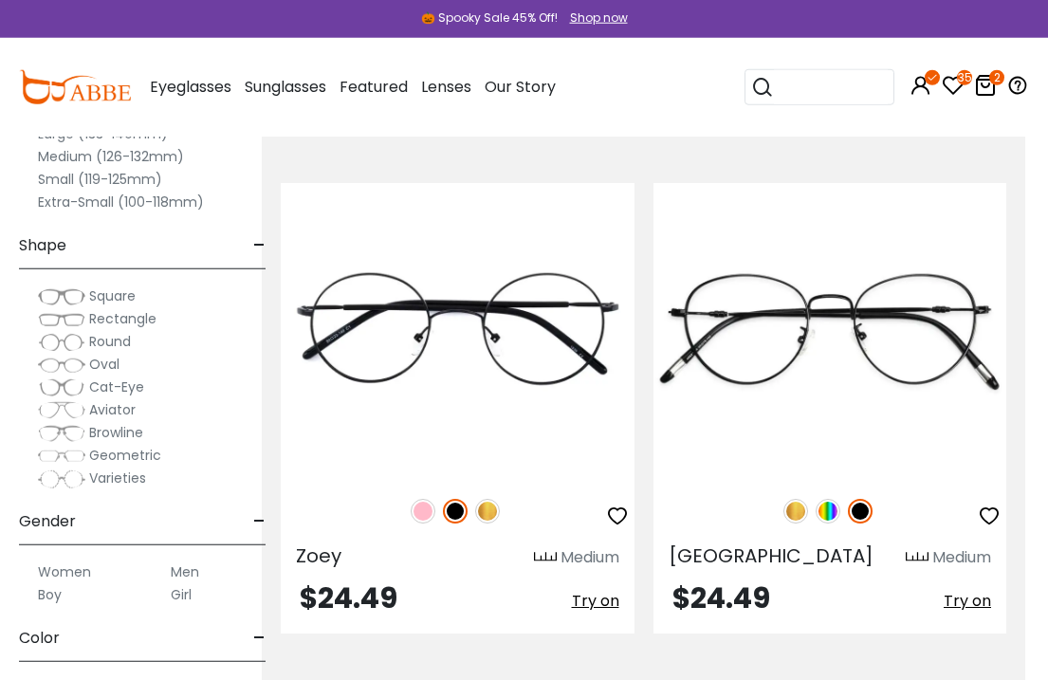
scroll to position [12367, 23]
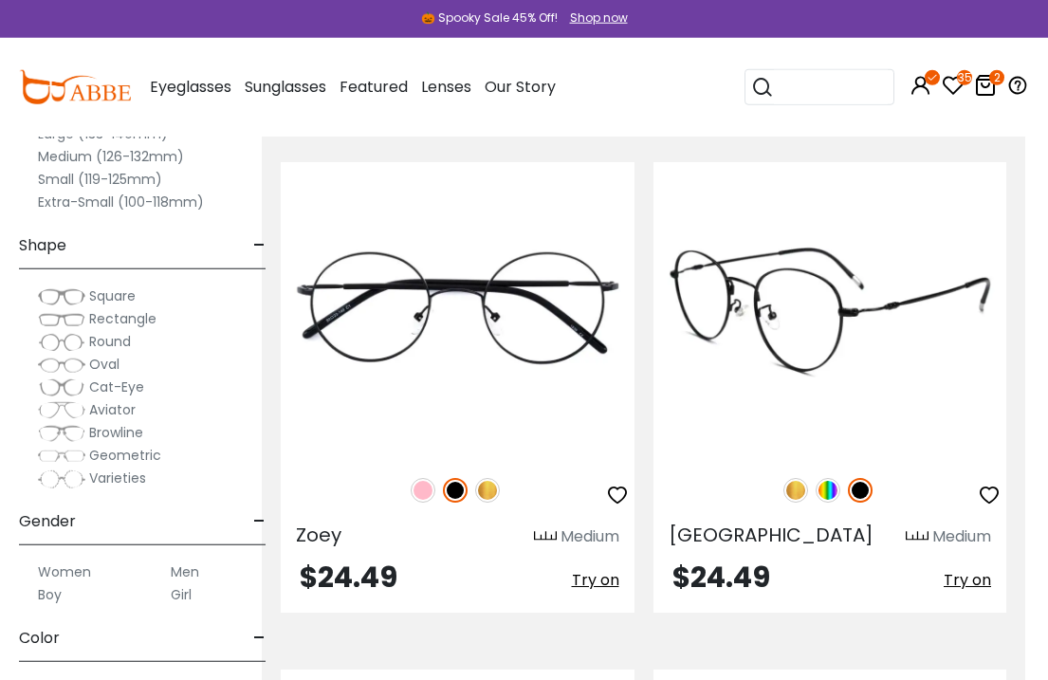
click at [963, 404] on img at bounding box center [830, 309] width 354 height 294
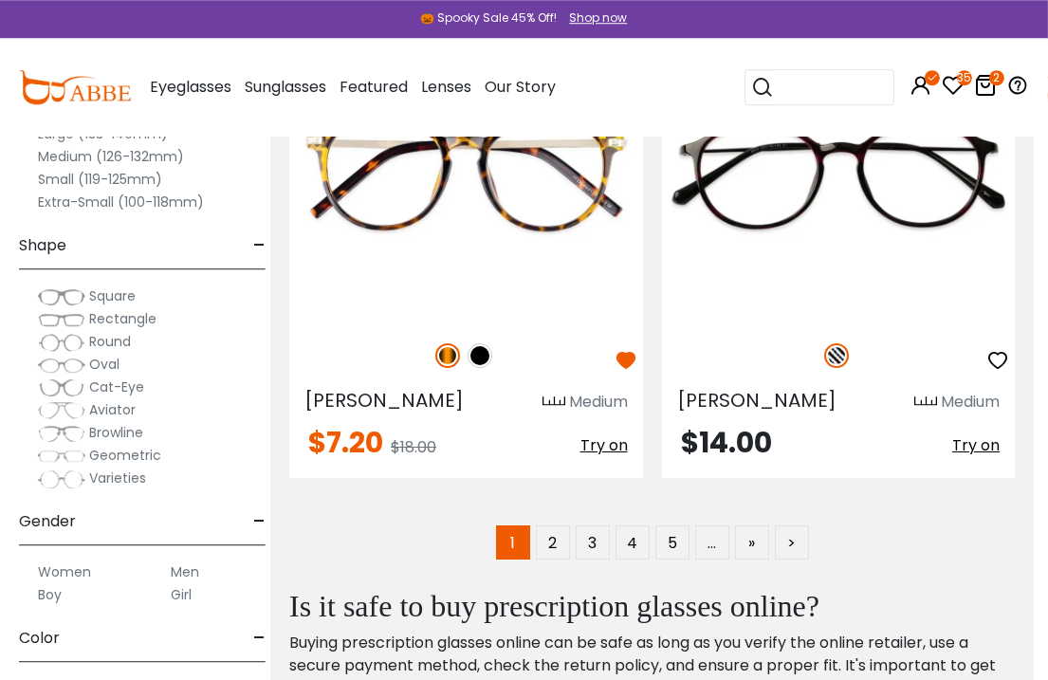
scroll to position [15036, 15]
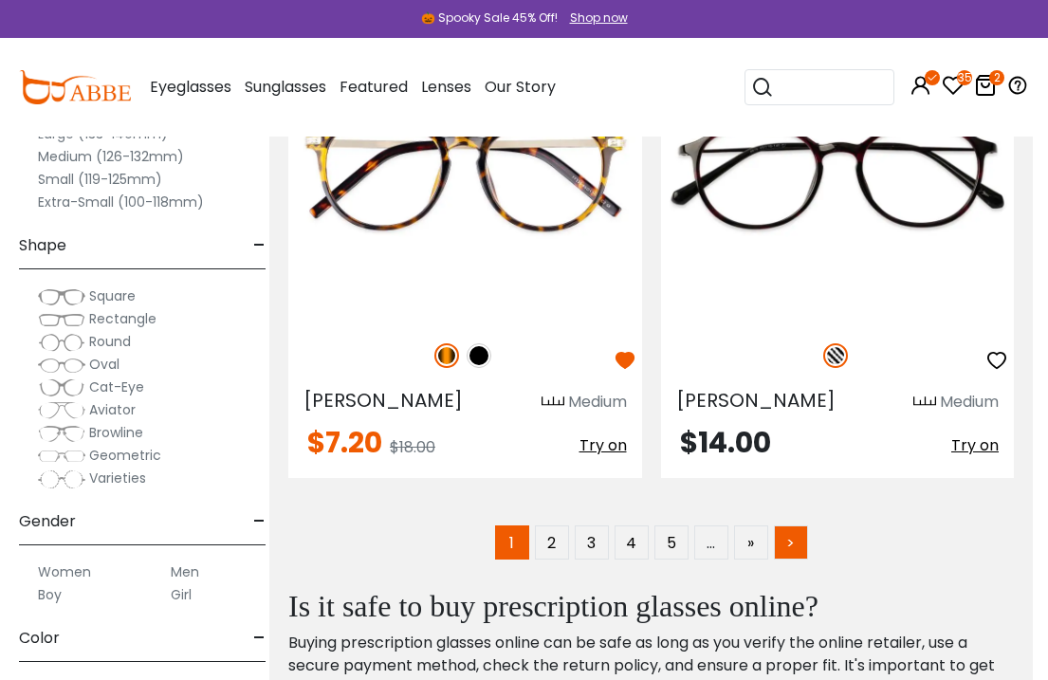
click at [807, 551] on link ">" at bounding box center [791, 542] width 34 height 34
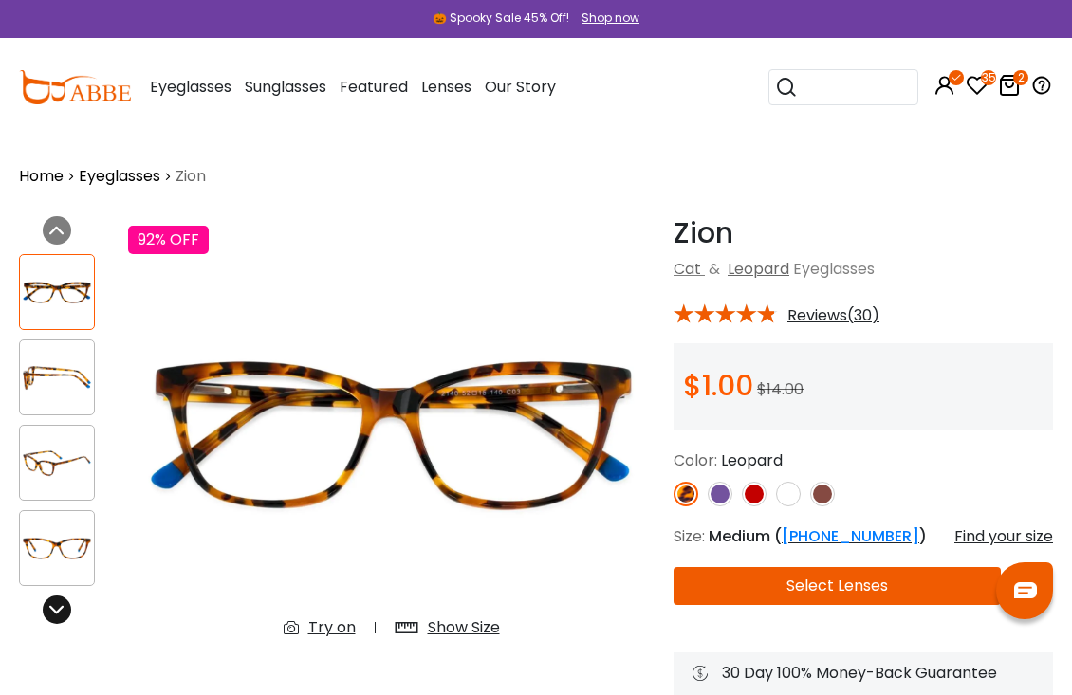
click at [64, 609] on icon at bounding box center [56, 609] width 15 height 15
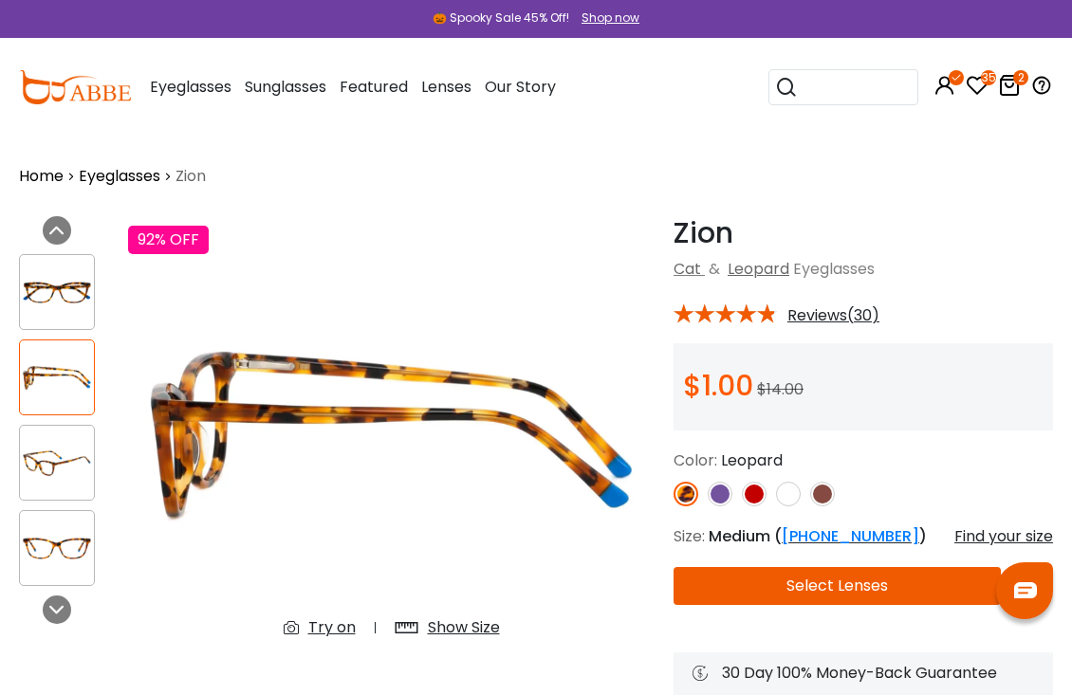
click at [76, 617] on div "Previous Next" at bounding box center [63, 457] width 109 height 482
click at [64, 227] on icon at bounding box center [56, 230] width 15 height 15
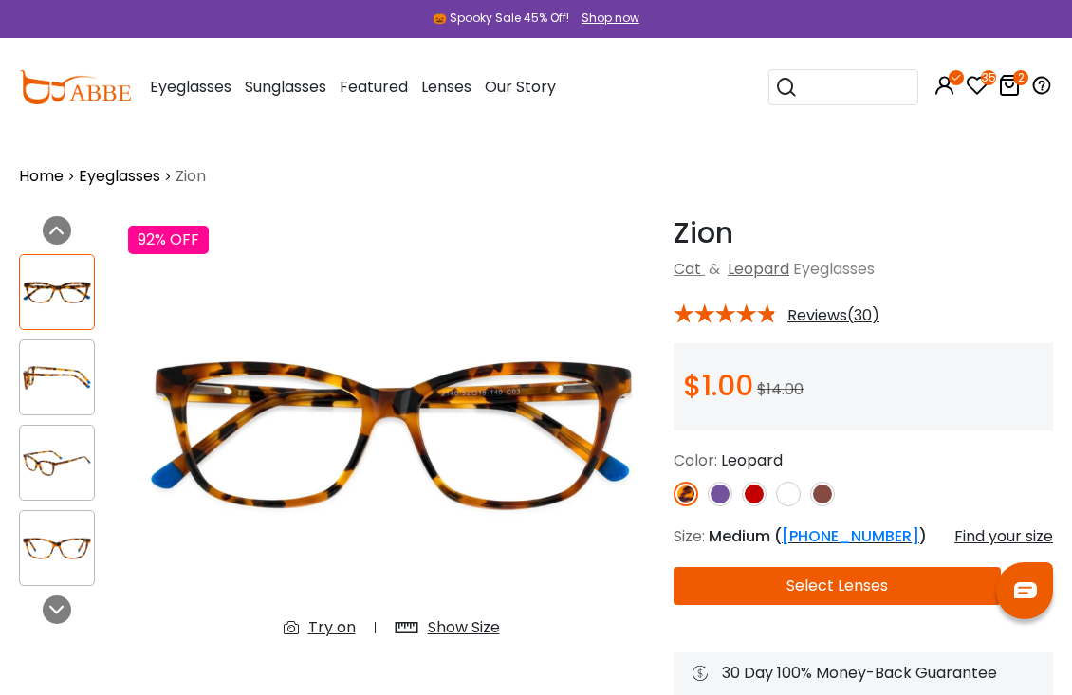
click at [73, 224] on div "Previous Next" at bounding box center [63, 457] width 109 height 482
click at [720, 497] on img at bounding box center [719, 494] width 25 height 25
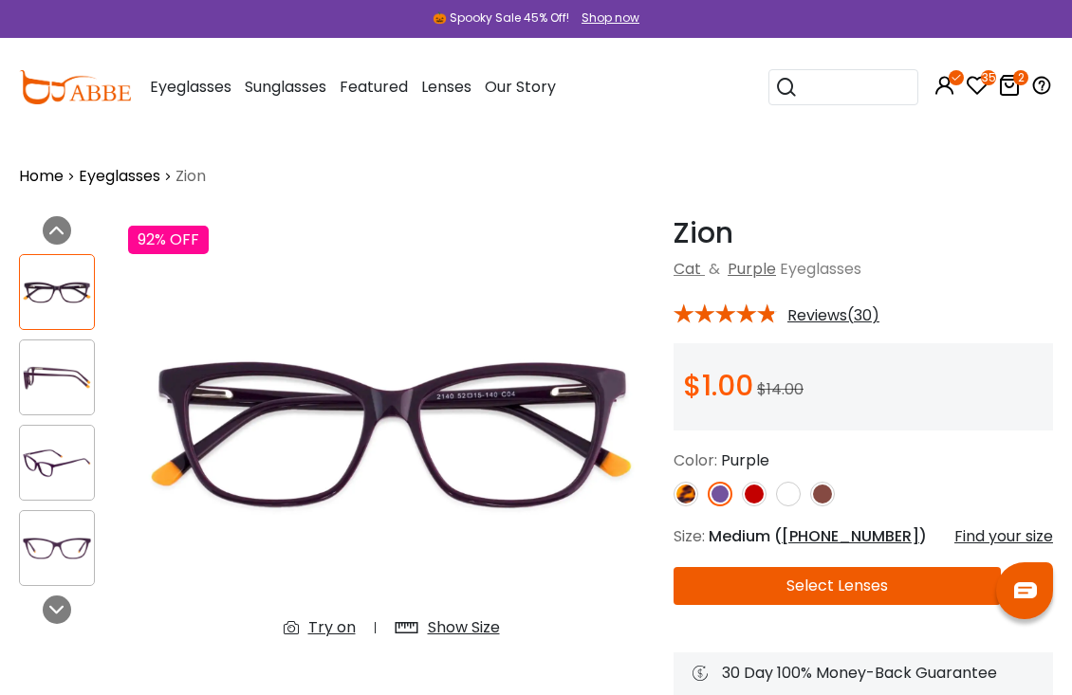
click at [760, 495] on img at bounding box center [754, 494] width 25 height 25
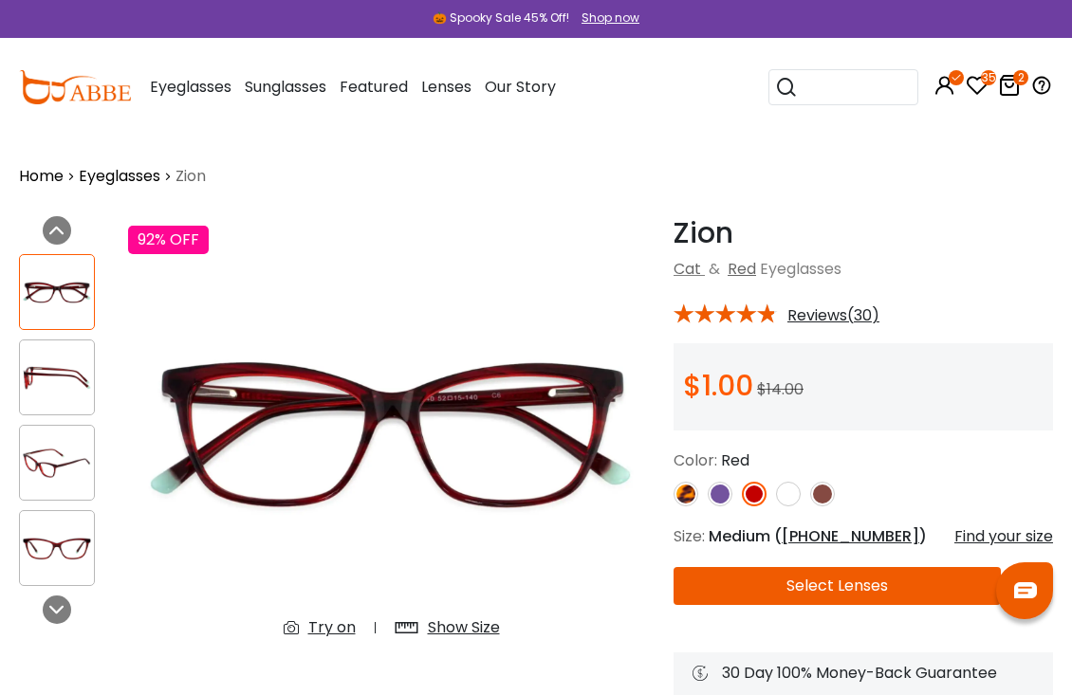
click at [827, 494] on img at bounding box center [822, 494] width 25 height 25
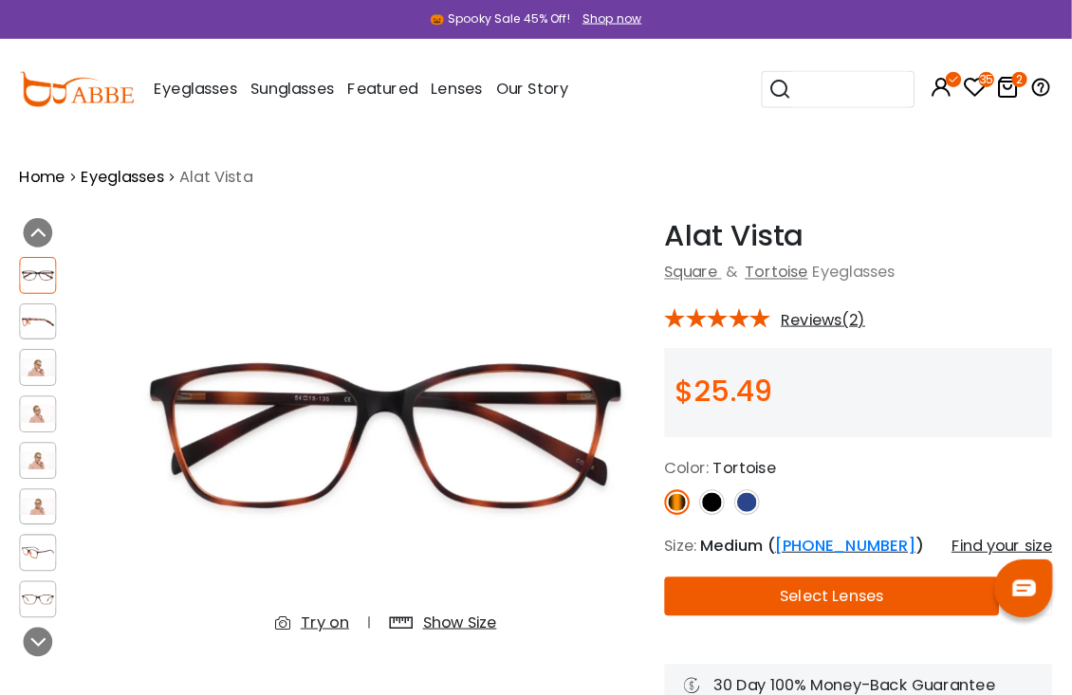
scroll to position [5, 0]
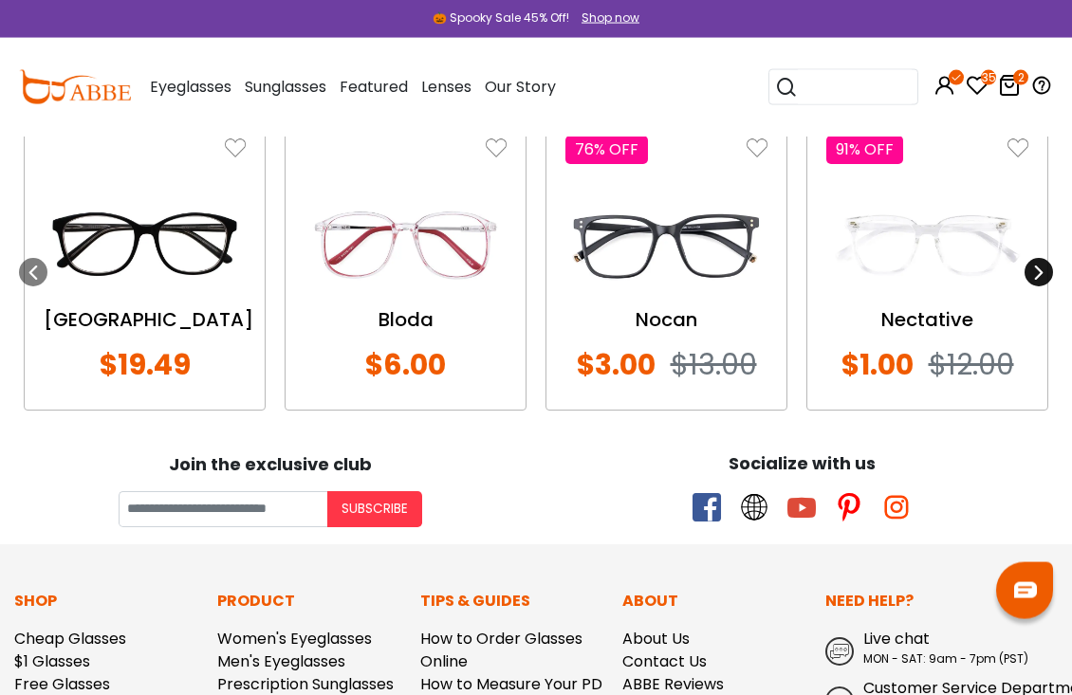
click at [1043, 284] on div at bounding box center [1038, 272] width 28 height 28
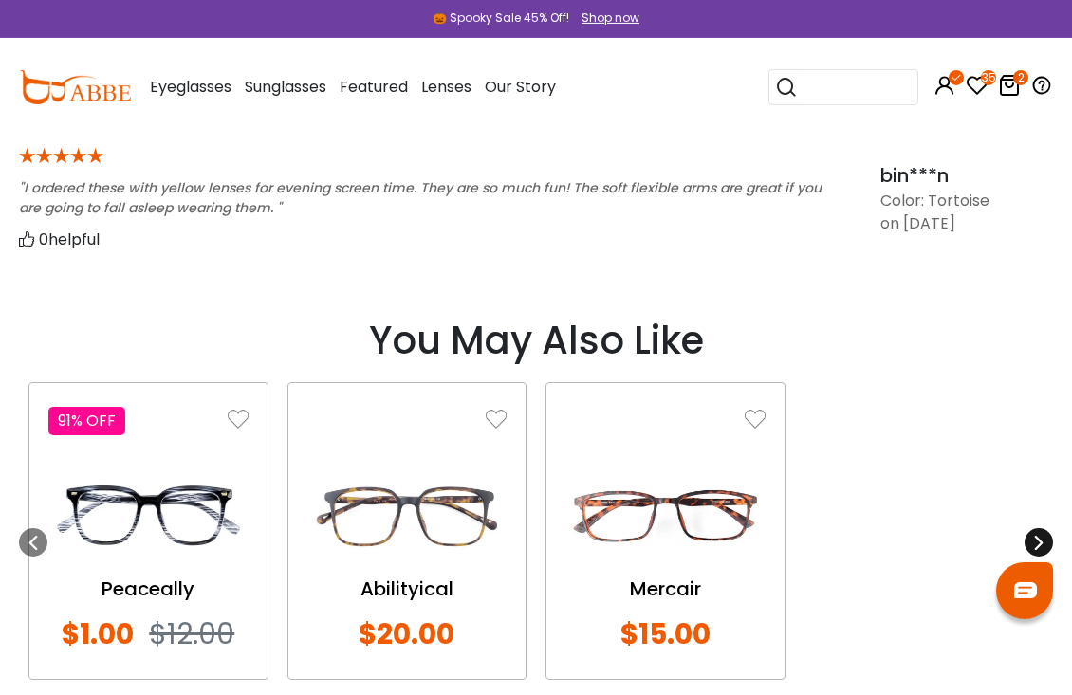
scroll to position [1692, 0]
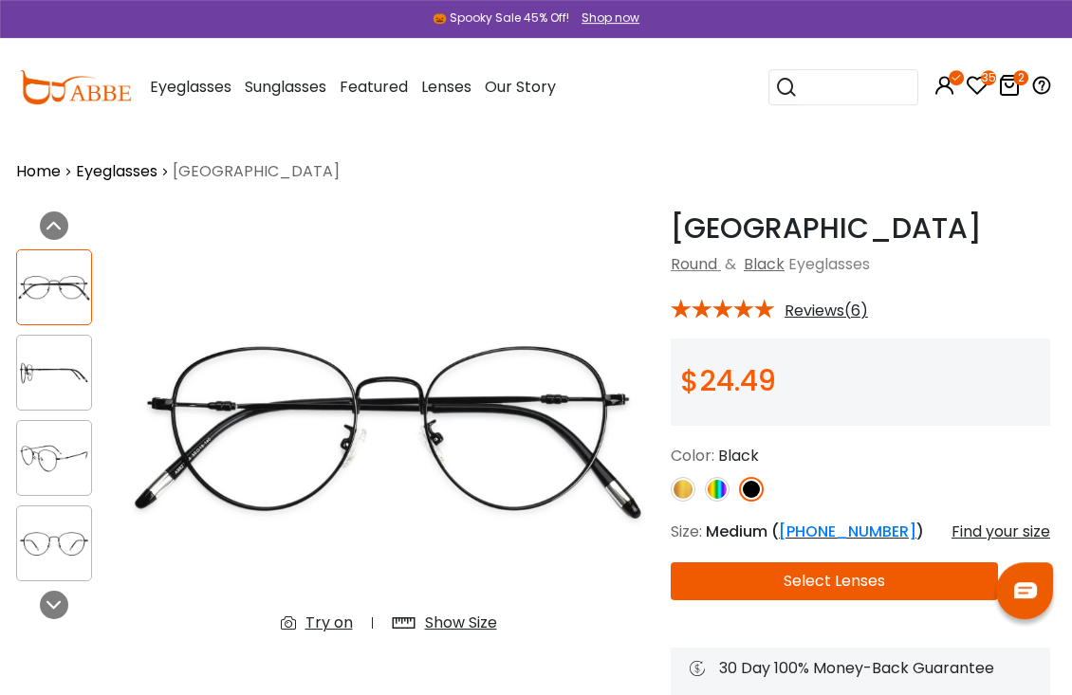
scroll to position [5, 3]
click at [705, 498] on link at bounding box center [717, 489] width 25 height 25
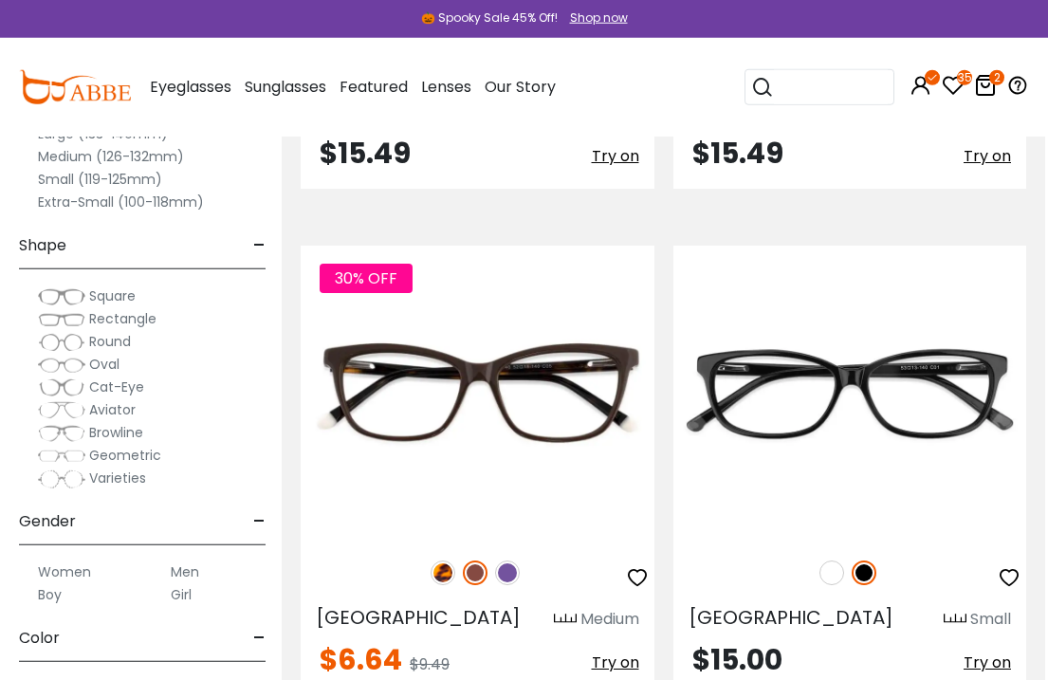
scroll to position [1136, 4]
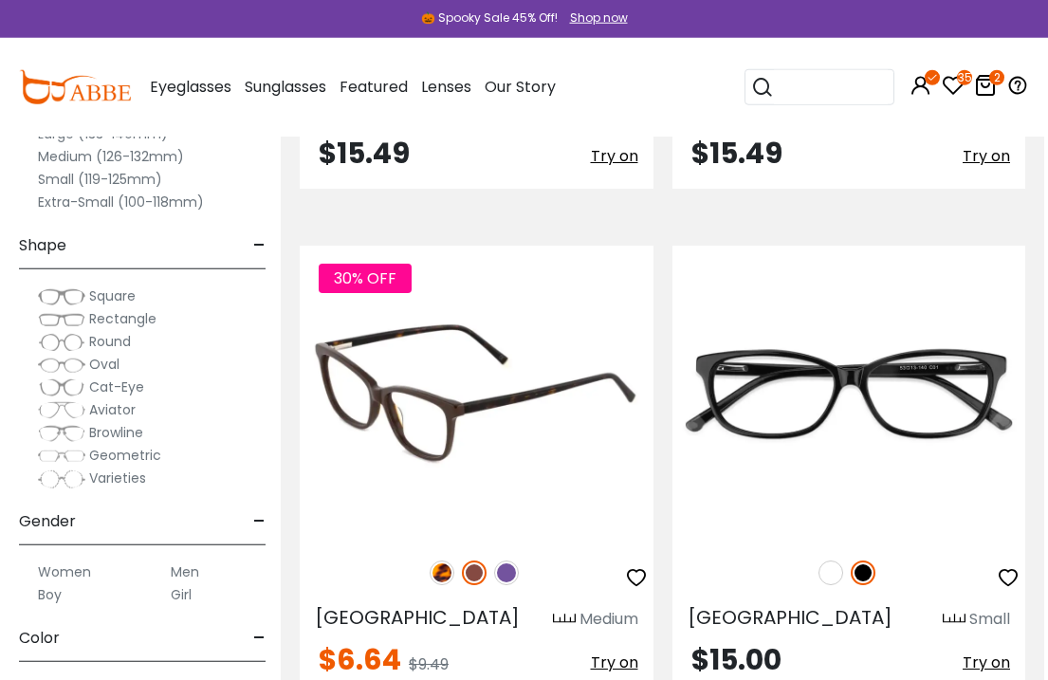
click at [444, 582] on img at bounding box center [442, 572] width 25 height 25
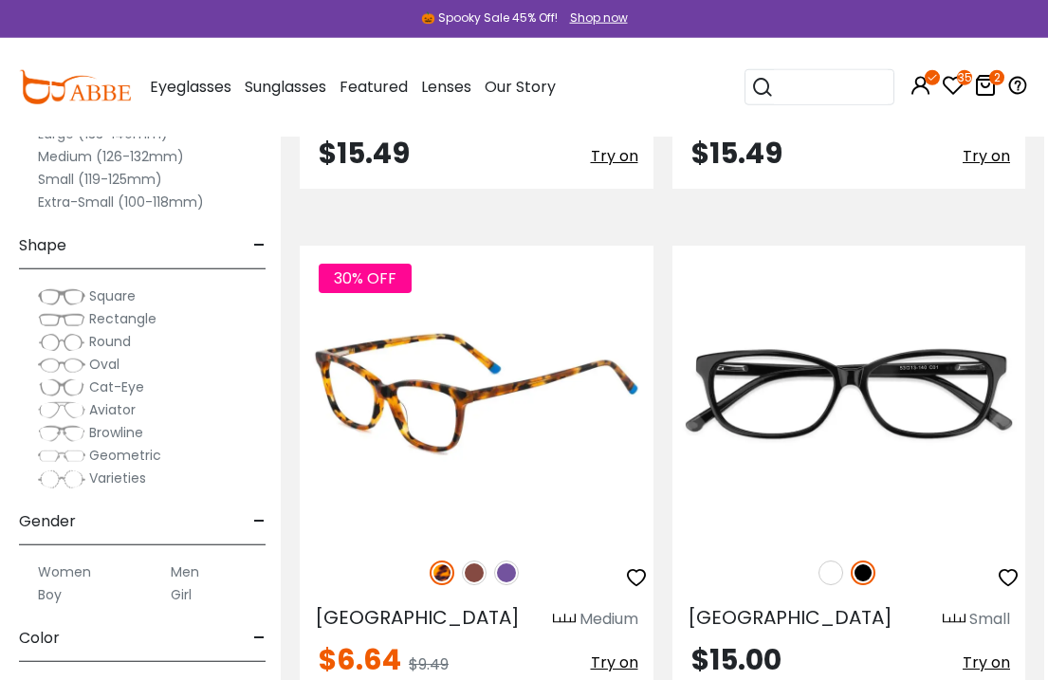
click at [362, 620] on span "[GEOGRAPHIC_DATA]" at bounding box center [417, 617] width 205 height 27
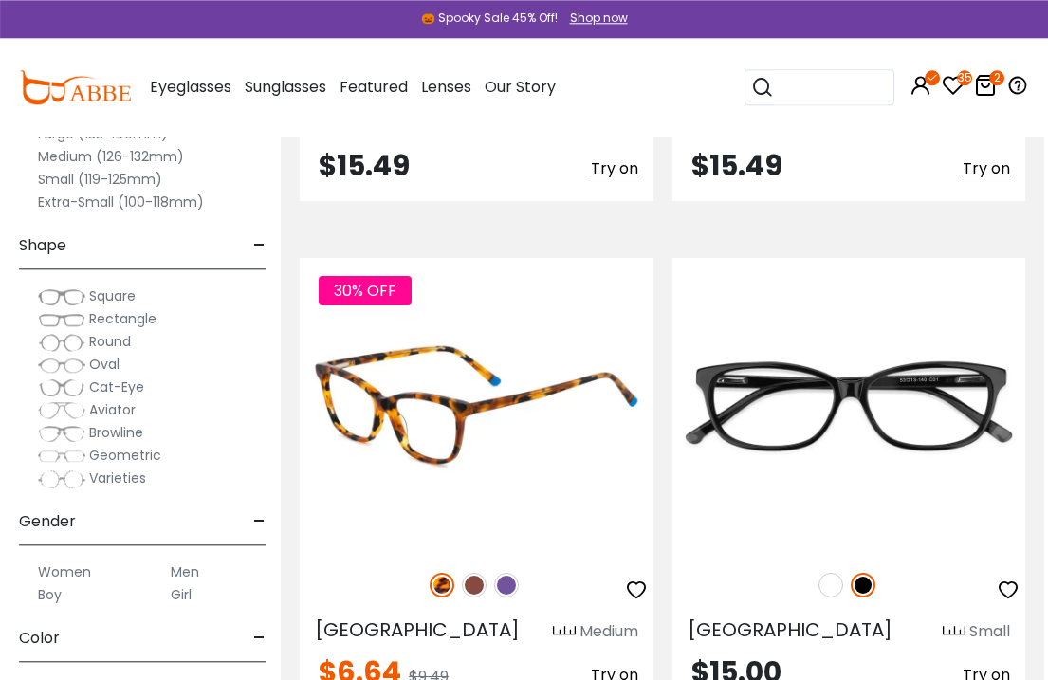
scroll to position [1125, 4]
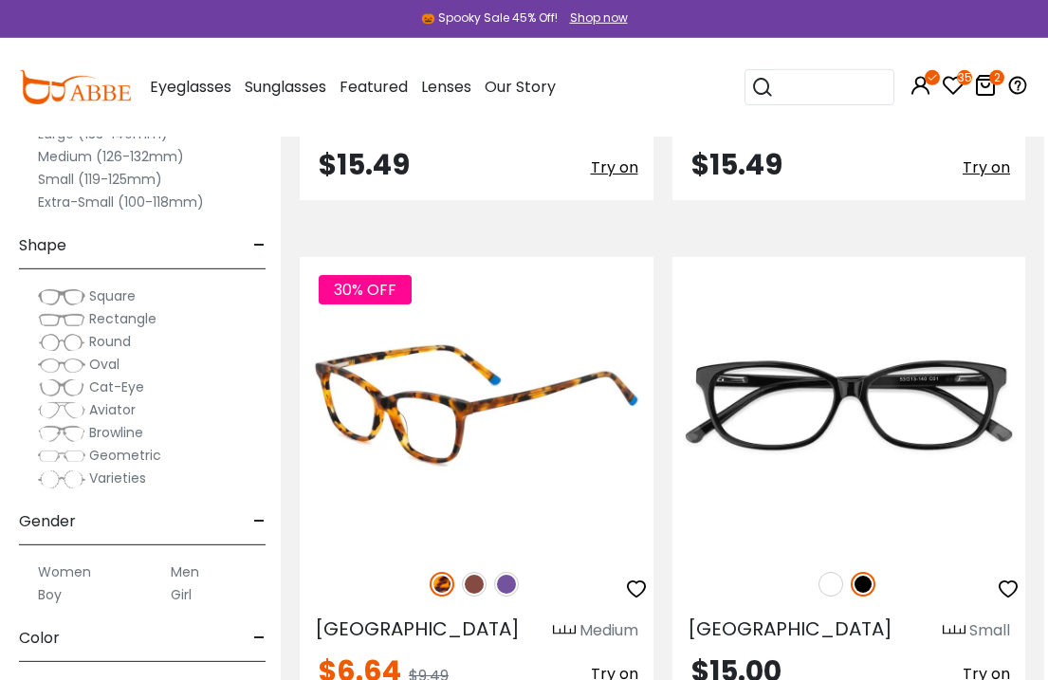
click at [647, 582] on icon "button" at bounding box center [636, 588] width 23 height 23
click at [378, 619] on span "[GEOGRAPHIC_DATA]" at bounding box center [417, 628] width 205 height 27
click at [500, 411] on img at bounding box center [477, 404] width 354 height 294
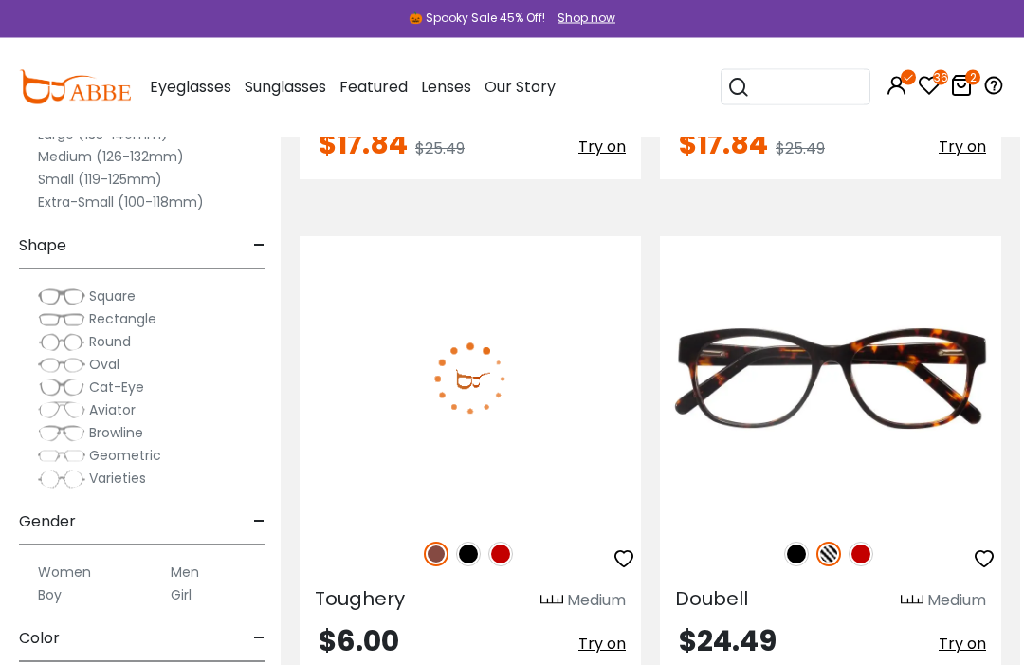
scroll to position [8082, 4]
click at [505, 559] on img at bounding box center [500, 553] width 25 height 25
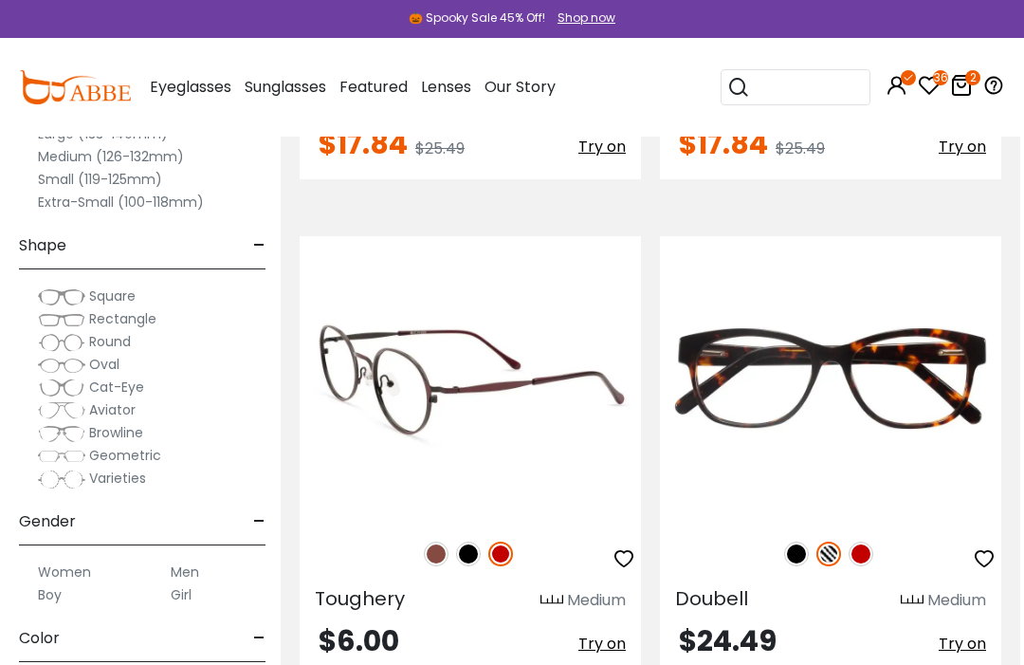
click at [369, 600] on span "Toughery" at bounding box center [360, 598] width 90 height 27
click at [372, 597] on span "Toughery" at bounding box center [360, 598] width 90 height 27
click at [518, 400] on img at bounding box center [470, 378] width 341 height 284
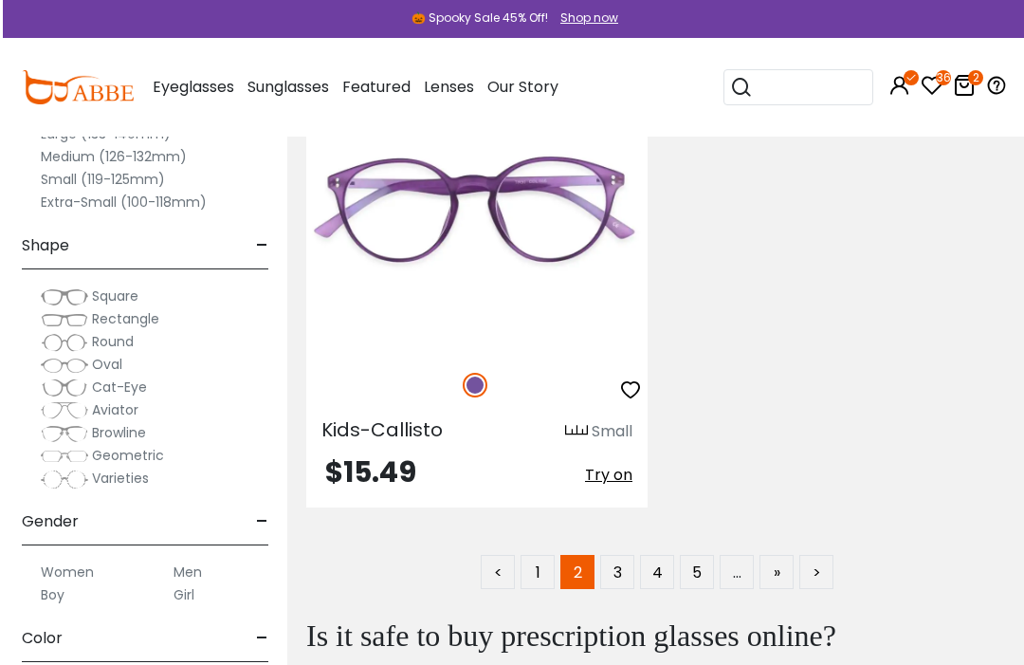
scroll to position [14773, 0]
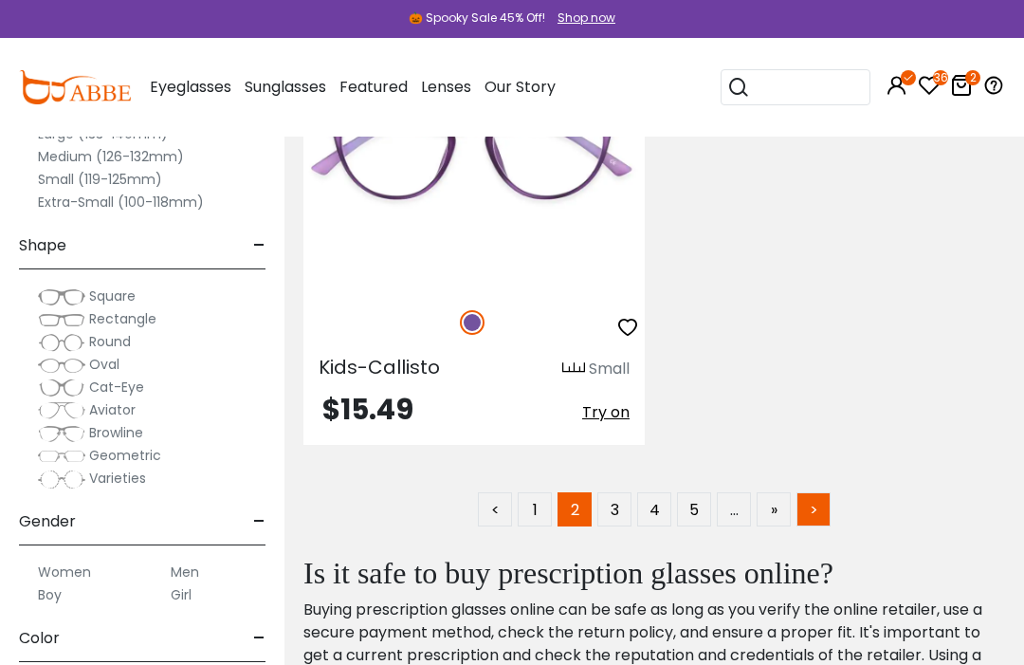
click at [817, 515] on link ">" at bounding box center [814, 509] width 34 height 34
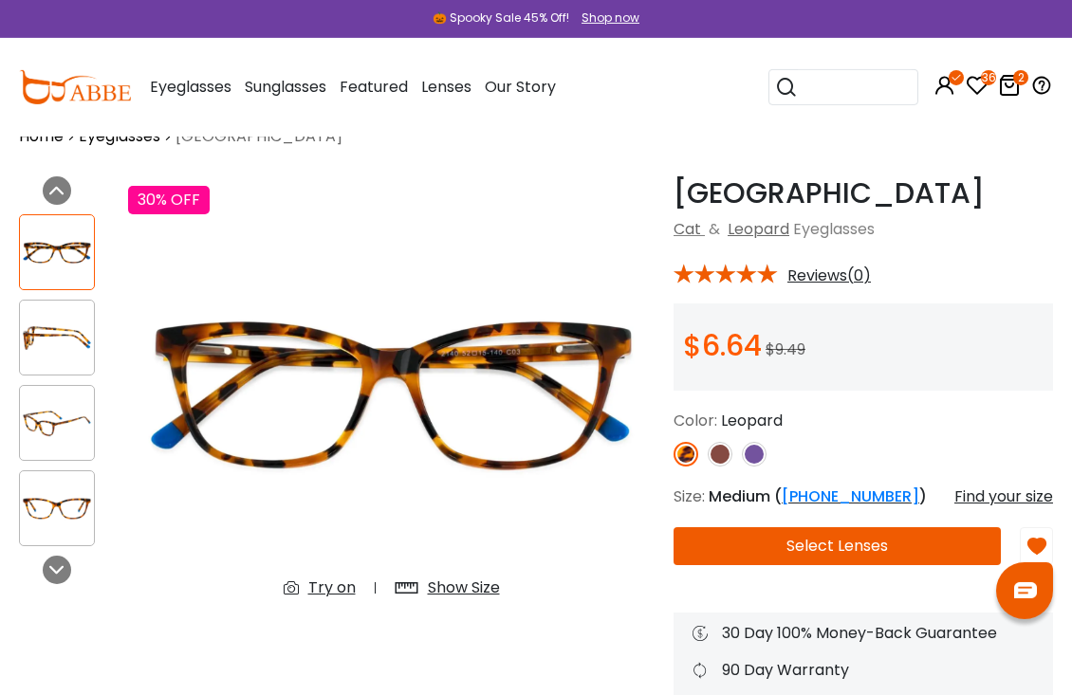
scroll to position [35, 0]
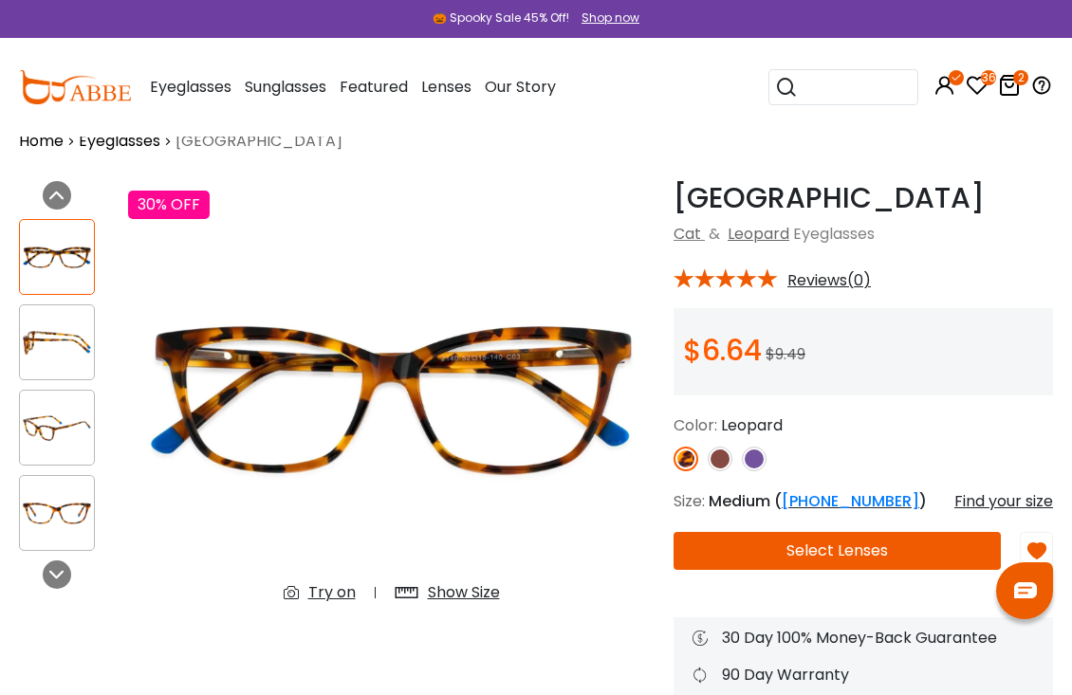
click at [757, 467] on img at bounding box center [754, 459] width 25 height 25
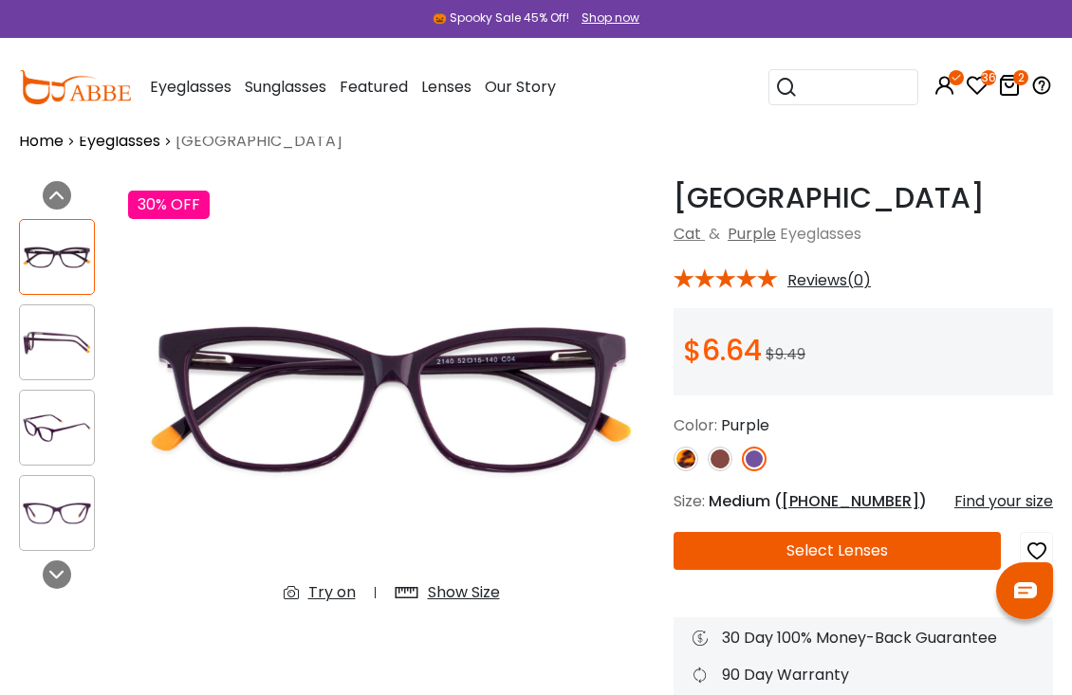
click at [761, 456] on img at bounding box center [754, 459] width 25 height 25
click at [693, 459] on img at bounding box center [685, 459] width 25 height 25
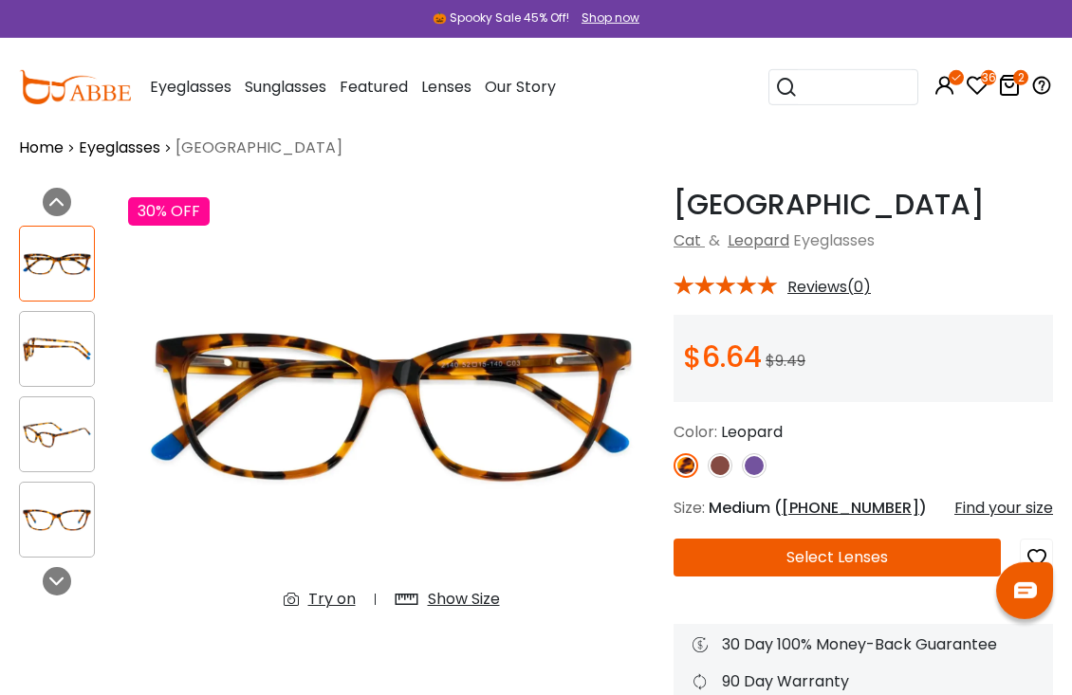
scroll to position [20, 0]
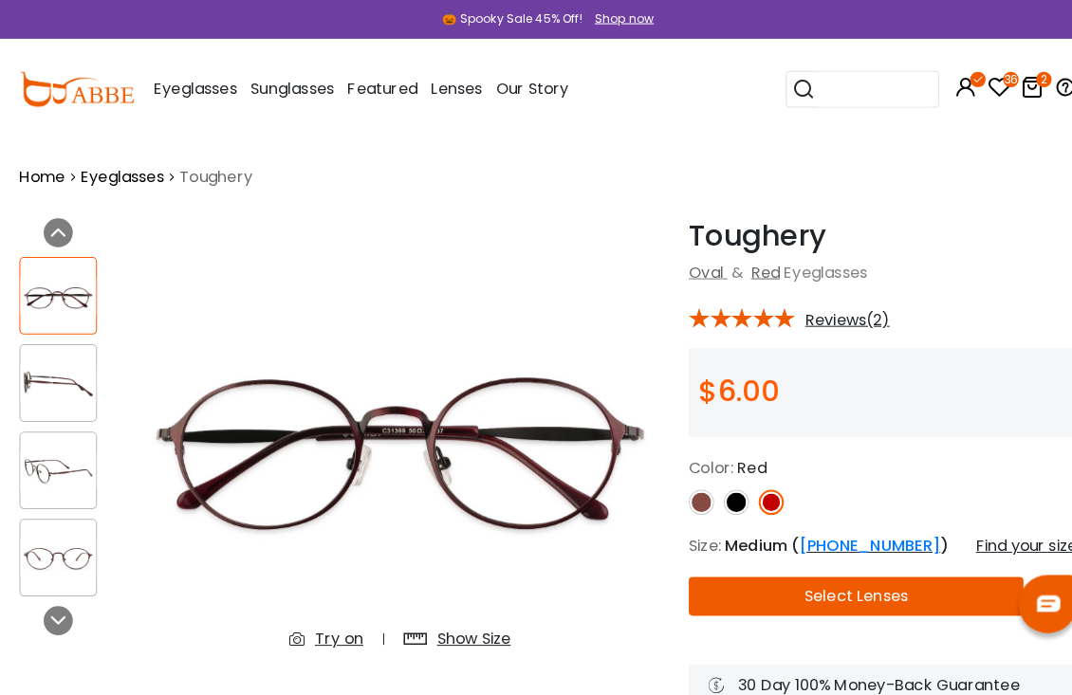
scroll to position [5, 0]
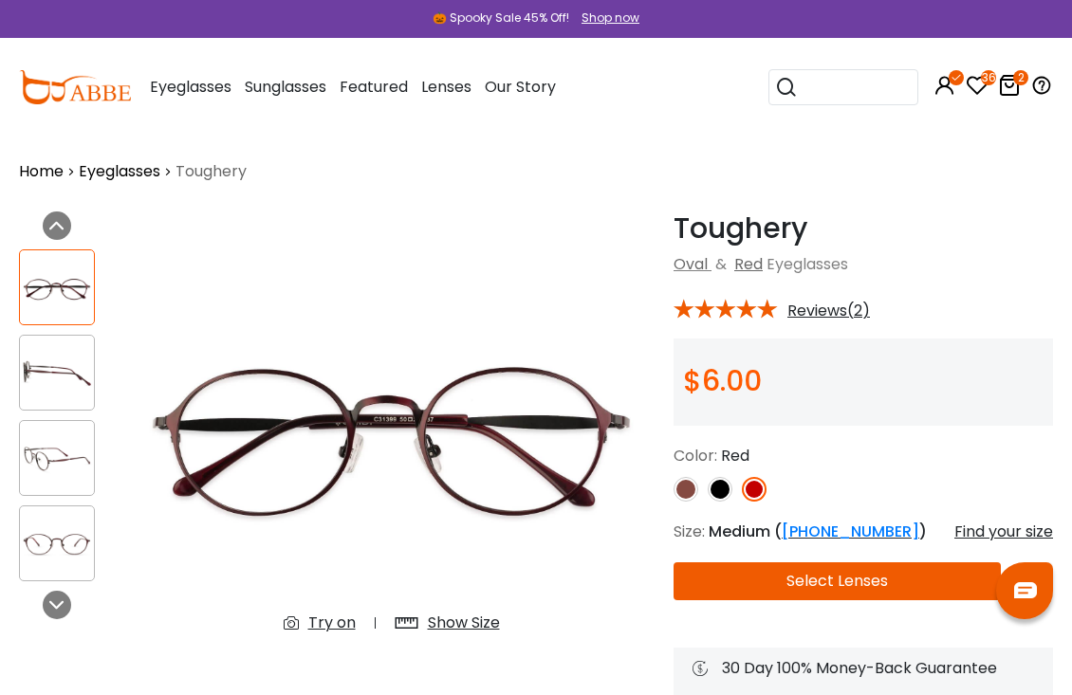
click at [686, 490] on img at bounding box center [685, 489] width 25 height 25
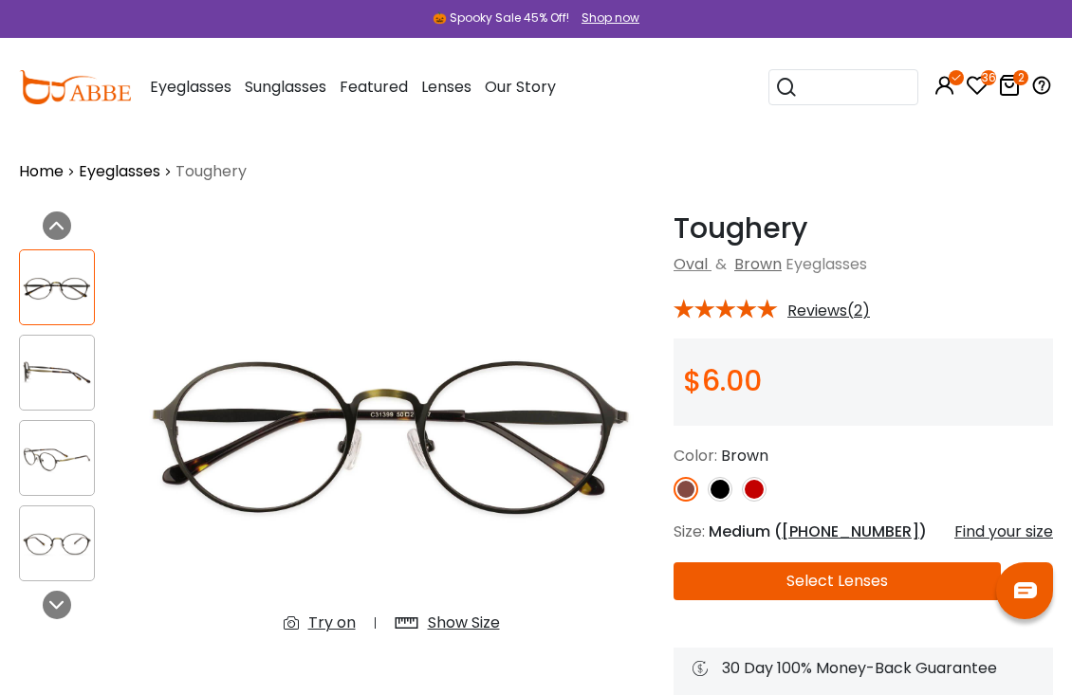
click at [726, 491] on img at bounding box center [719, 489] width 25 height 25
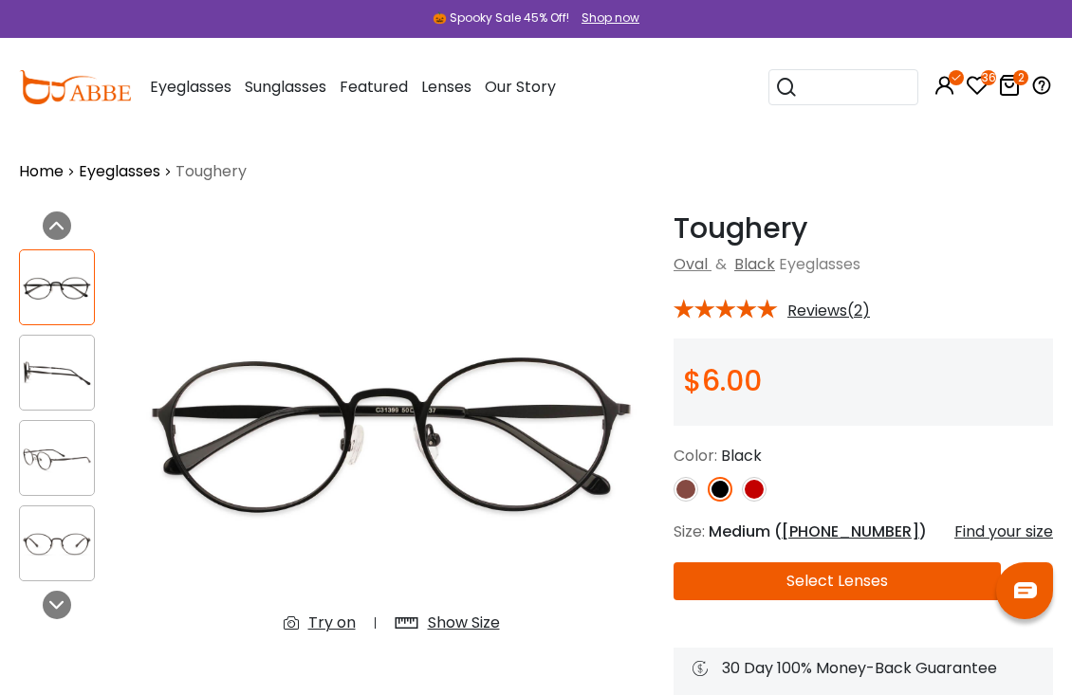
click at [762, 487] on img at bounding box center [754, 489] width 25 height 25
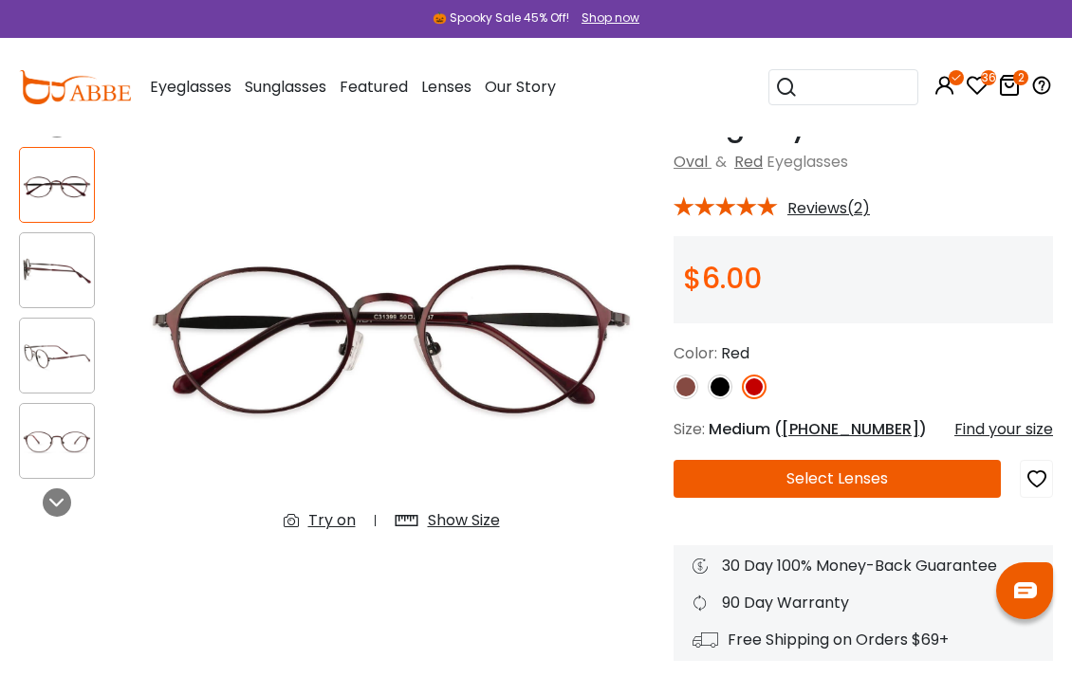
scroll to position [0, 0]
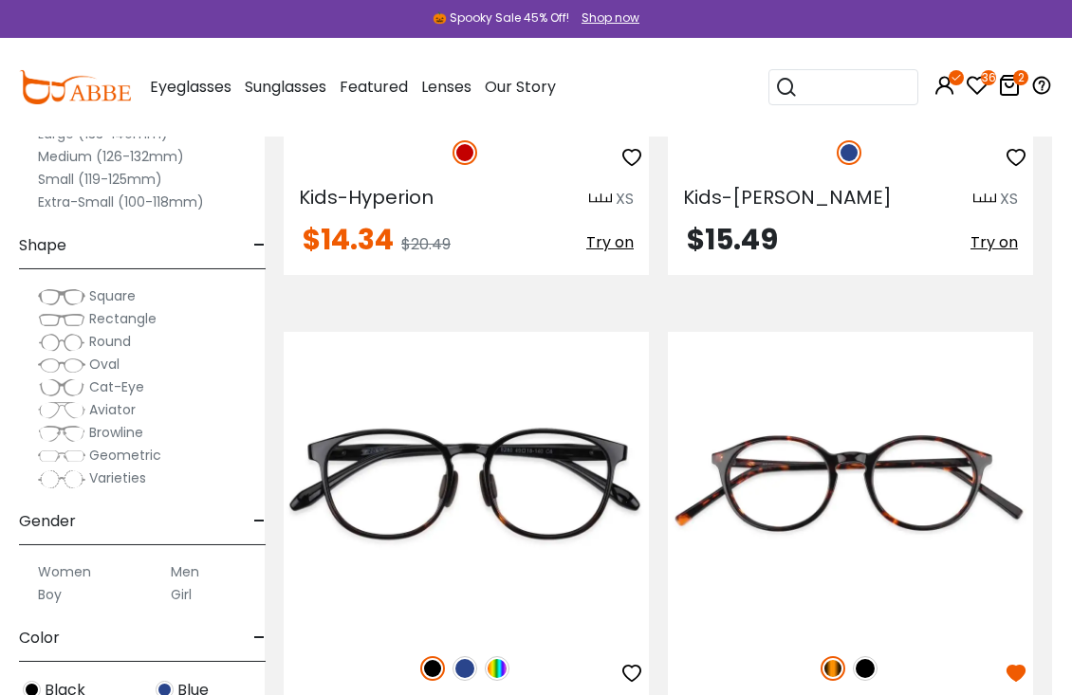
scroll to position [1072, 20]
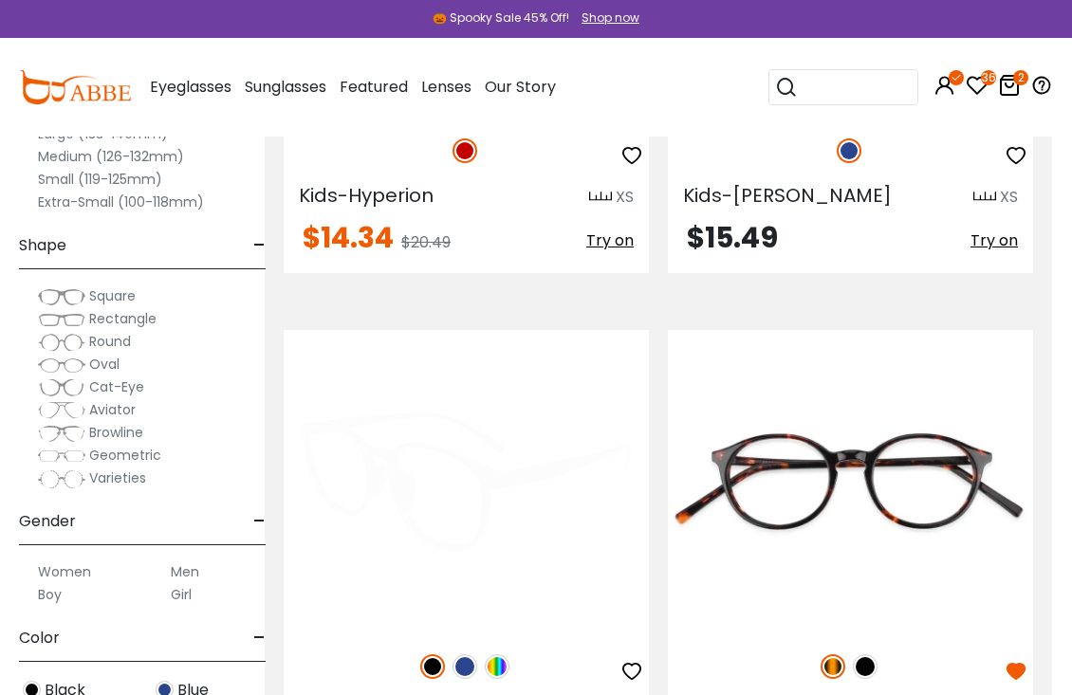
click at [503, 662] on img at bounding box center [497, 666] width 25 height 25
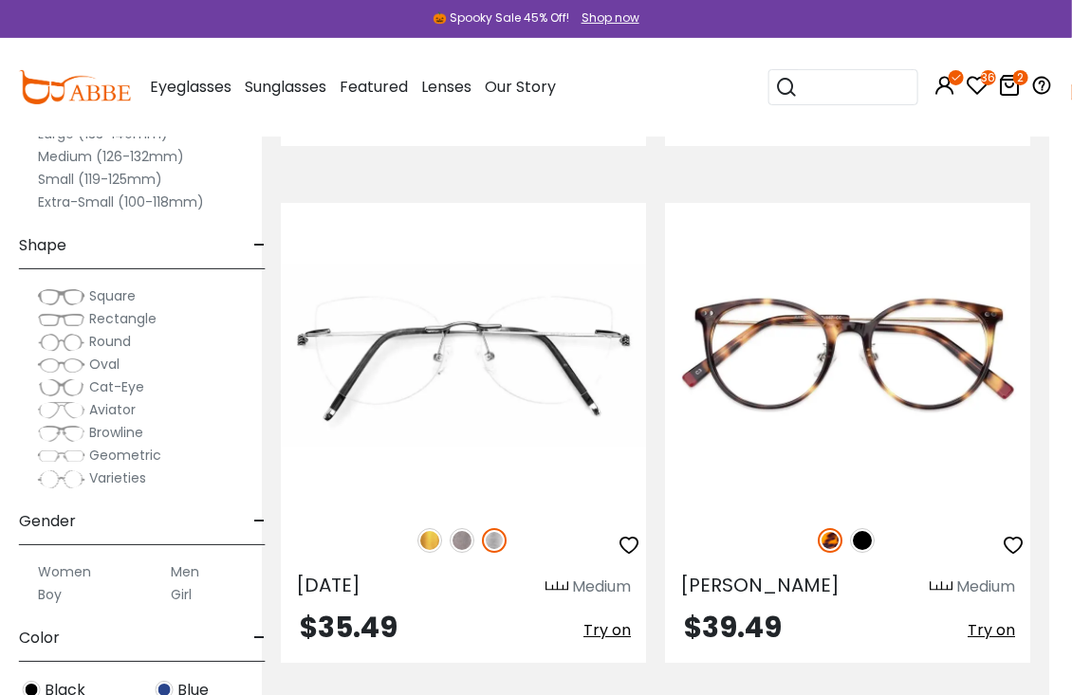
scroll to position [5857, 24]
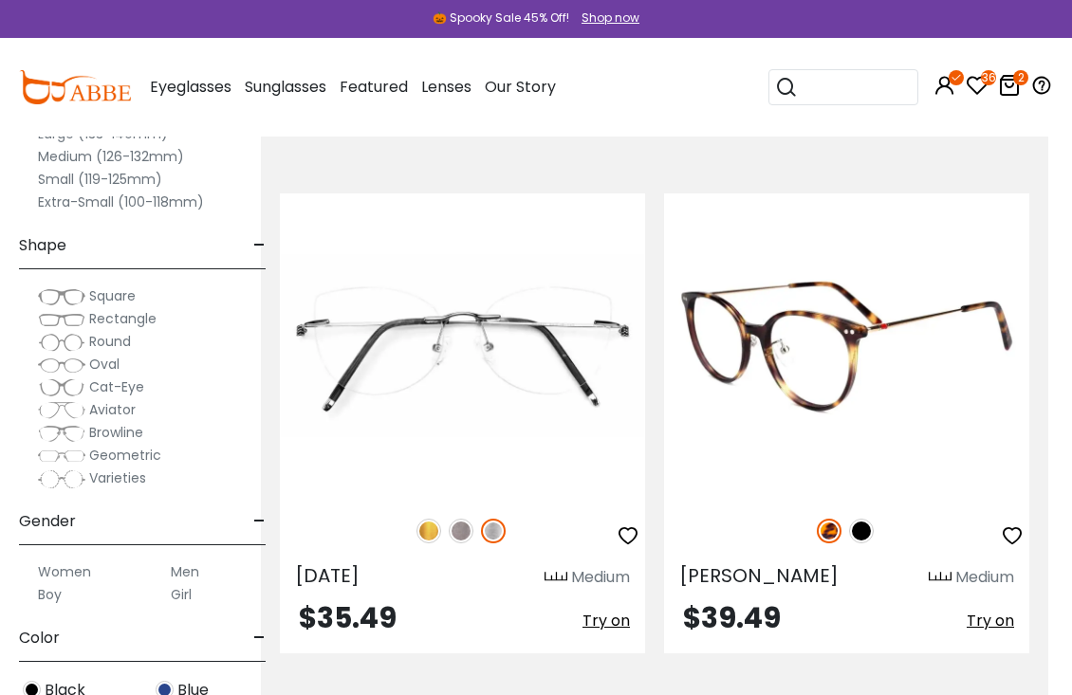
click at [814, 343] on img at bounding box center [846, 345] width 365 height 304
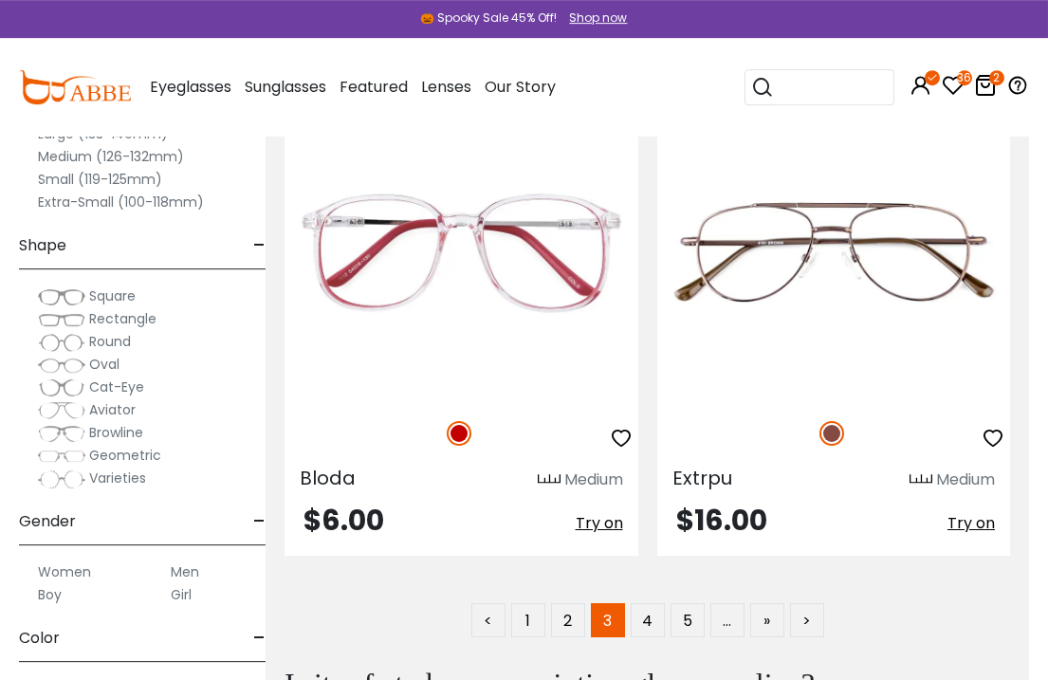
scroll to position [15011, 20]
click at [649, 603] on link "4" at bounding box center [647, 620] width 34 height 34
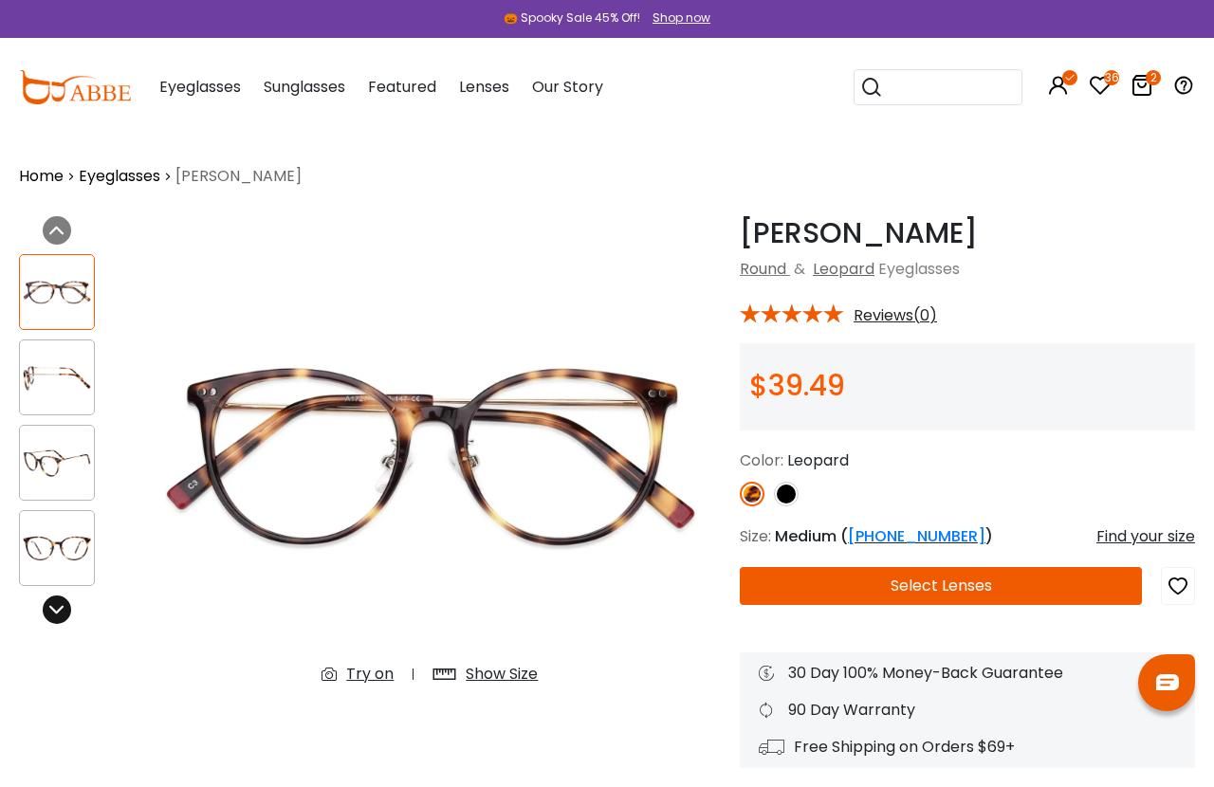
click at [61, 601] on div at bounding box center [57, 610] width 28 height 28
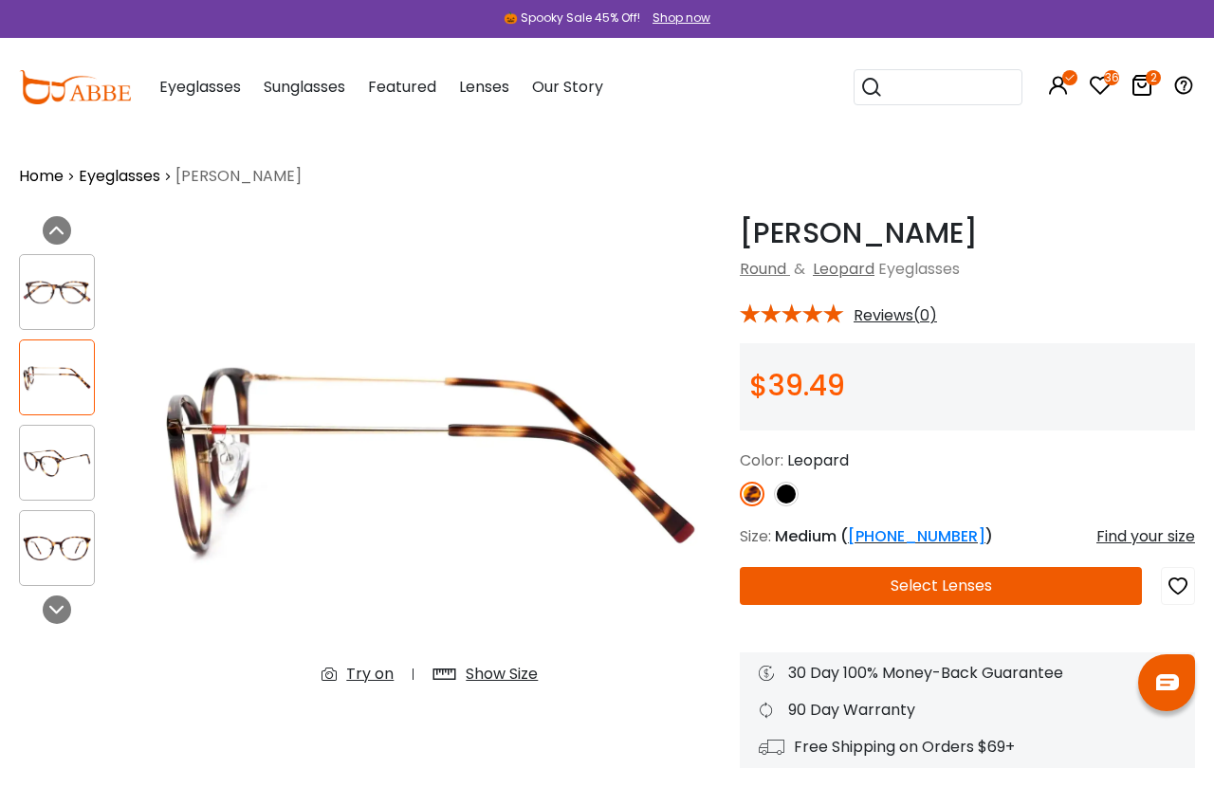
click at [71, 546] on img at bounding box center [57, 548] width 74 height 37
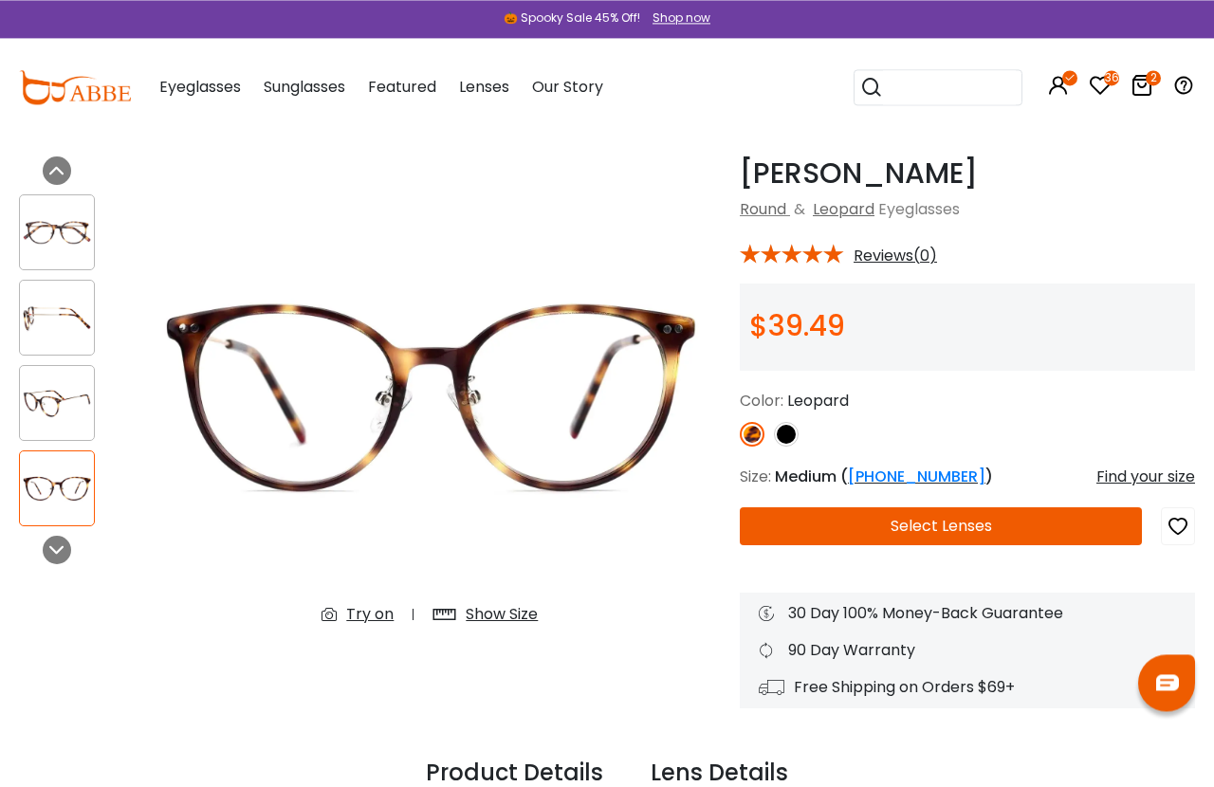
scroll to position [9, 0]
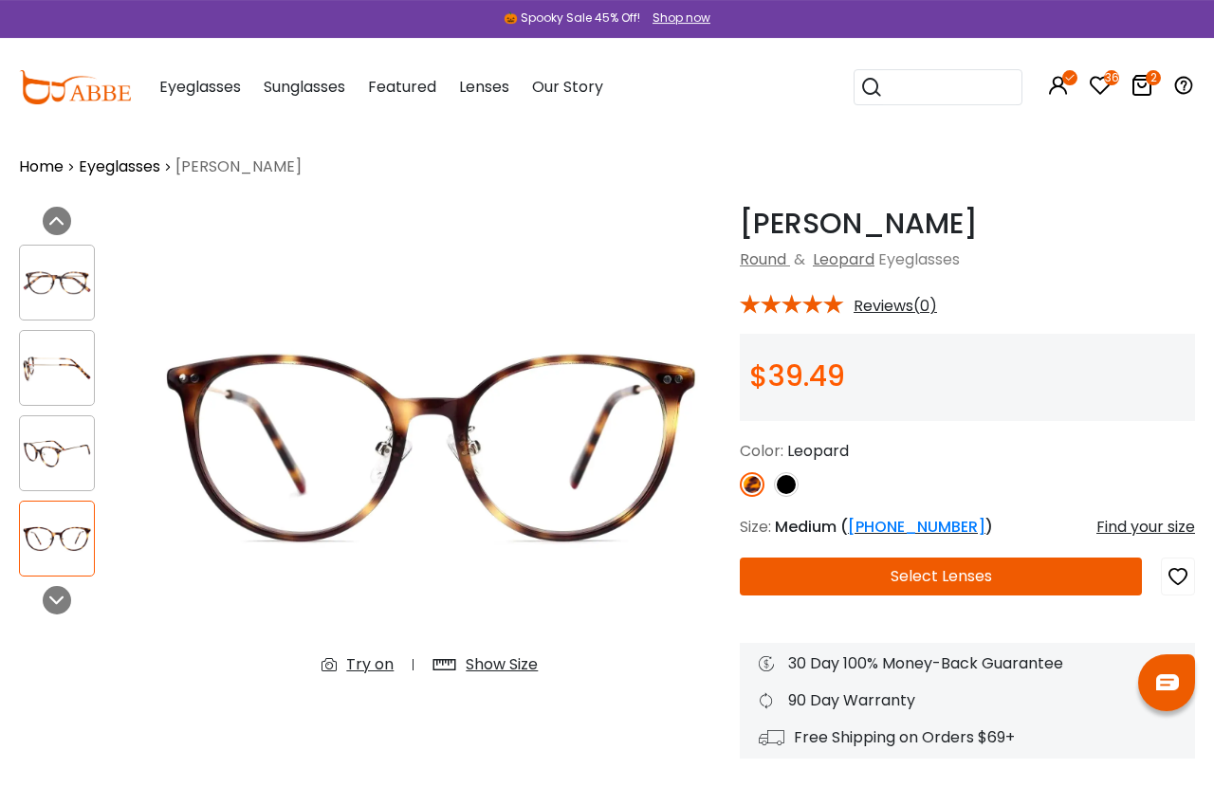
click at [1175, 573] on icon "button" at bounding box center [1177, 576] width 23 height 34
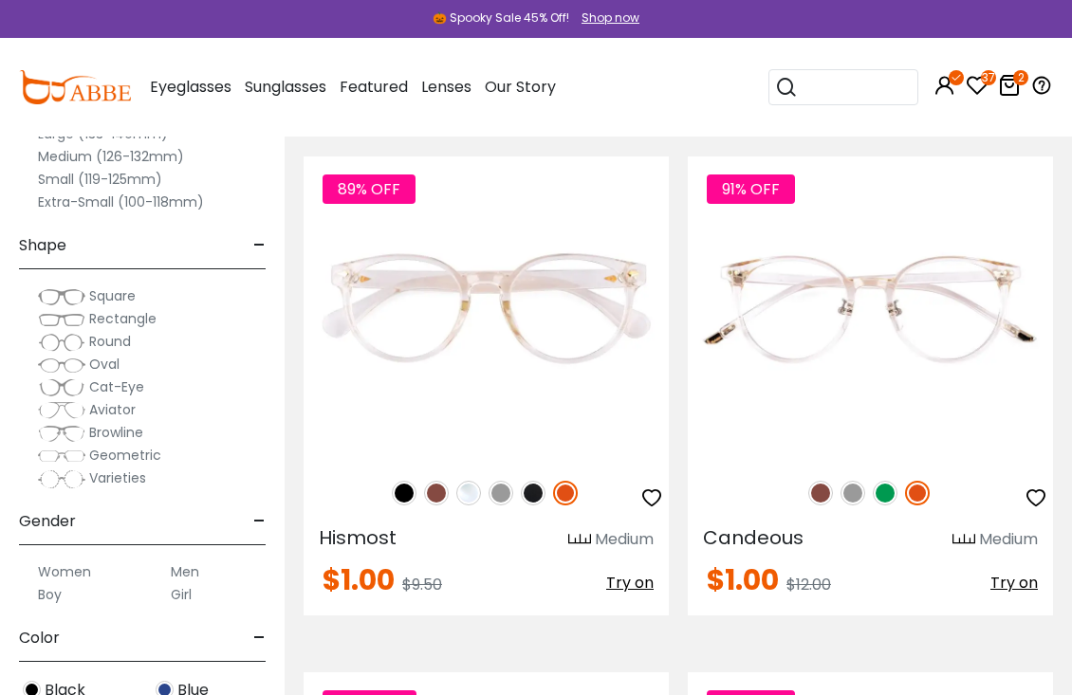
scroll to position [4345, 0]
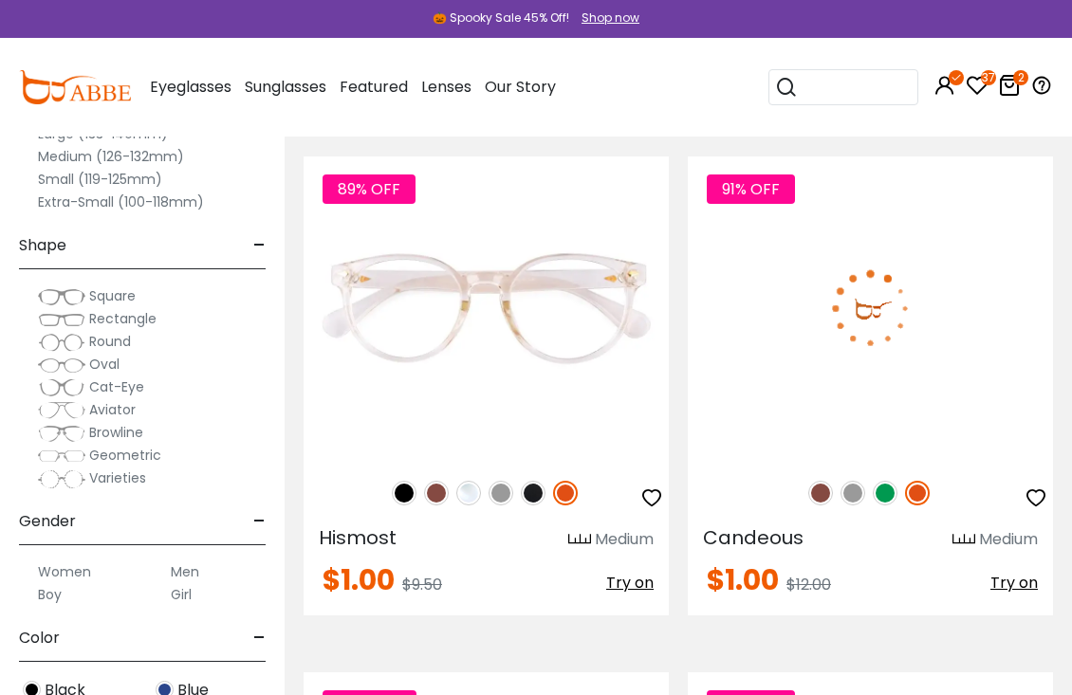
click at [878, 511] on div "91% OFF" at bounding box center [869, 493] width 365 height 40
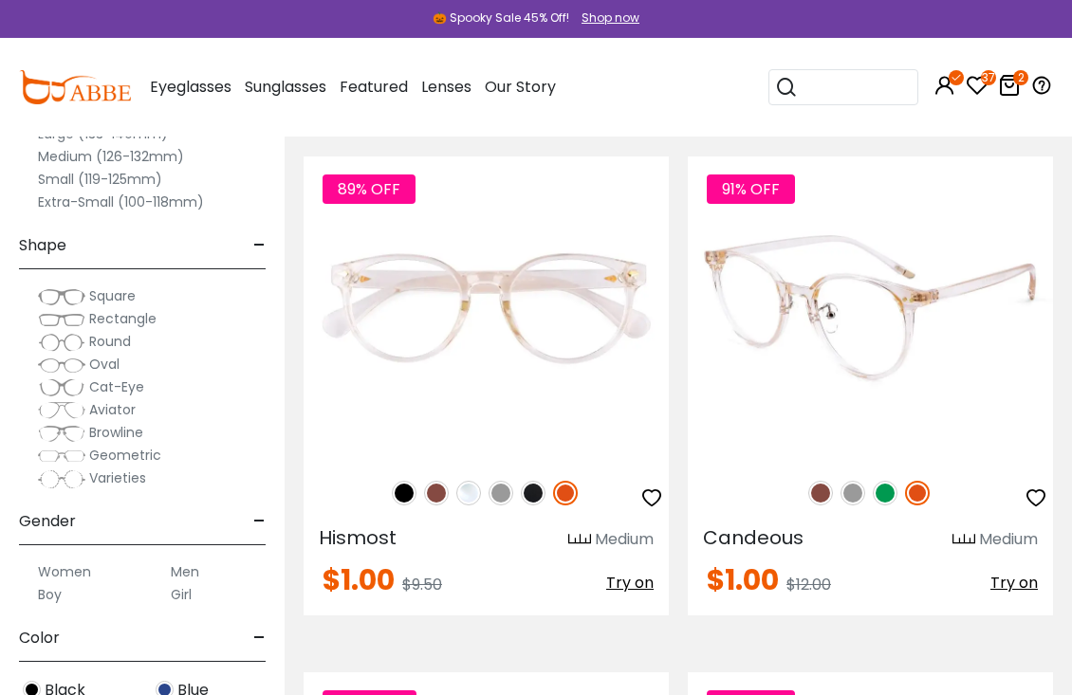
click at [889, 493] on img at bounding box center [884, 493] width 25 height 25
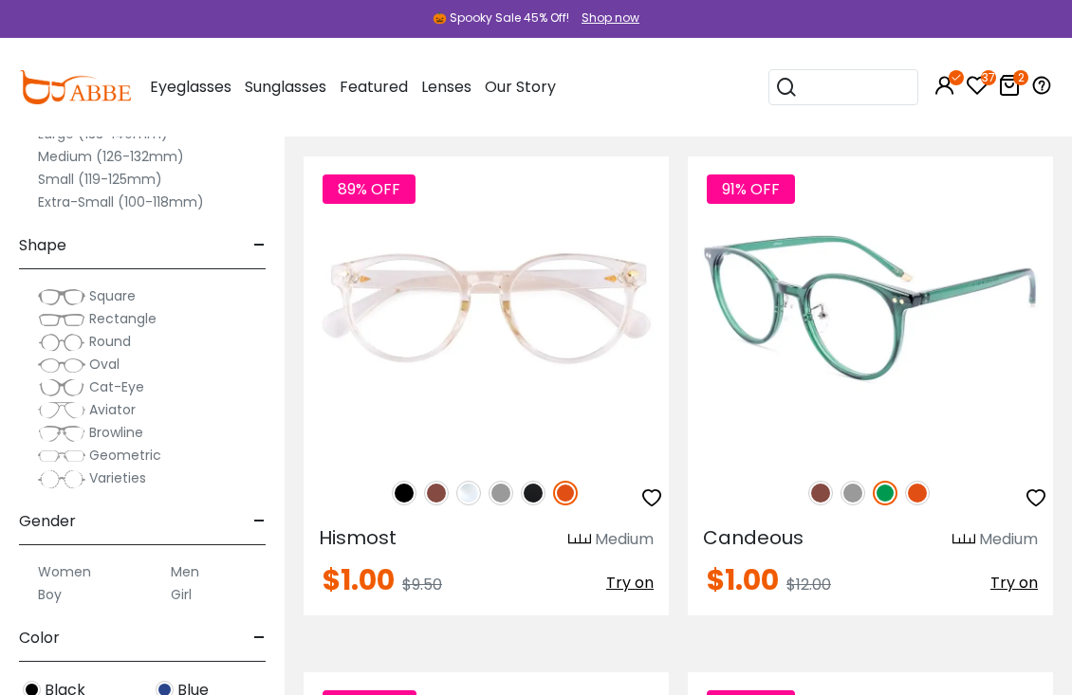
click at [825, 495] on img at bounding box center [820, 493] width 25 height 25
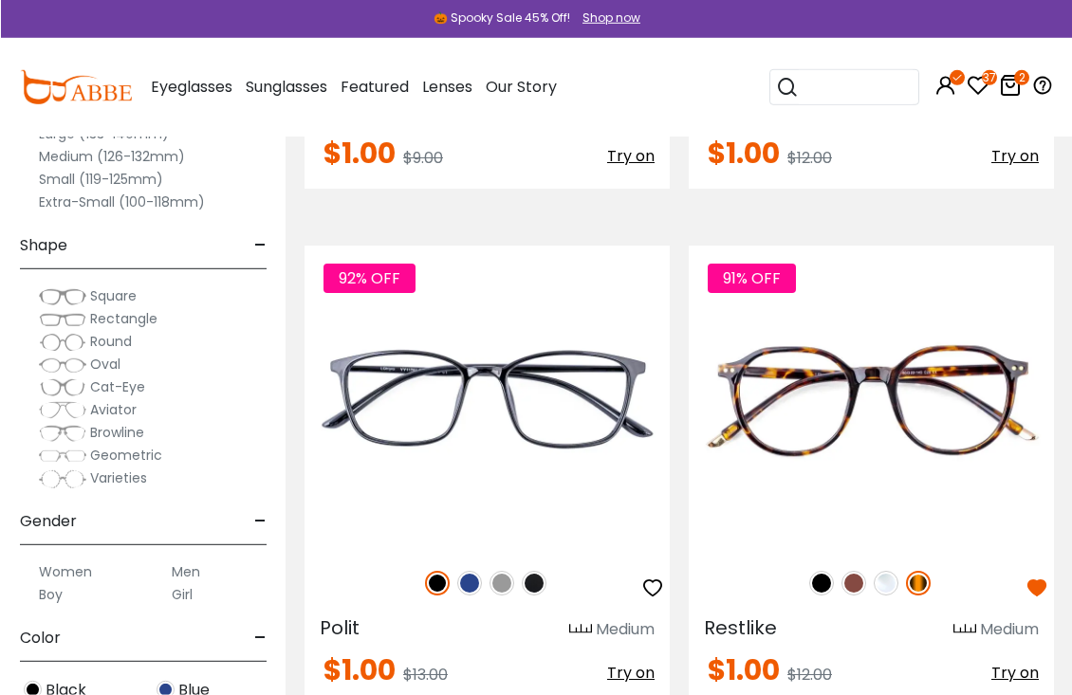
scroll to position [5288, 0]
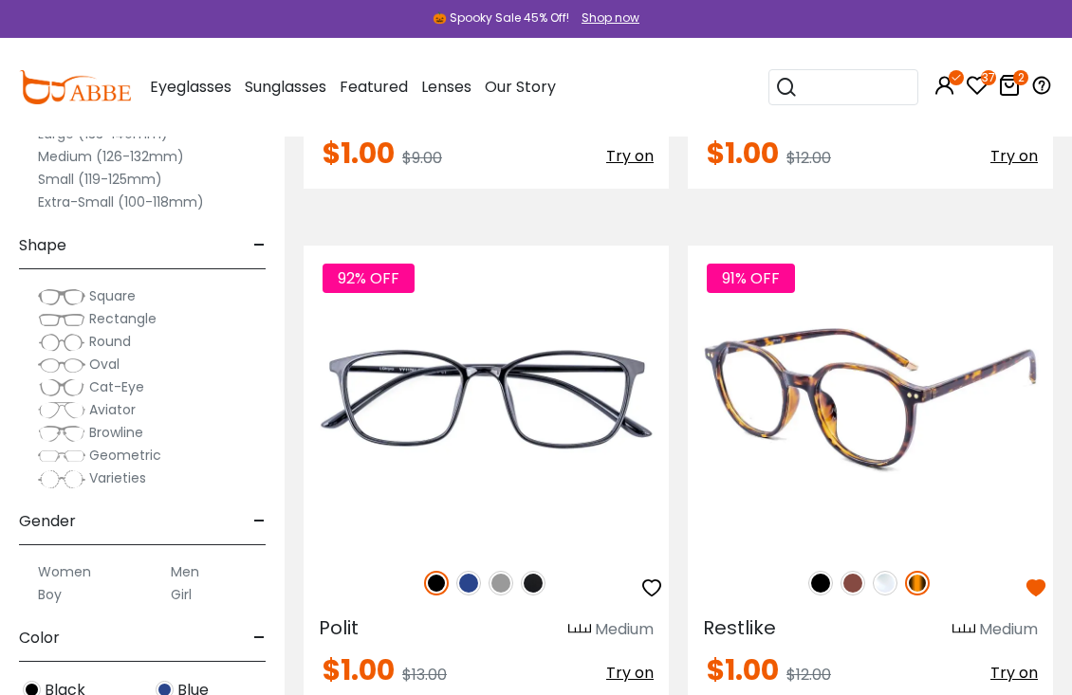
click at [847, 587] on img at bounding box center [852, 583] width 25 height 25
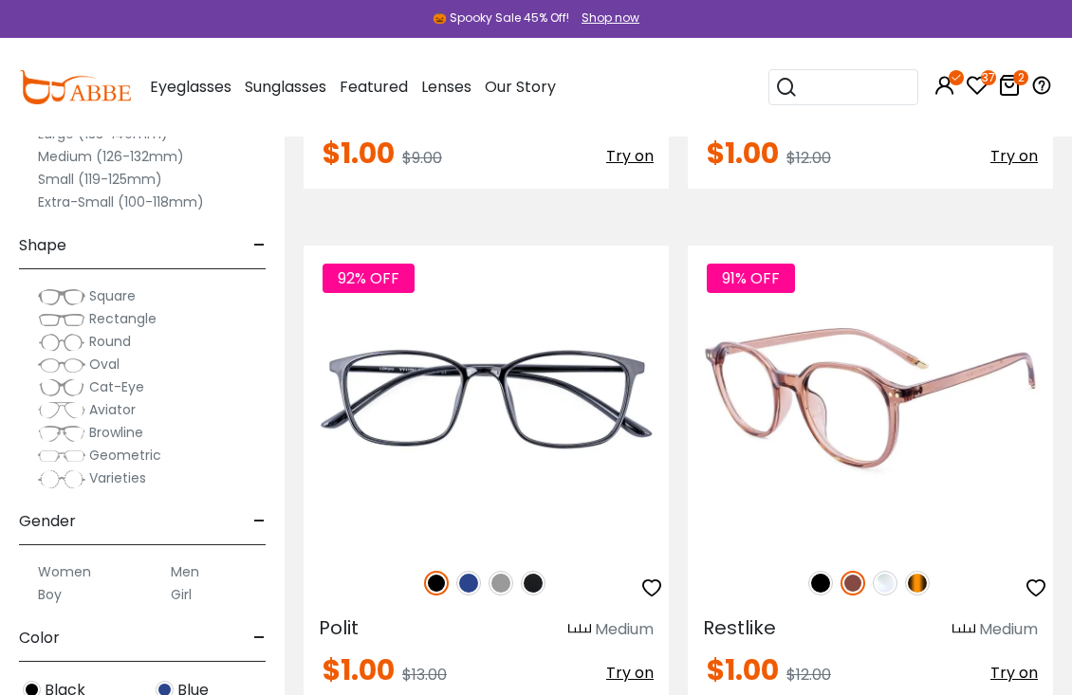
click at [925, 585] on img at bounding box center [917, 583] width 25 height 25
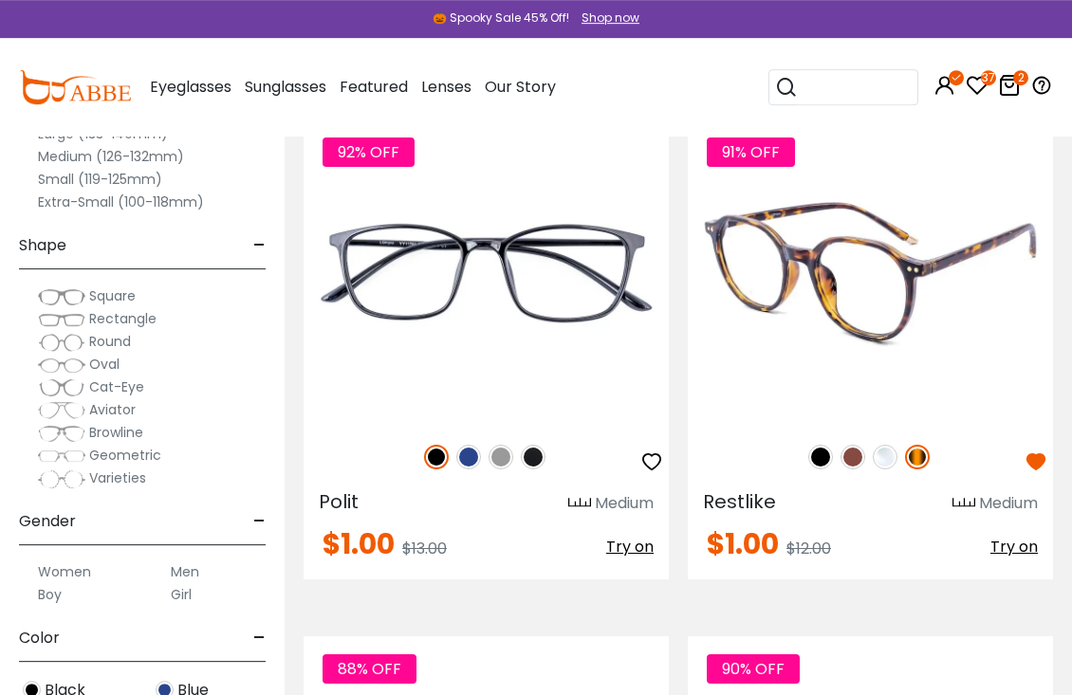
scroll to position [5394, 0]
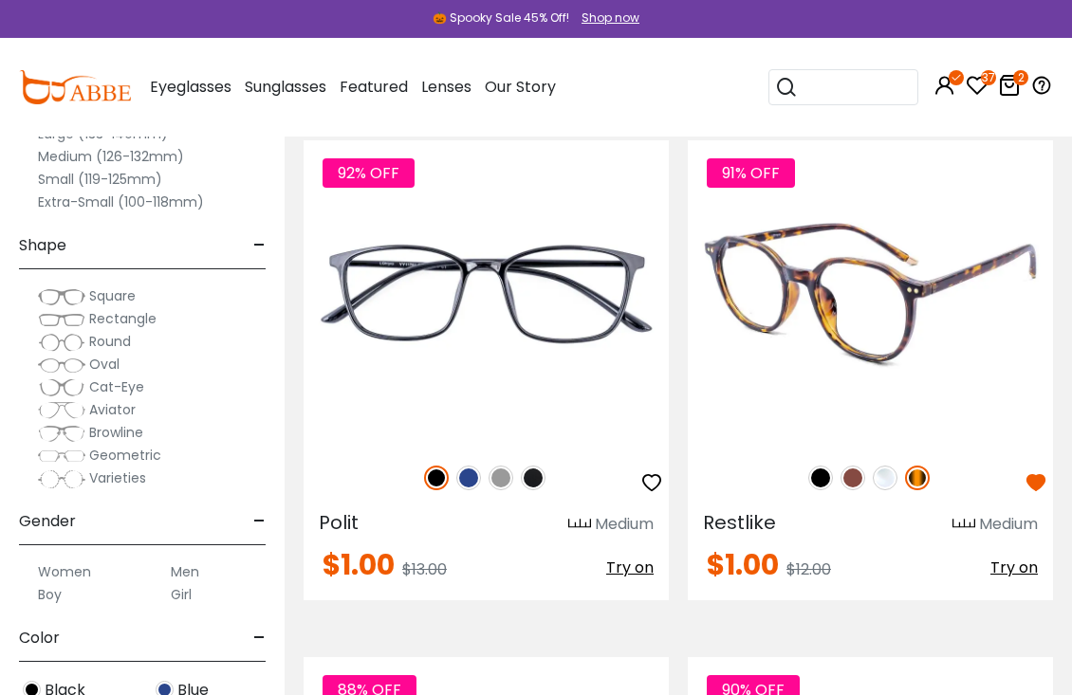
click at [758, 534] on span "Restlike" at bounding box center [739, 522] width 73 height 27
click at [751, 522] on span "Restlike" at bounding box center [739, 522] width 73 height 27
click at [874, 325] on img at bounding box center [869, 292] width 365 height 304
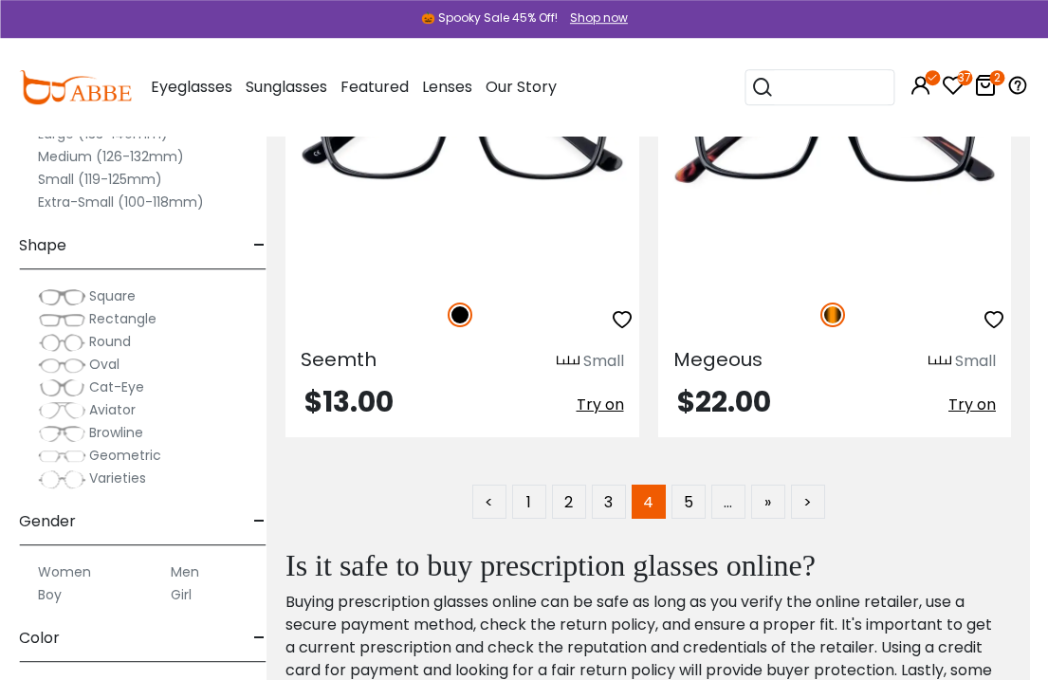
scroll to position [15076, 18]
click at [694, 503] on link "5" at bounding box center [688, 502] width 34 height 34
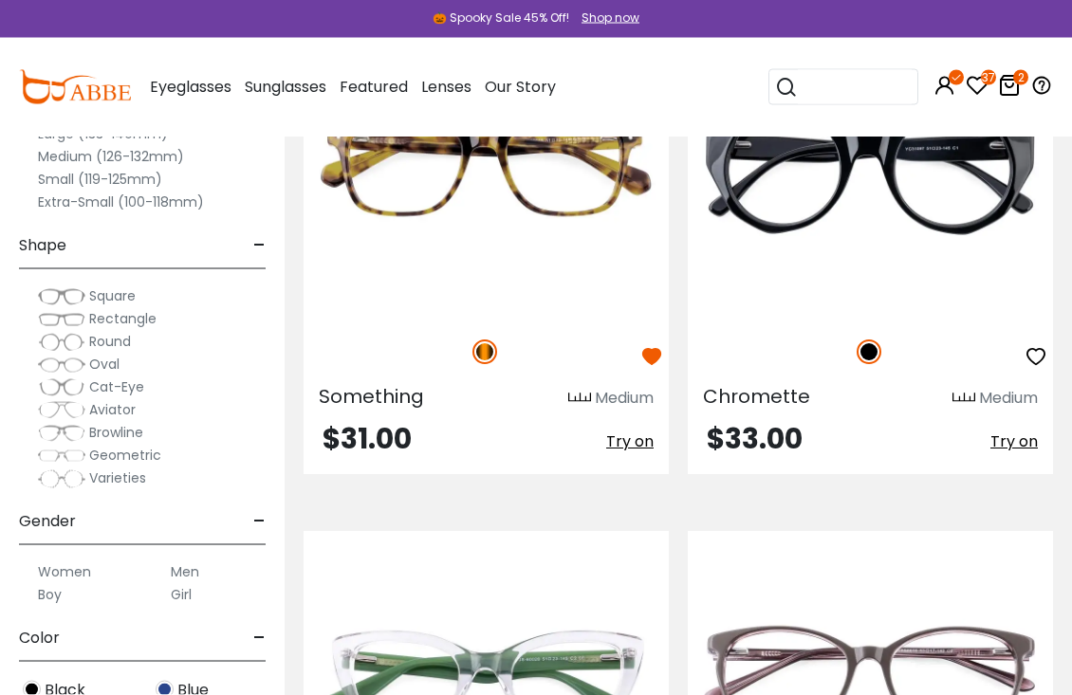
scroll to position [363, 0]
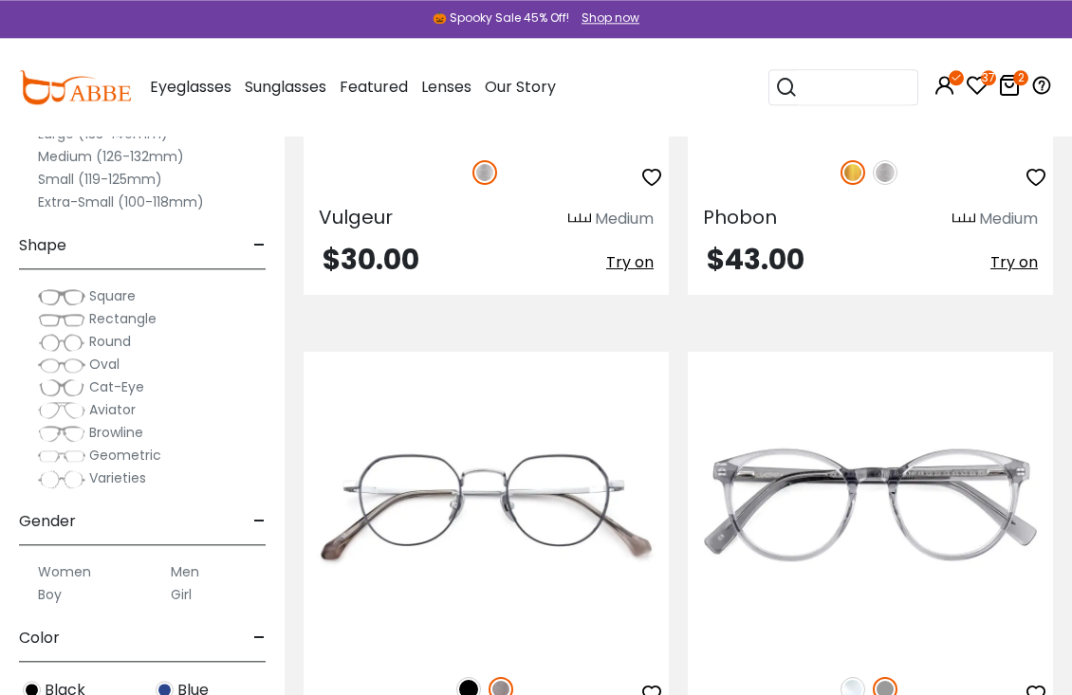
scroll to position [5195, 0]
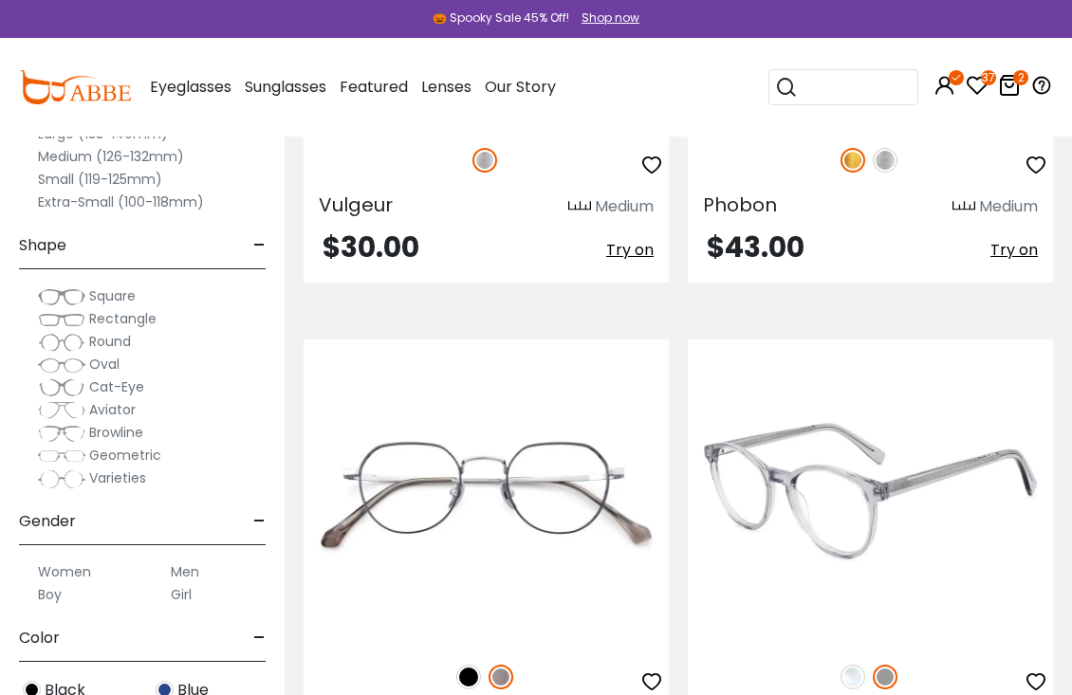
click at [994, 594] on img at bounding box center [869, 491] width 365 height 304
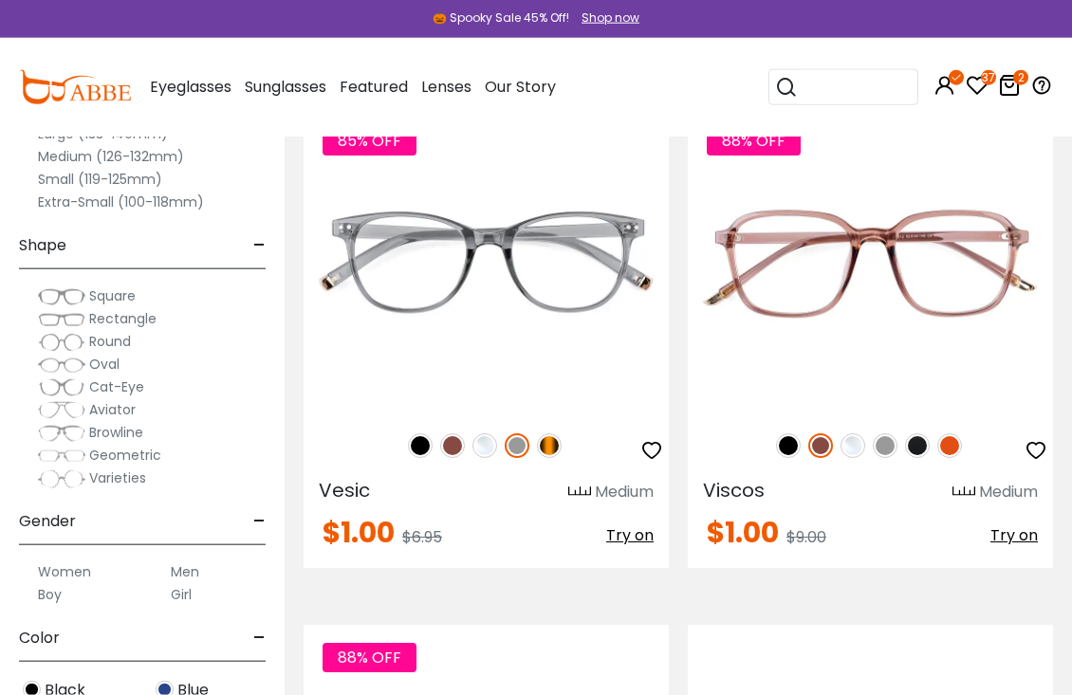
scroll to position [2846, 0]
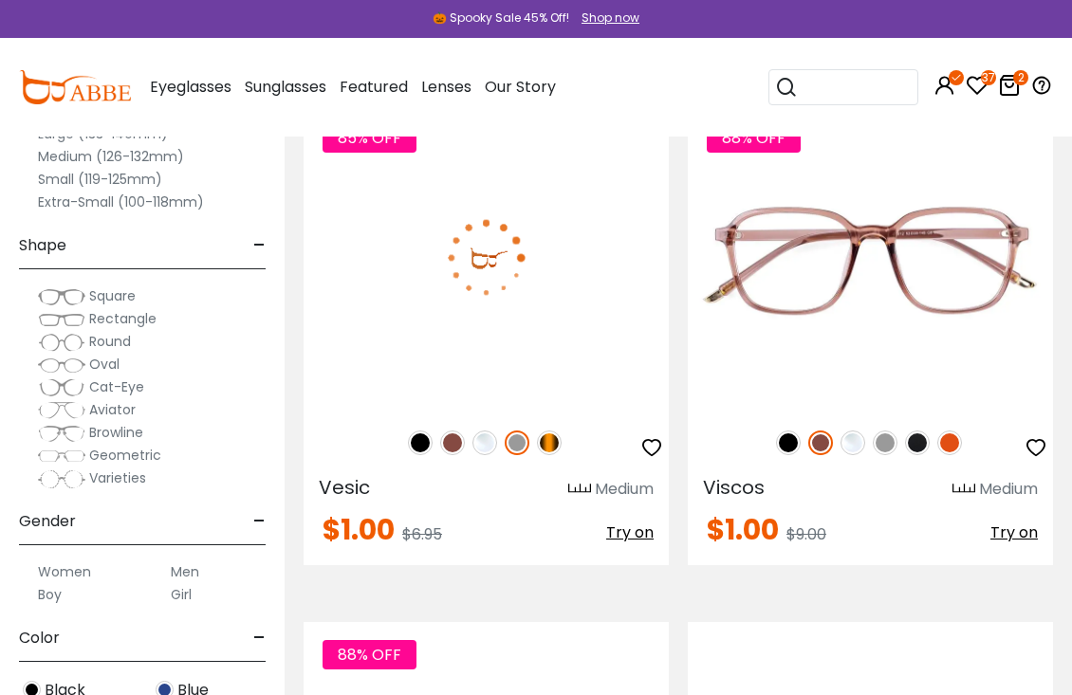
click at [543, 443] on img at bounding box center [549, 443] width 25 height 25
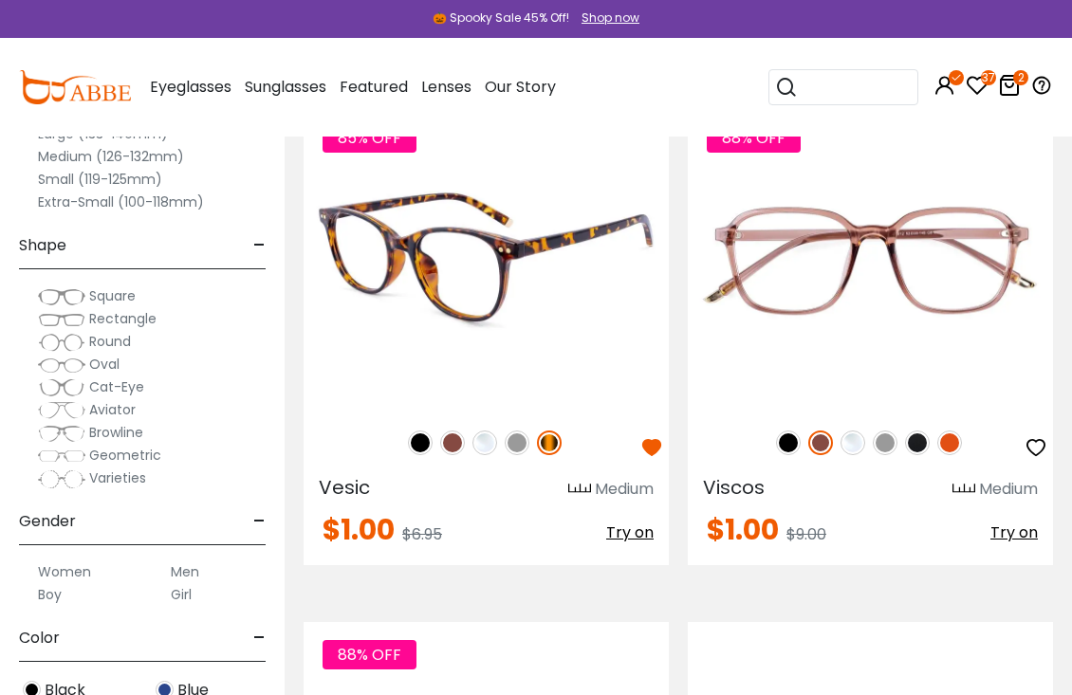
scroll to position [2845, 0]
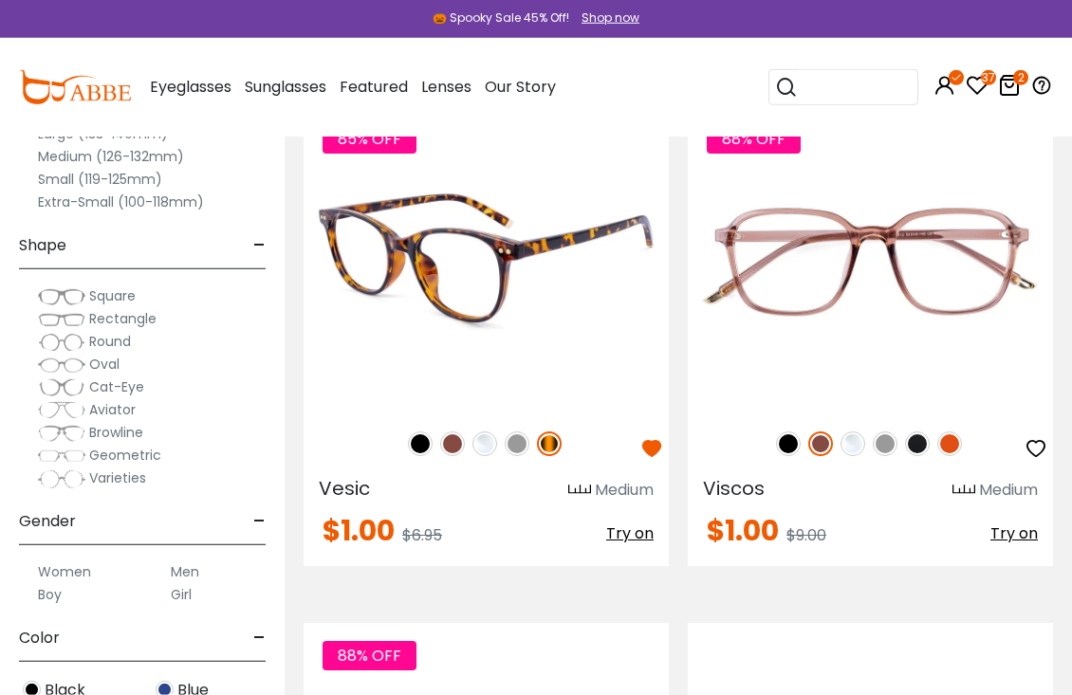
click at [362, 478] on span "Vesic" at bounding box center [344, 488] width 51 height 27
click at [520, 271] on img at bounding box center [485, 258] width 365 height 304
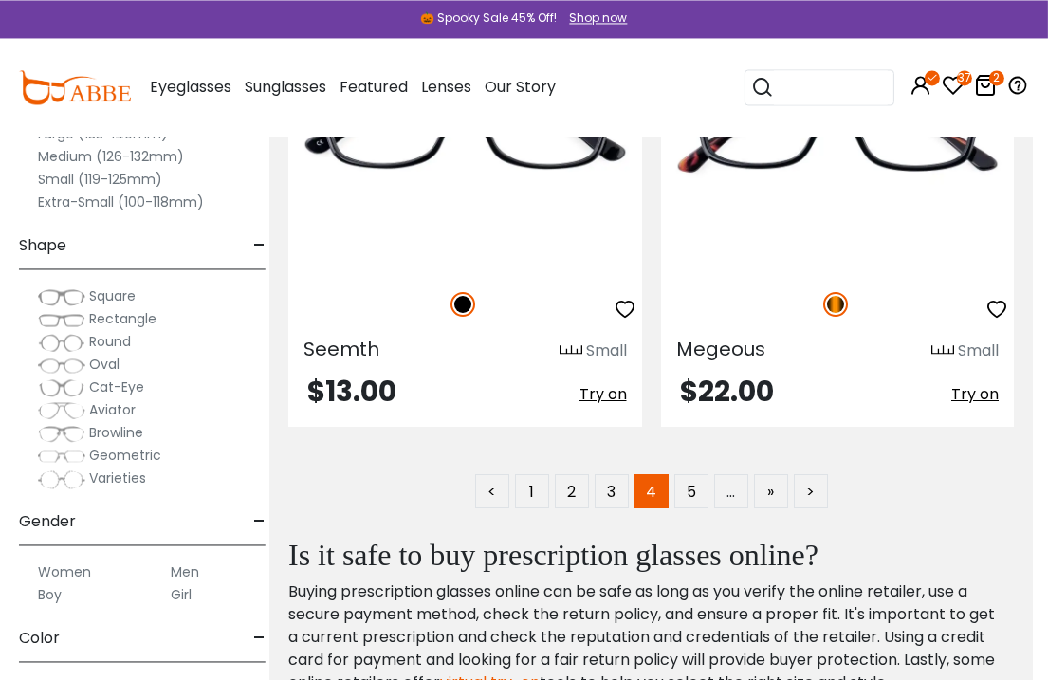
scroll to position [15087, 16]
click at [813, 497] on link ">" at bounding box center [810, 491] width 34 height 34
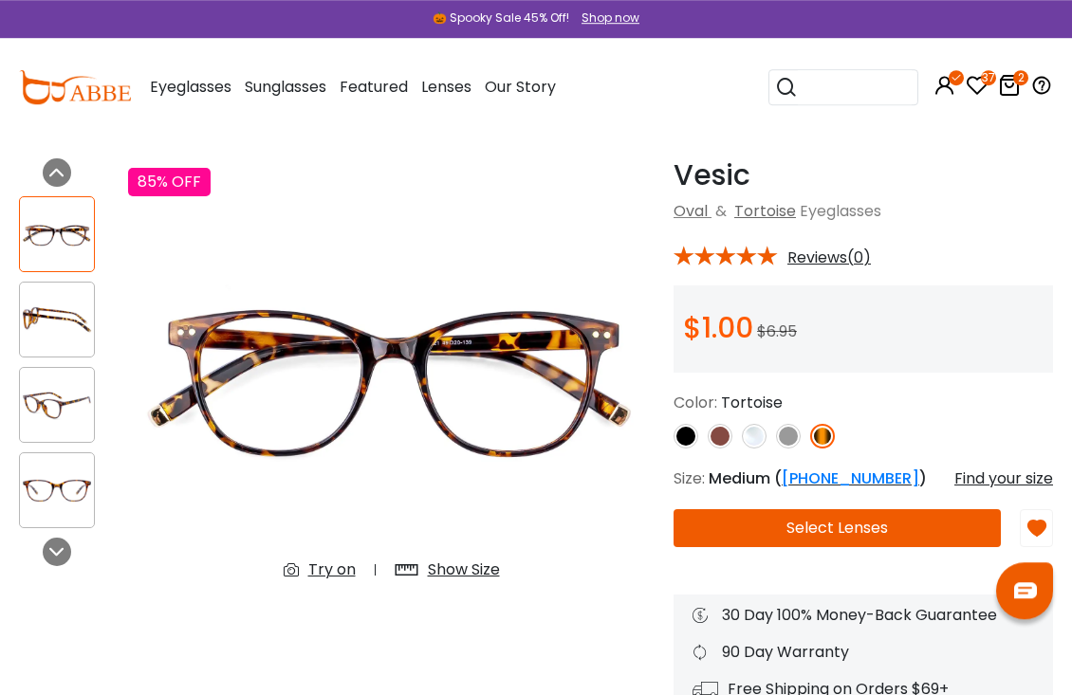
scroll to position [57, 0]
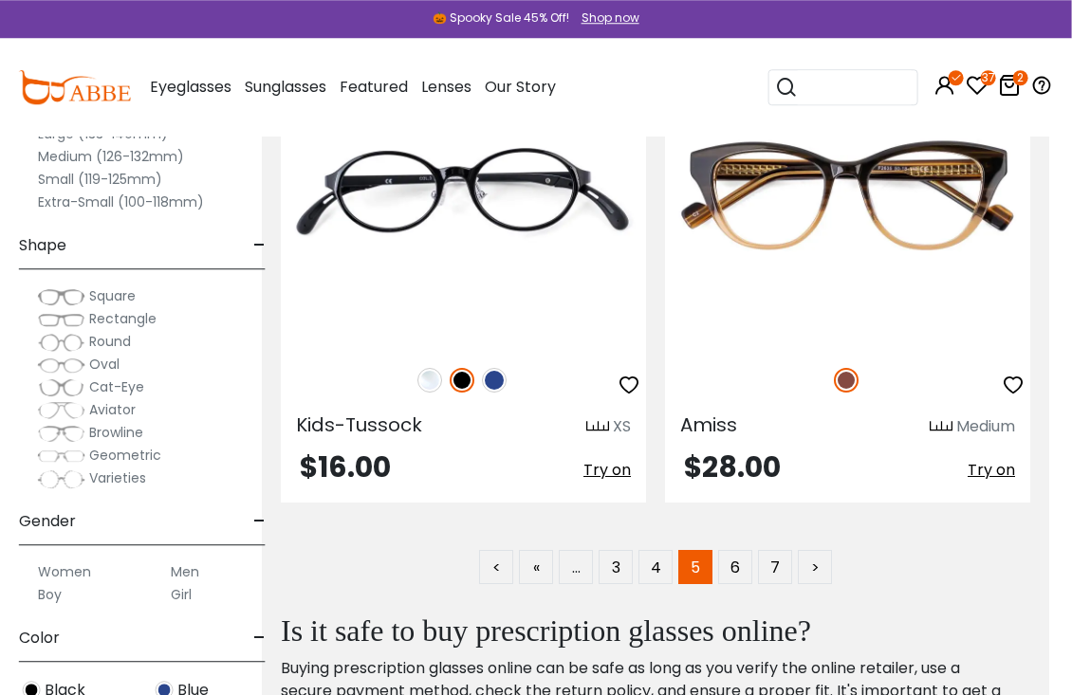
scroll to position [15307, 24]
click at [815, 573] on link ">" at bounding box center [814, 567] width 34 height 34
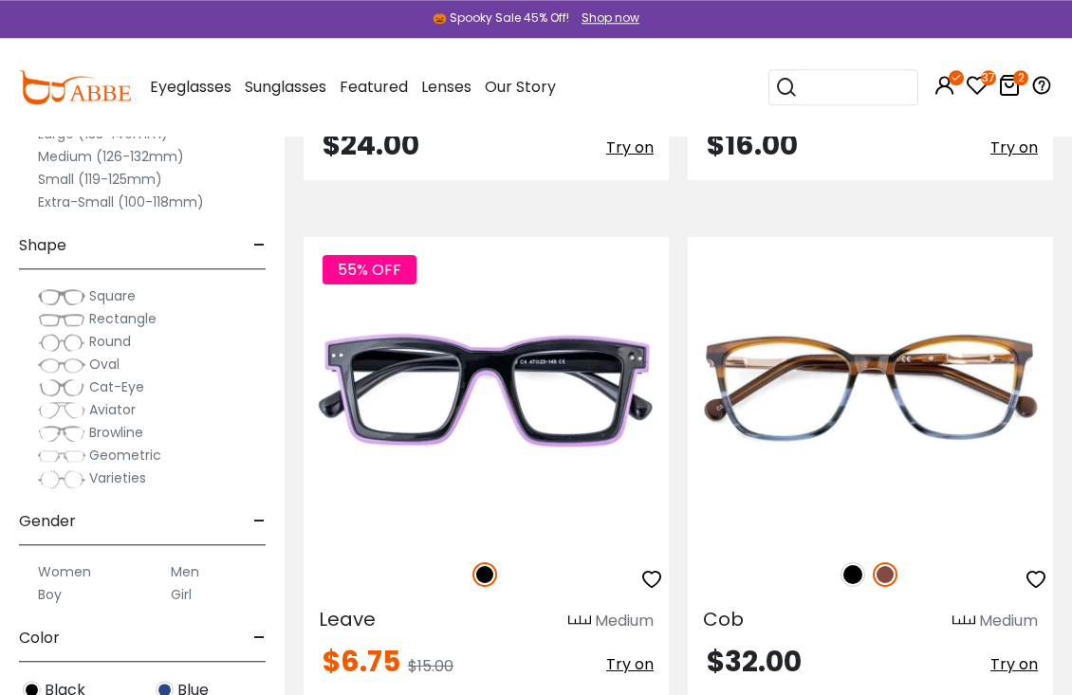
scroll to position [5822, 0]
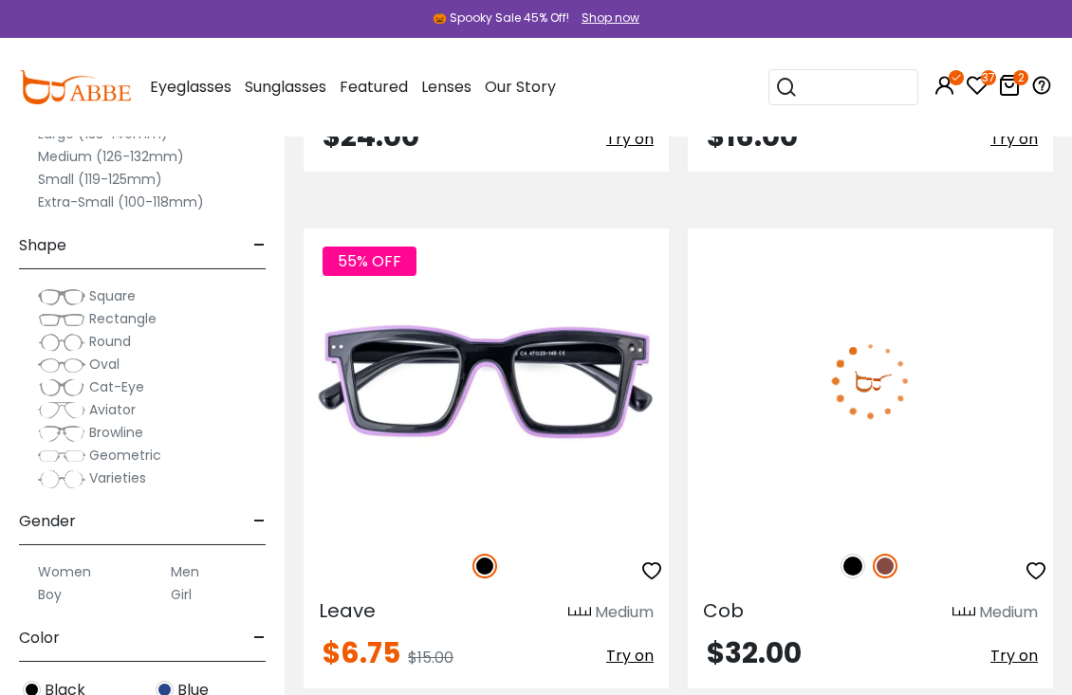
click at [851, 569] on img at bounding box center [852, 566] width 25 height 25
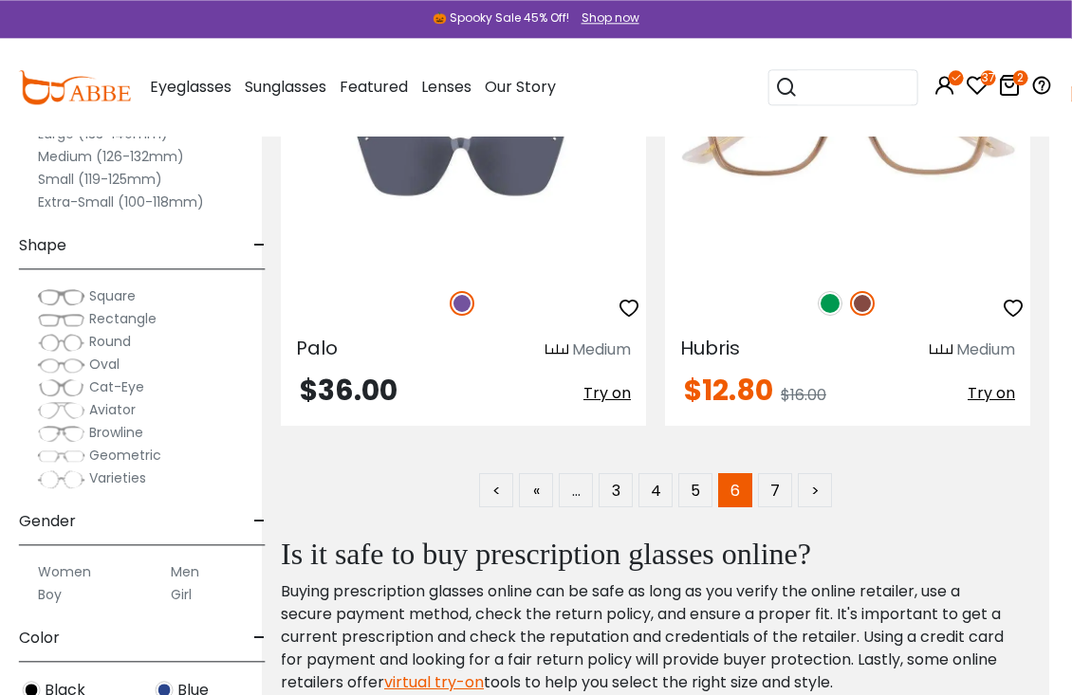
scroll to position [15384, 24]
click at [818, 485] on link ">" at bounding box center [814, 490] width 34 height 34
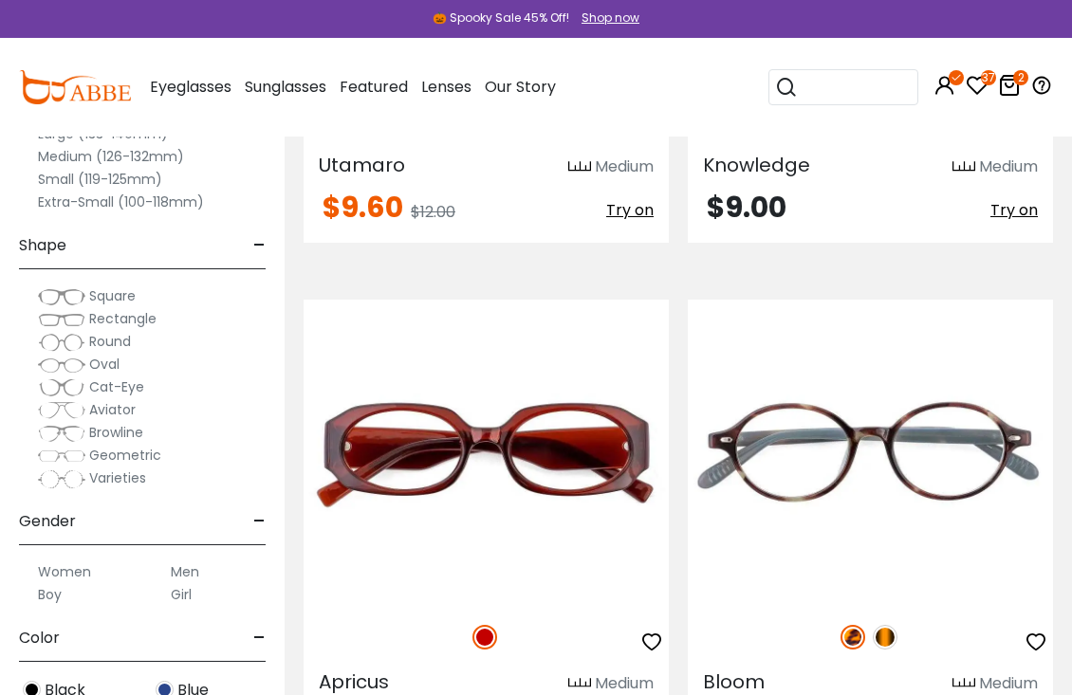
scroll to position [2135, 0]
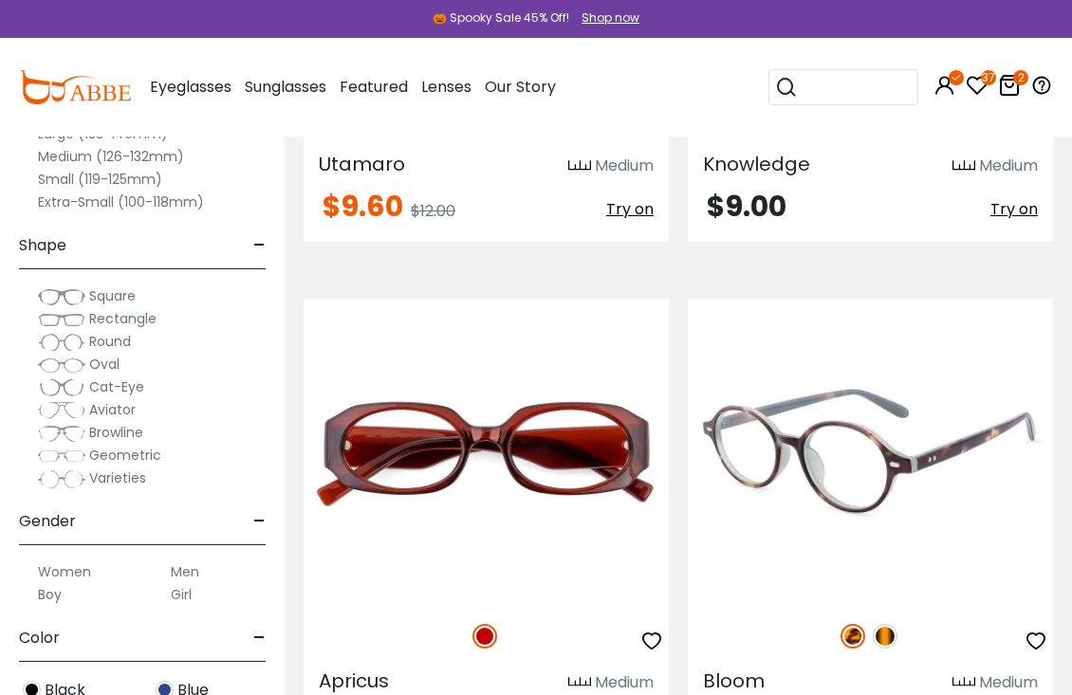
click at [891, 637] on img at bounding box center [884, 636] width 25 height 25
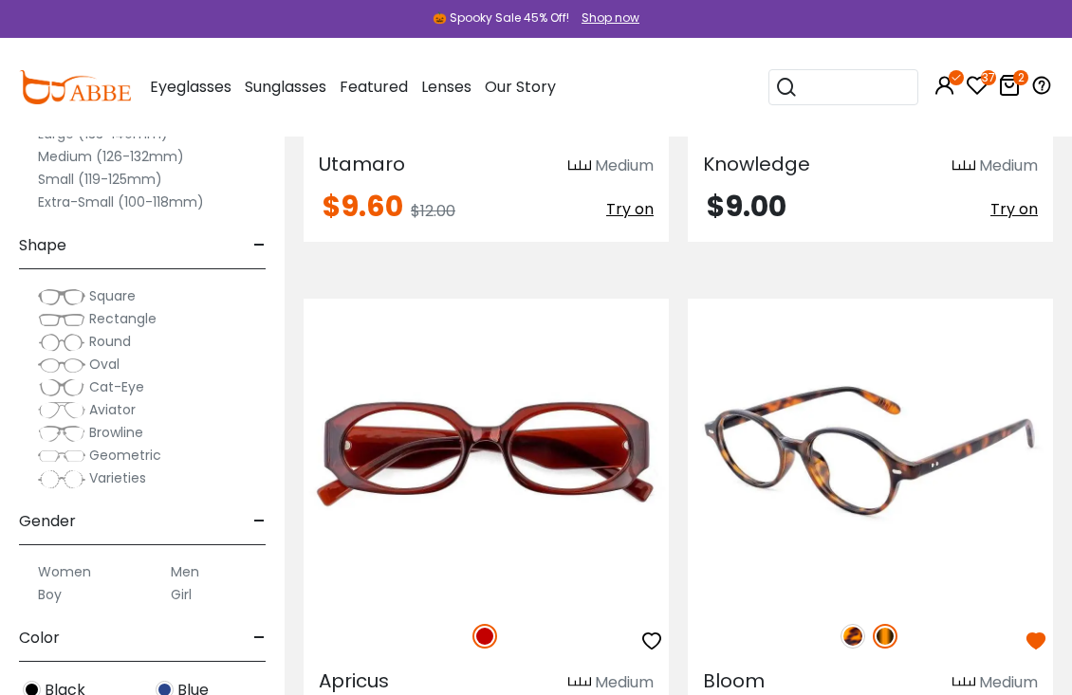
click at [901, 479] on img at bounding box center [869, 451] width 365 height 304
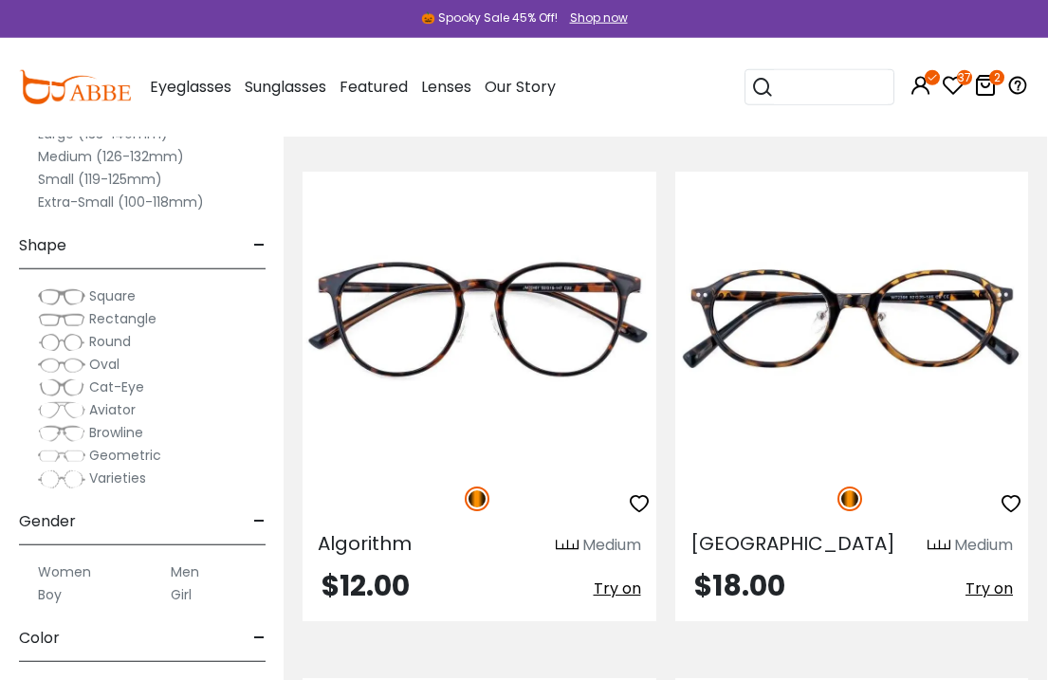
scroll to position [2731, 0]
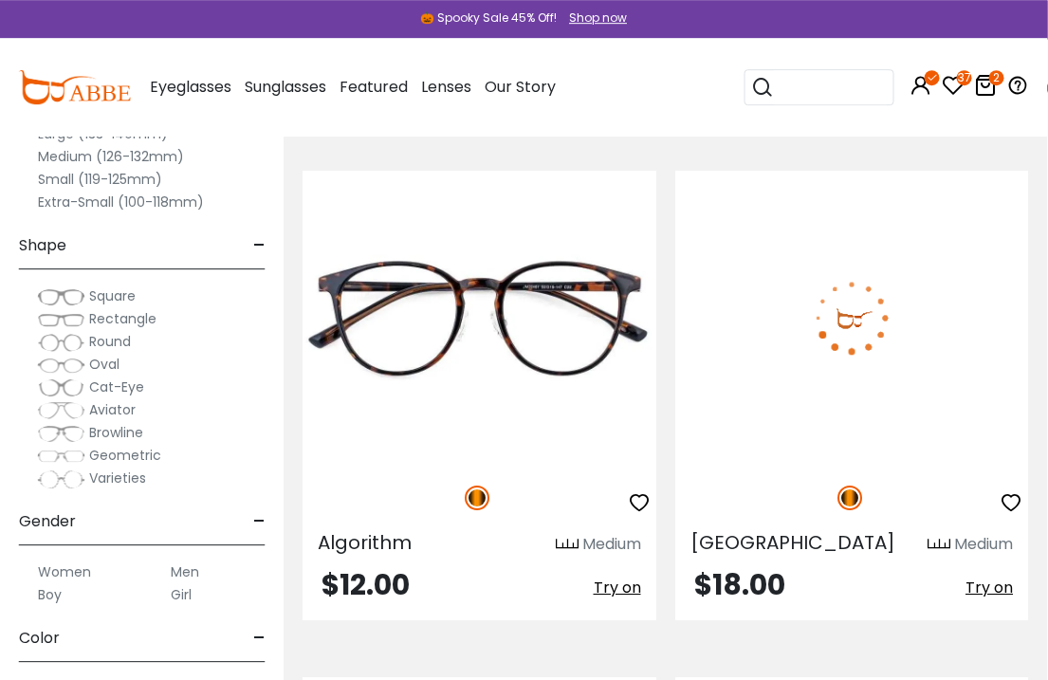
click at [1017, 503] on icon "button" at bounding box center [1011, 502] width 23 height 23
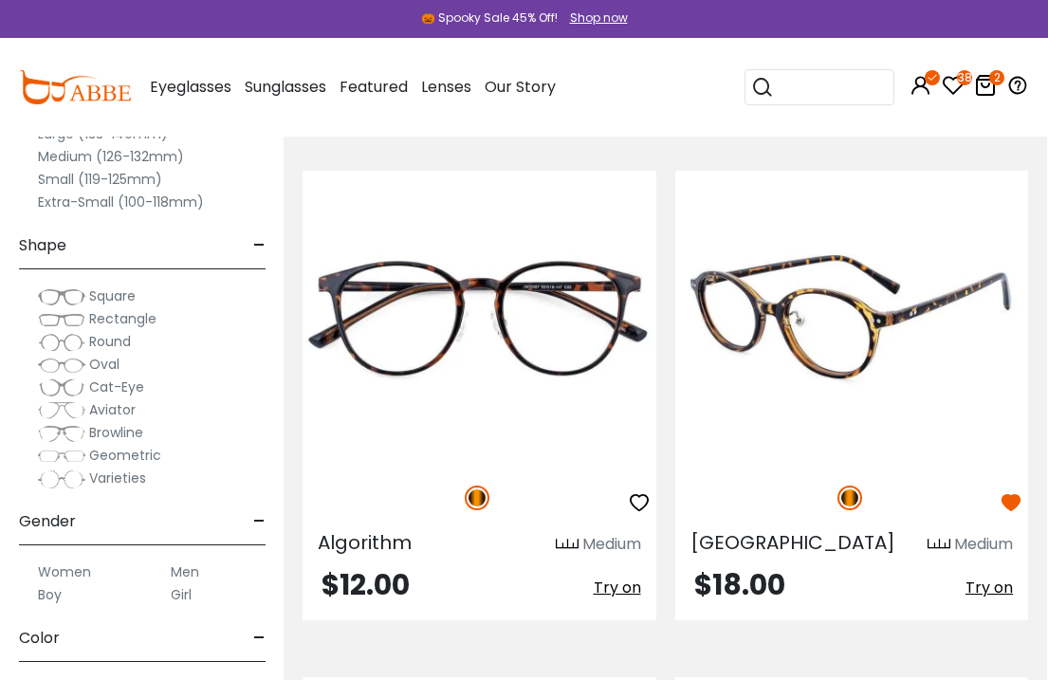
click at [854, 356] on img at bounding box center [852, 318] width 354 height 294
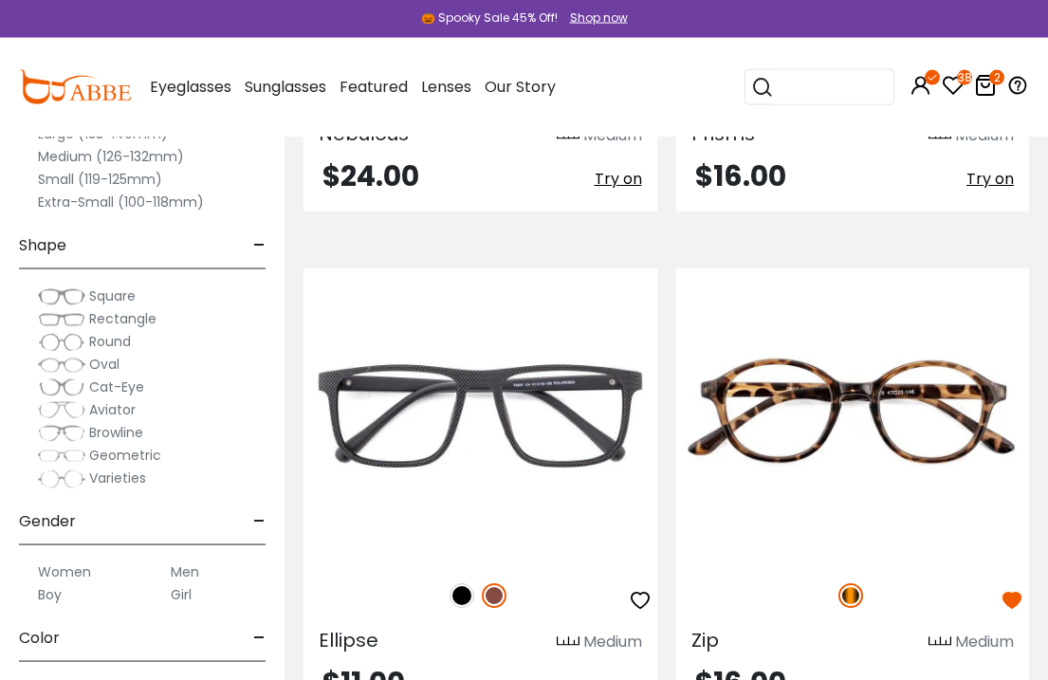
scroll to position [1114, 0]
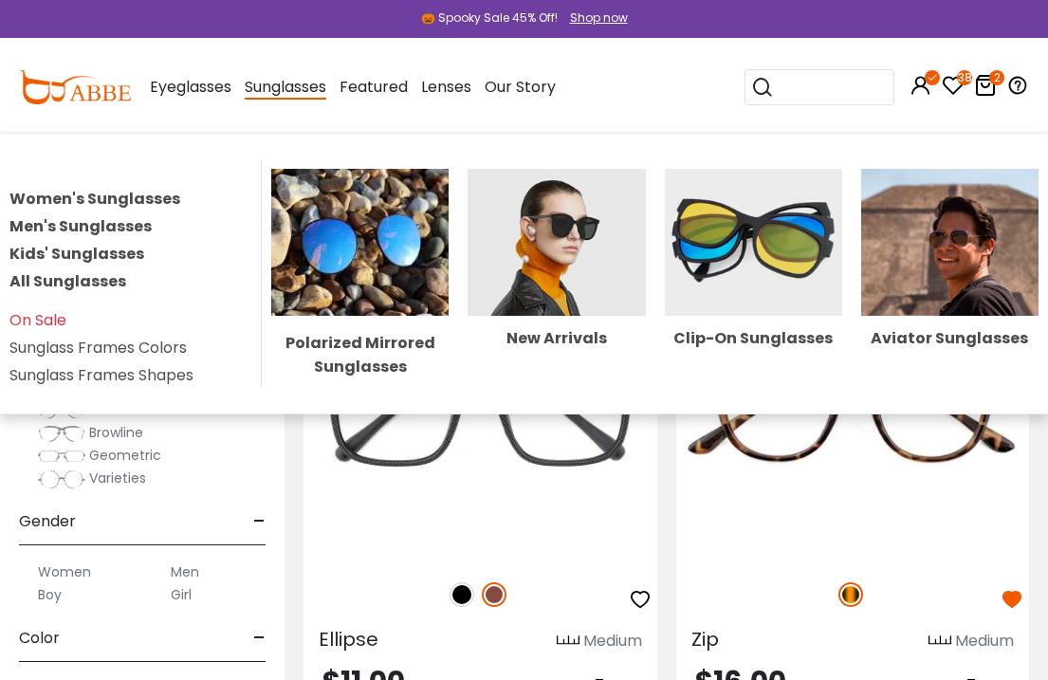
click at [164, 208] on link "Women's Sunglasses" at bounding box center [94, 199] width 171 height 22
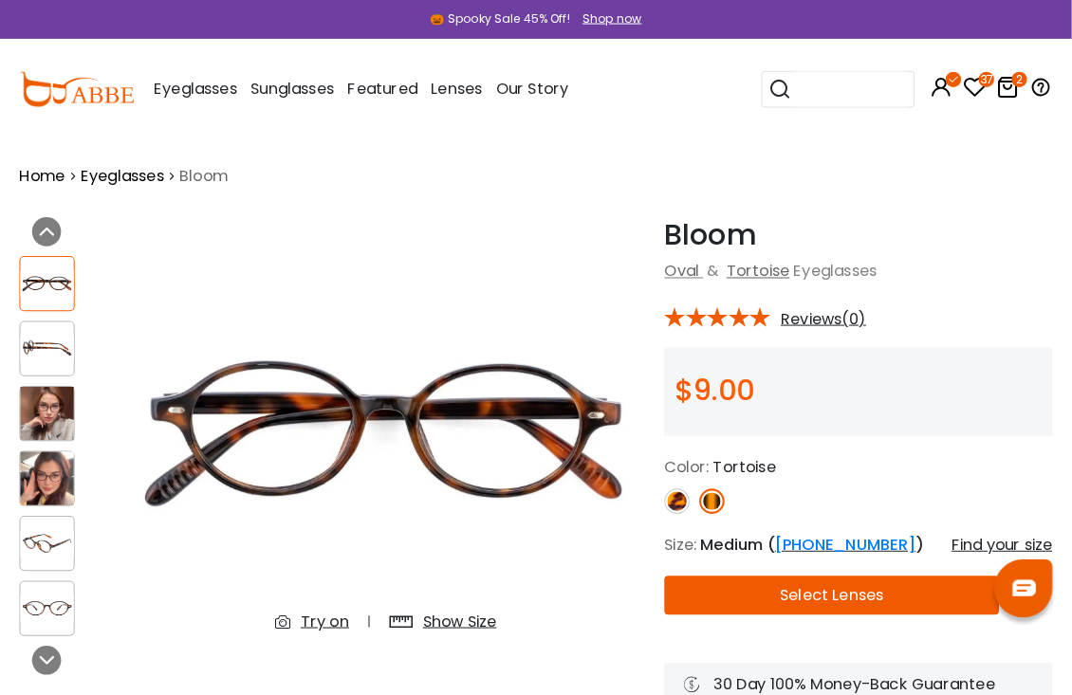
scroll to position [6, 0]
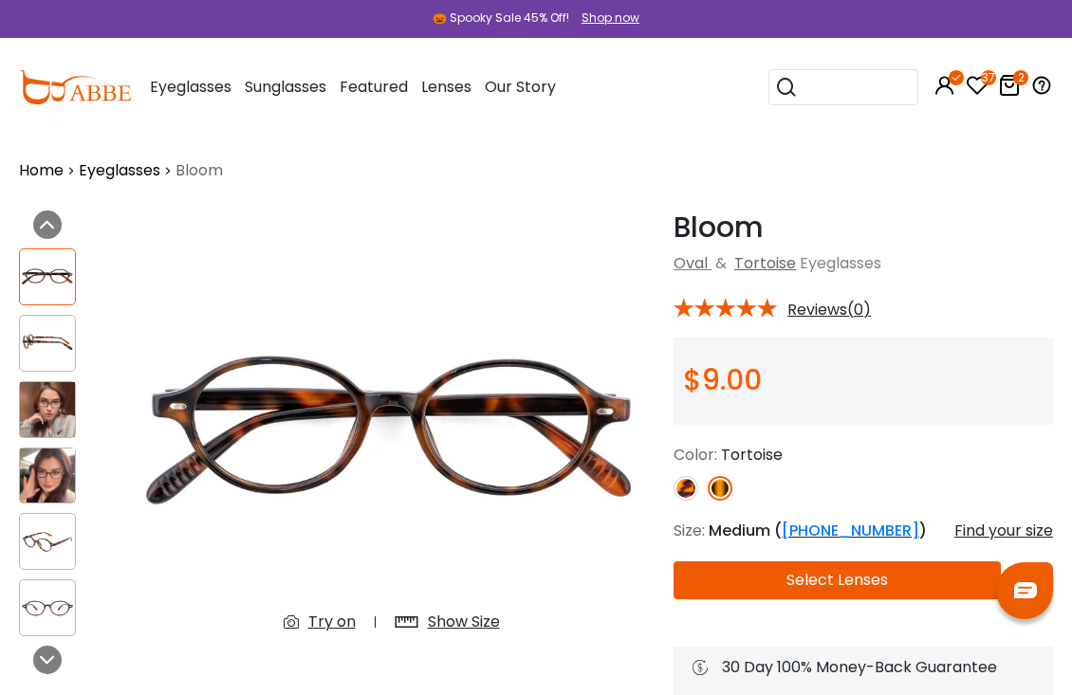
click at [685, 499] on img at bounding box center [685, 488] width 25 height 25
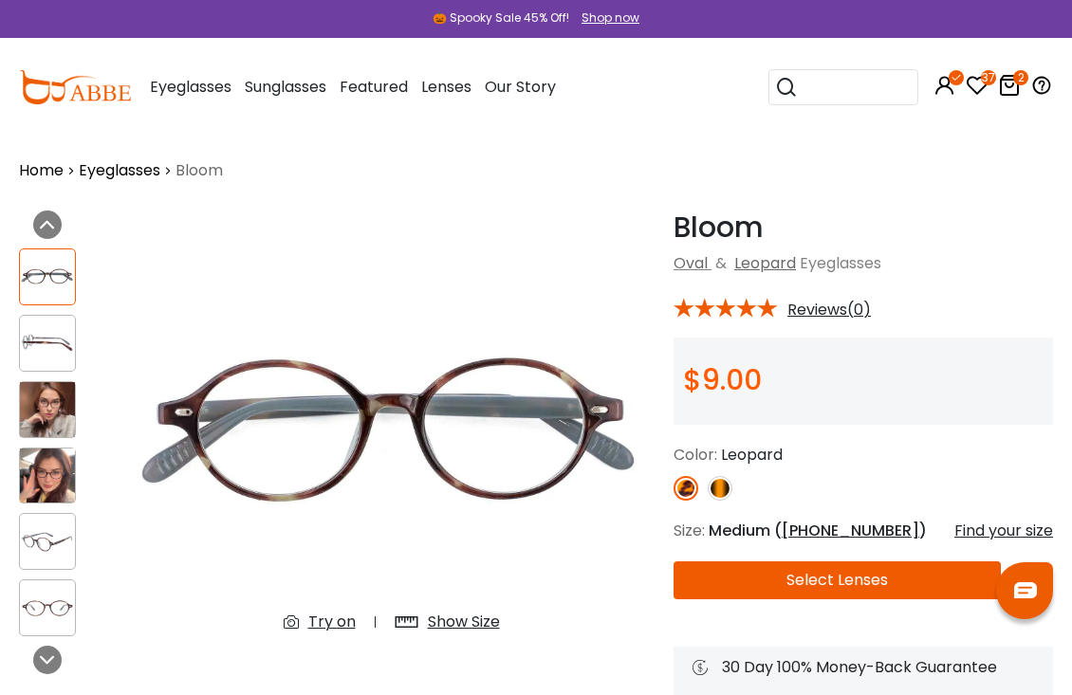
click at [720, 489] on img at bounding box center [719, 488] width 25 height 25
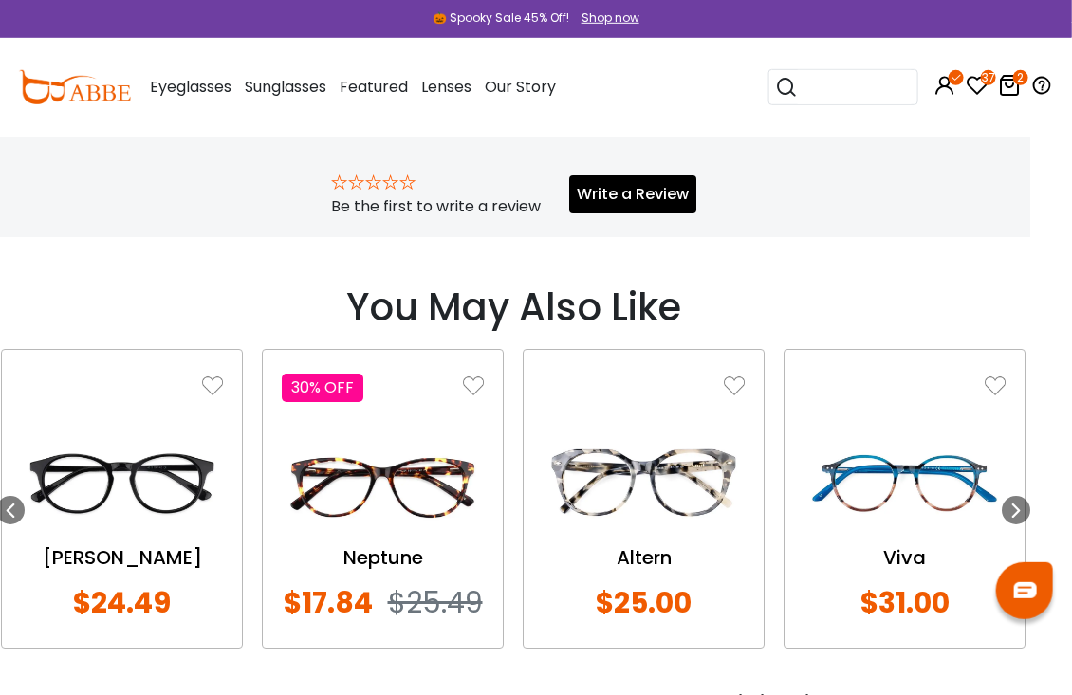
scroll to position [1318, 24]
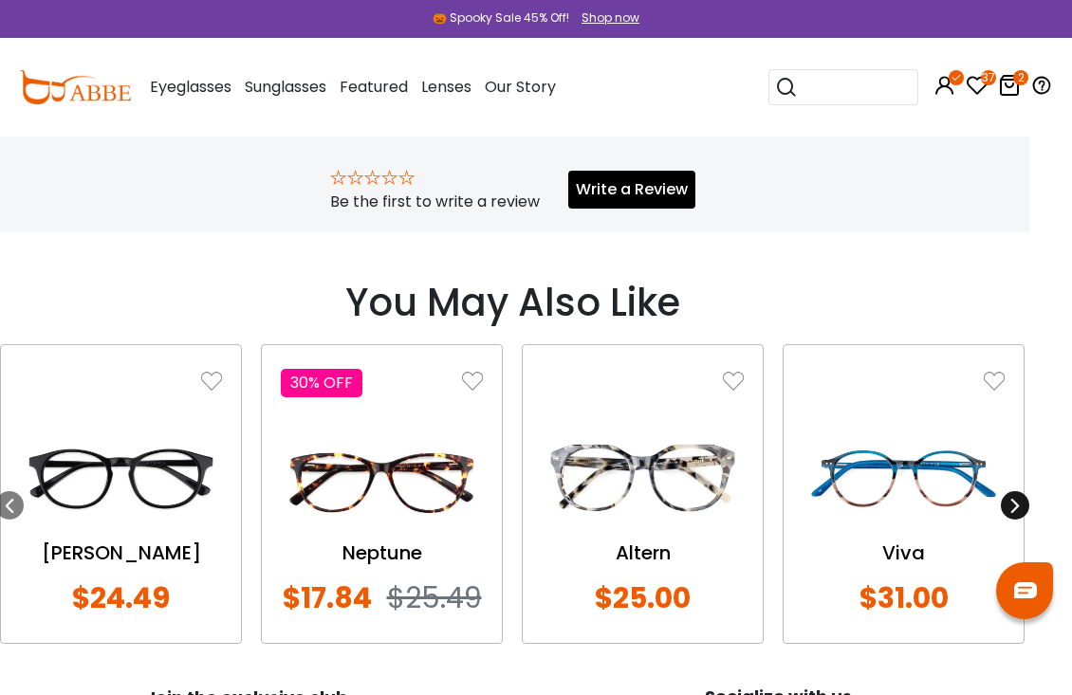
click at [1022, 511] on div at bounding box center [1014, 505] width 28 height 28
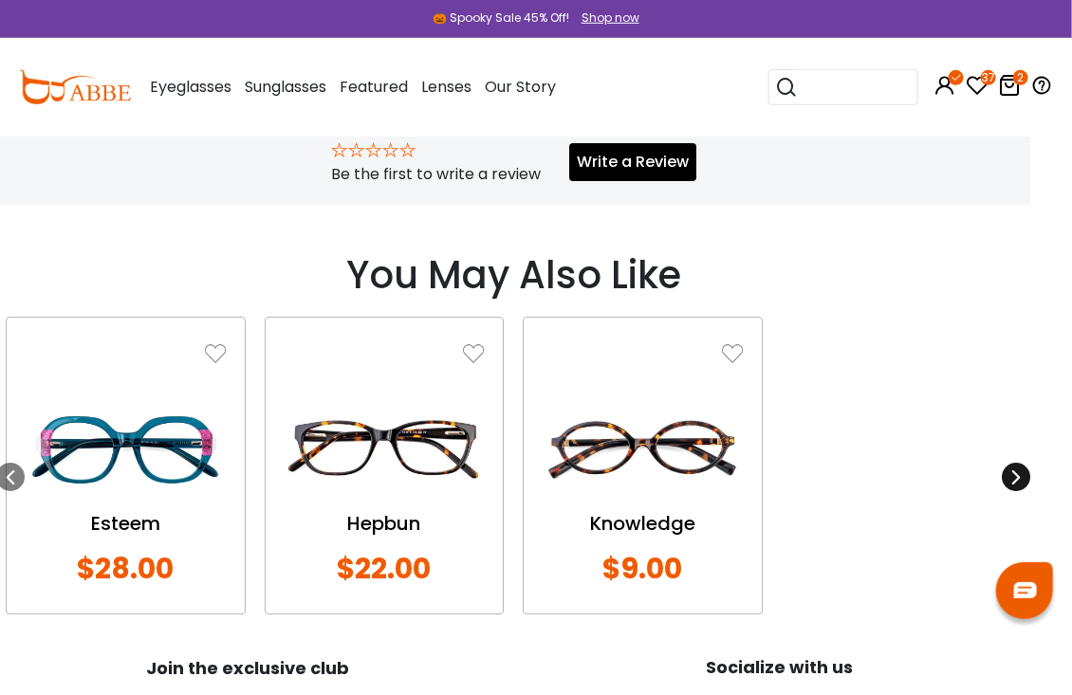
click at [1027, 476] on div at bounding box center [1015, 477] width 28 height 28
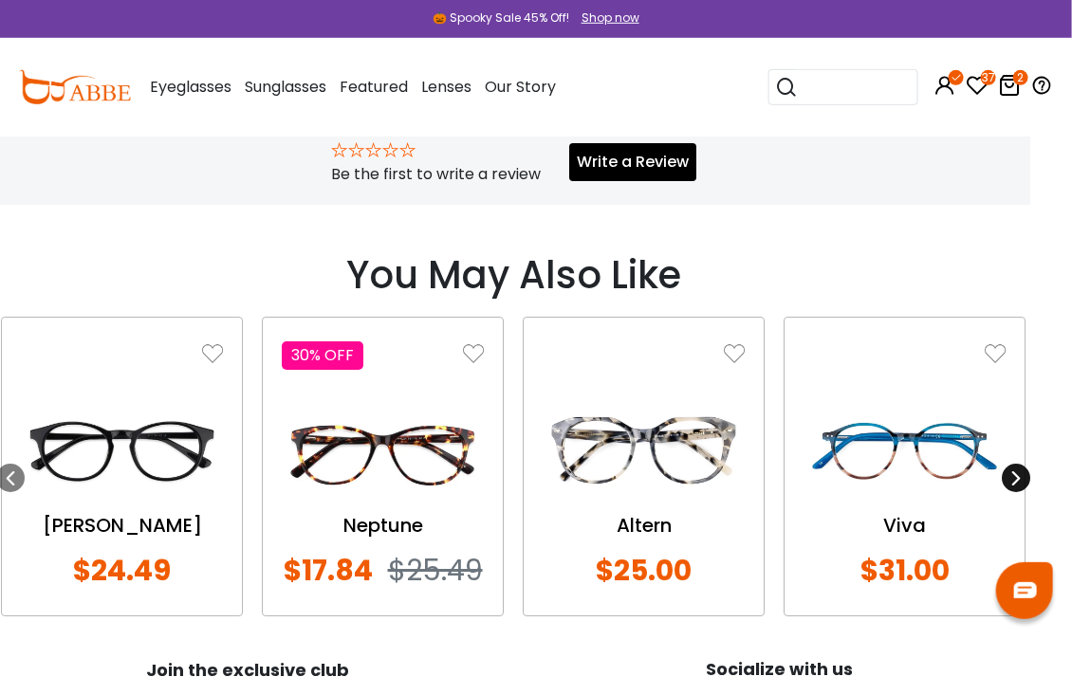
scroll to position [1346, 24]
click at [12, 479] on icon at bounding box center [9, 477] width 15 height 15
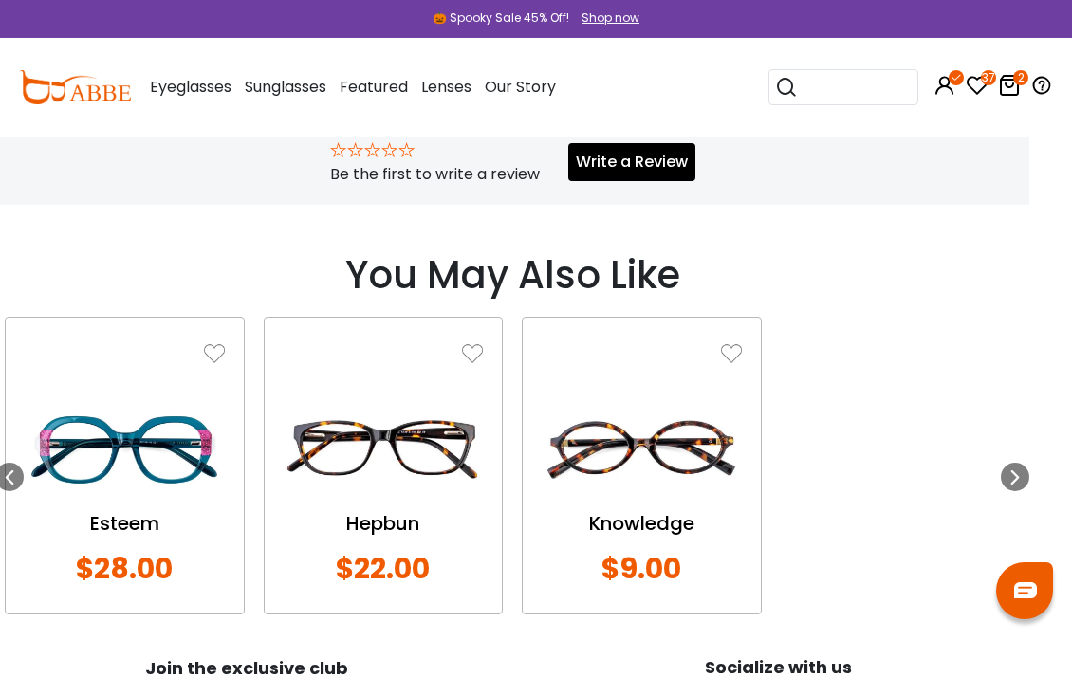
click at [700, 478] on img at bounding box center [641, 450] width 200 height 100
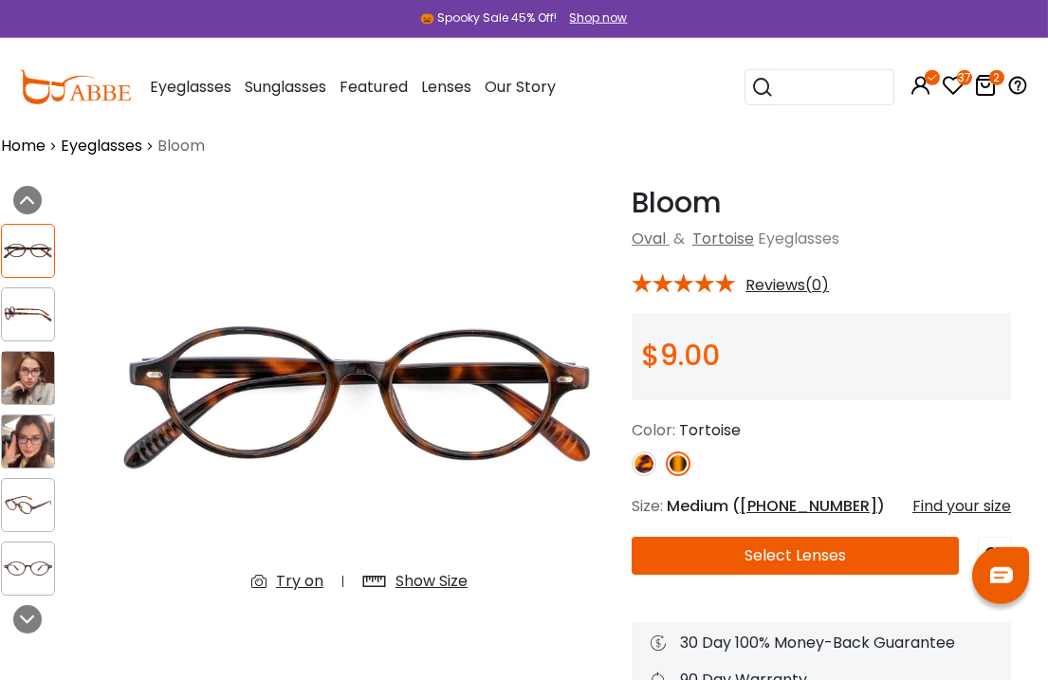
scroll to position [0, 18]
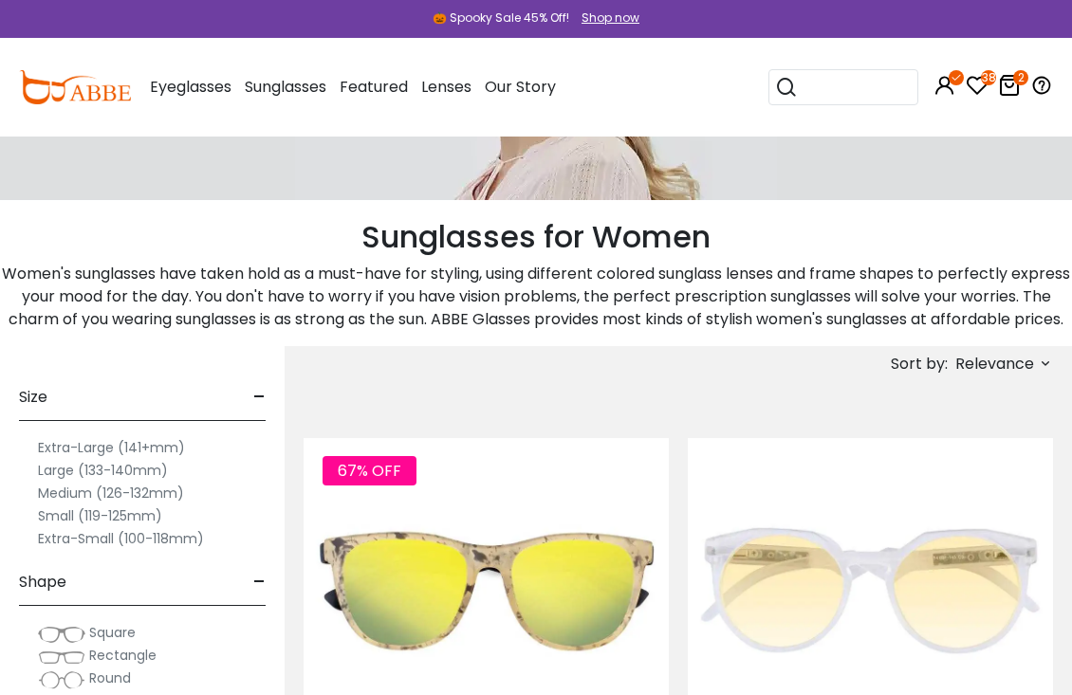
scroll to position [282, 0]
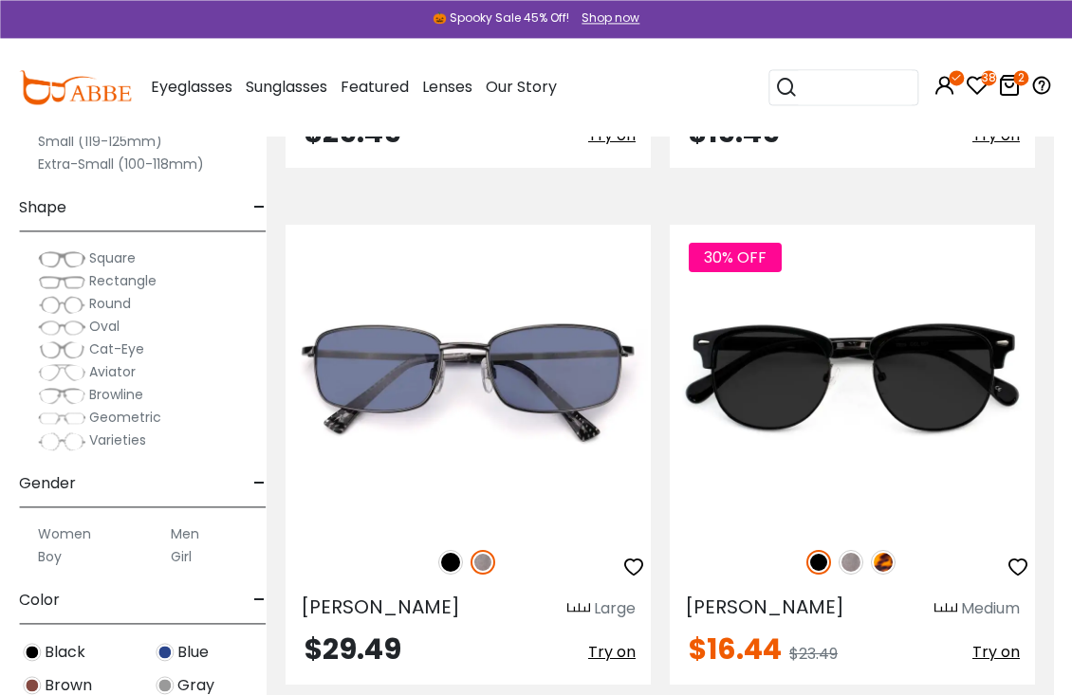
scroll to position [9787, 18]
